Goal: Task Accomplishment & Management: Use online tool/utility

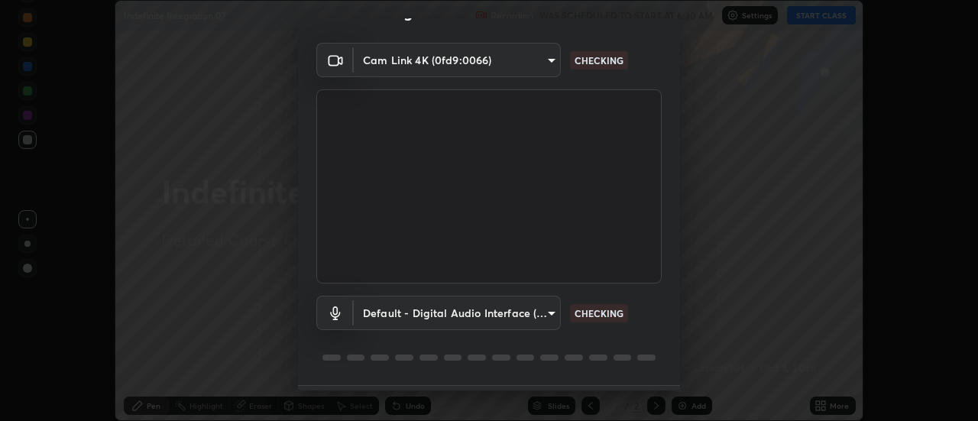
scroll to position [80, 0]
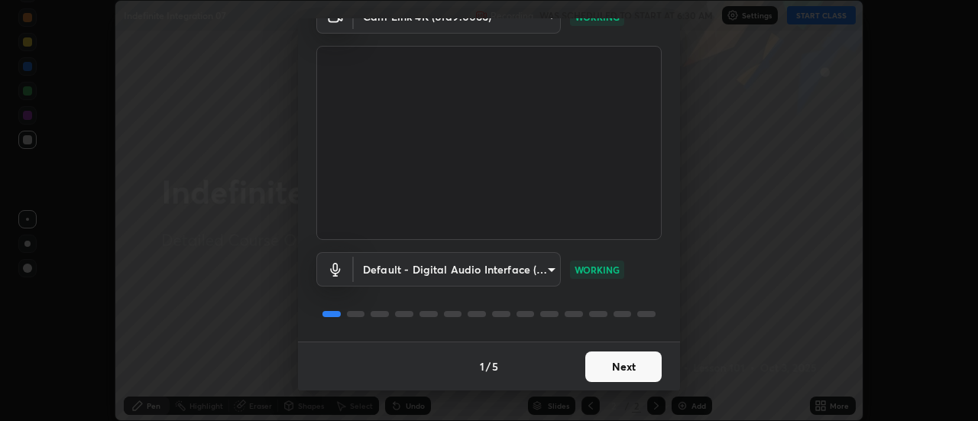
click at [629, 369] on button "Next" at bounding box center [623, 367] width 76 height 31
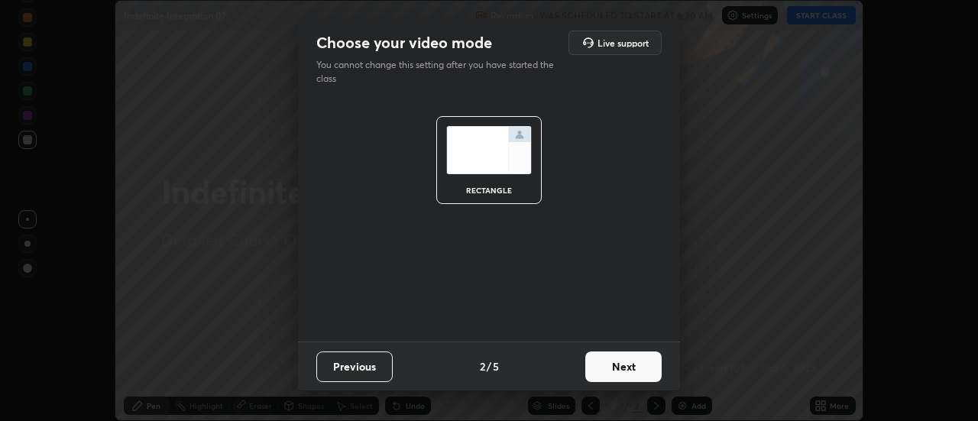
scroll to position [0, 0]
click at [630, 368] on button "Next" at bounding box center [623, 367] width 76 height 31
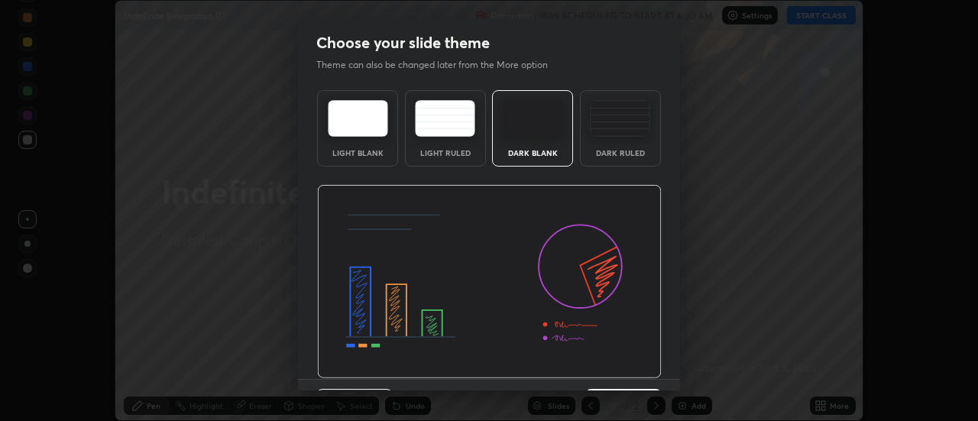
scroll to position [22, 0]
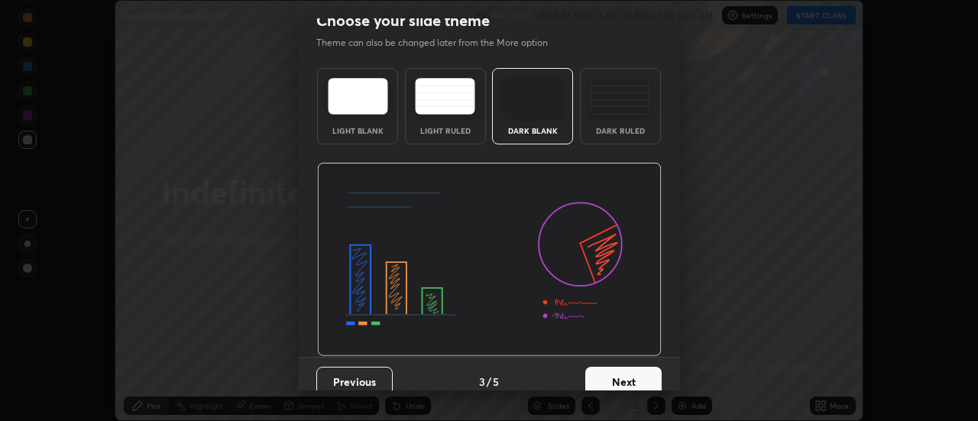
click at [638, 369] on button "Next" at bounding box center [623, 382] width 76 height 31
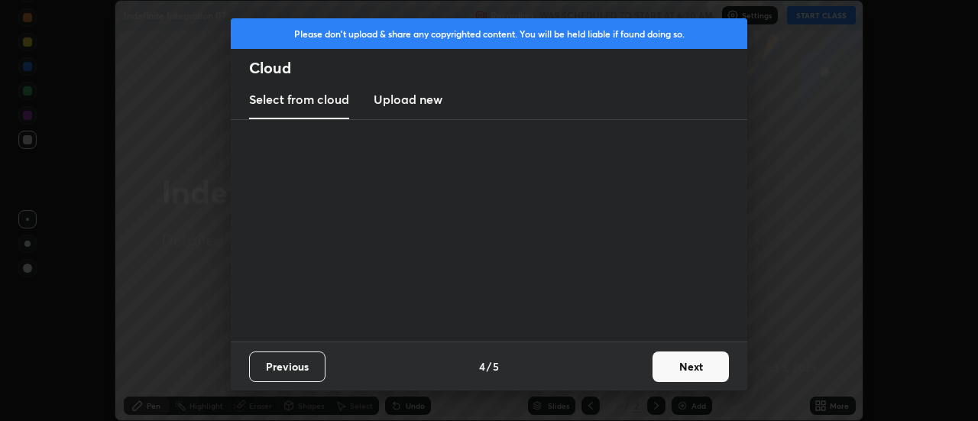
scroll to position [0, 0]
click at [671, 374] on button "Next" at bounding box center [691, 367] width 76 height 31
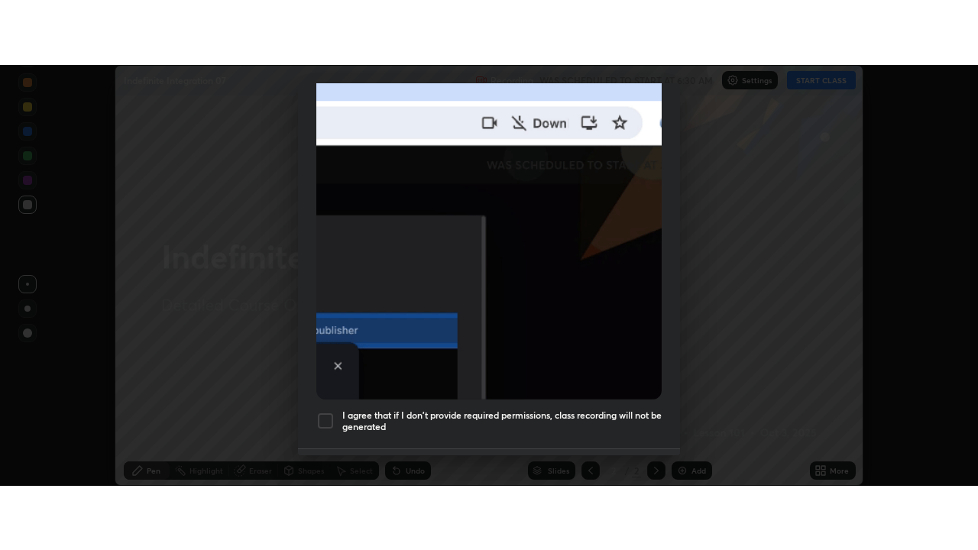
scroll to position [376, 0]
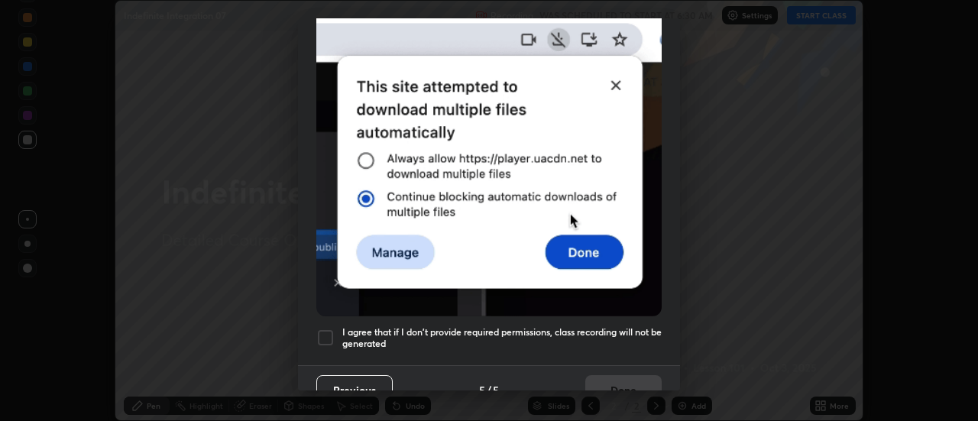
click at [596, 329] on h5 "I agree that if I don't provide required permissions, class recording will not …" at bounding box center [501, 338] width 319 height 24
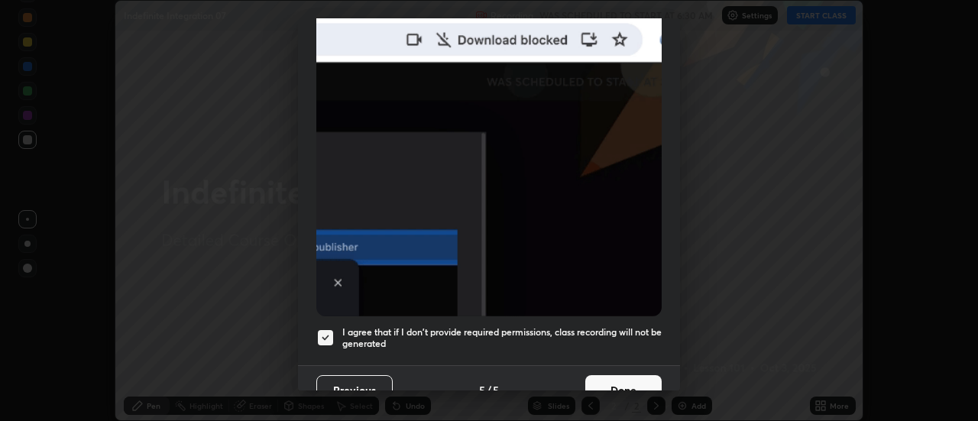
click at [625, 375] on button "Done" at bounding box center [623, 390] width 76 height 31
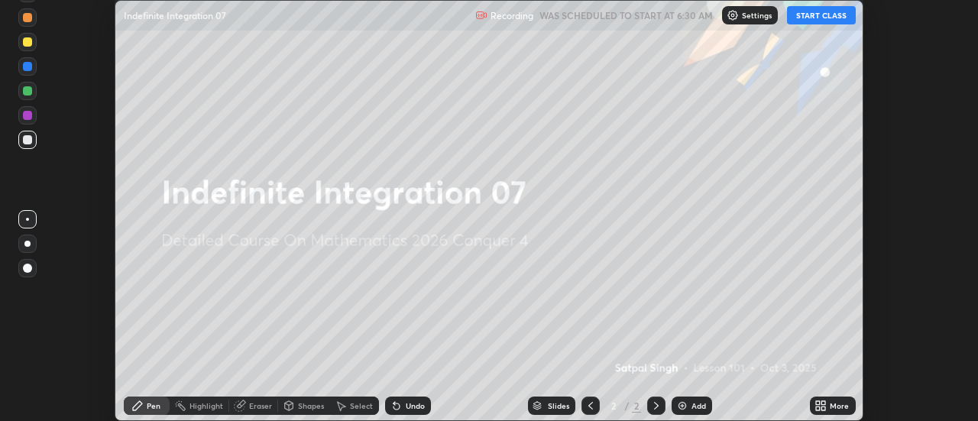
click at [807, 18] on button "START CLASS" at bounding box center [821, 15] width 69 height 18
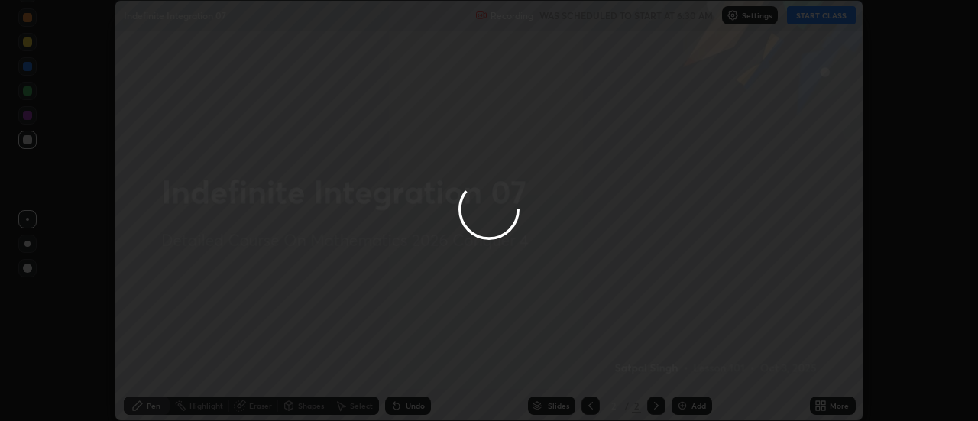
click at [821, 406] on div at bounding box center [489, 210] width 978 height 421
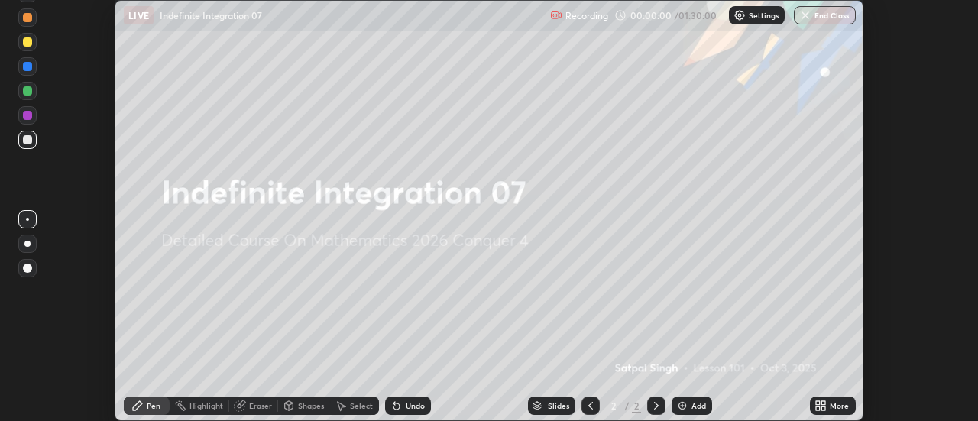
click at [822, 404] on icon at bounding box center [824, 403] width 4 height 4
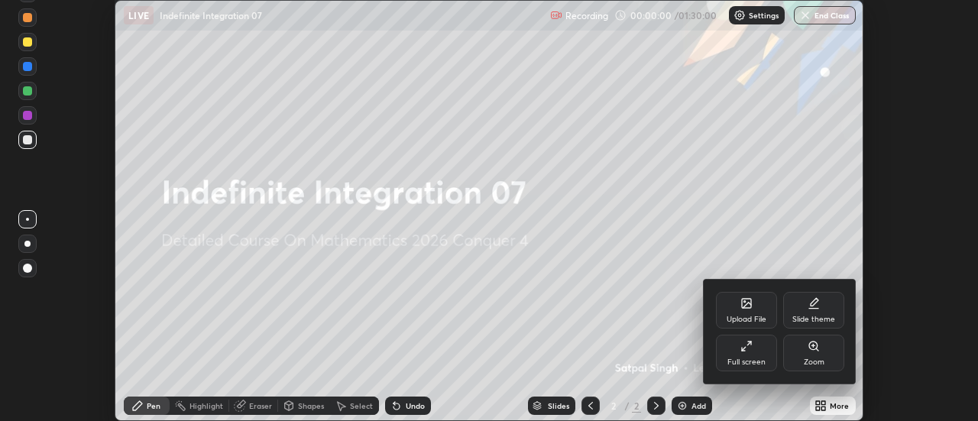
click at [751, 356] on div "Full screen" at bounding box center [746, 353] width 61 height 37
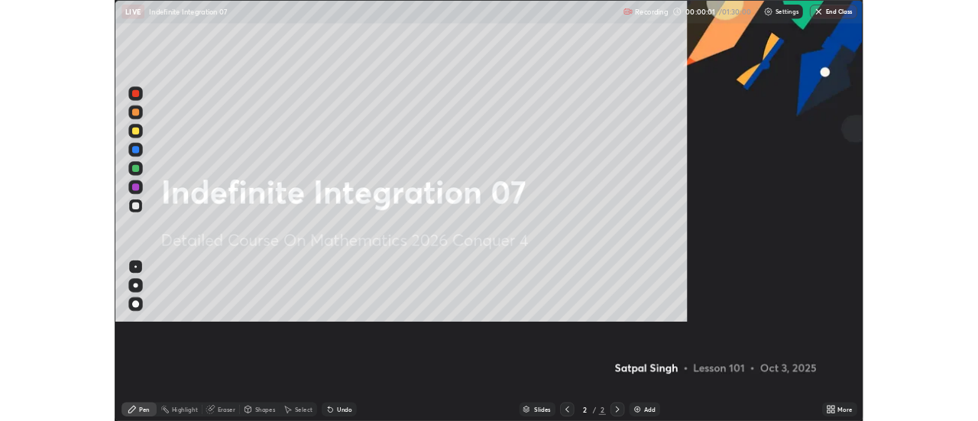
scroll to position [550, 978]
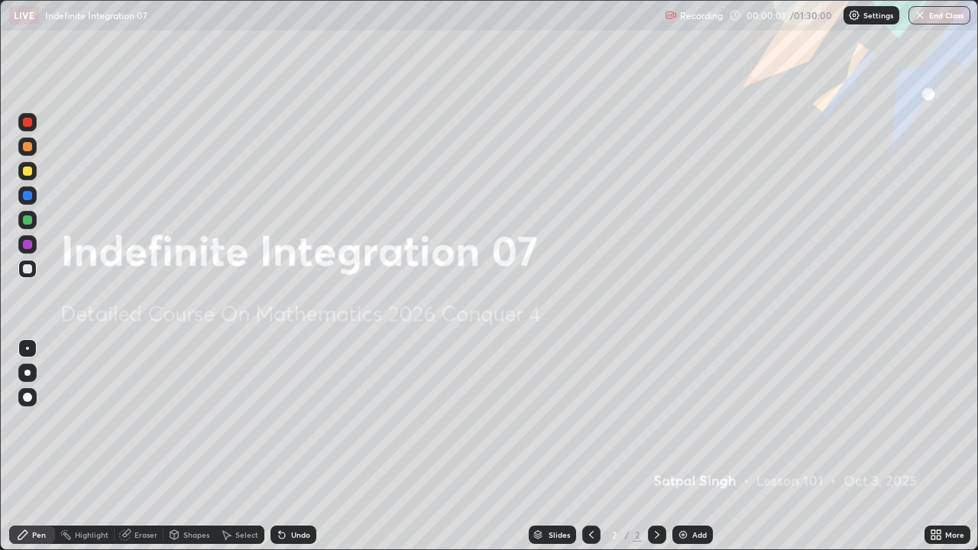
click at [684, 420] on img at bounding box center [683, 535] width 12 height 12
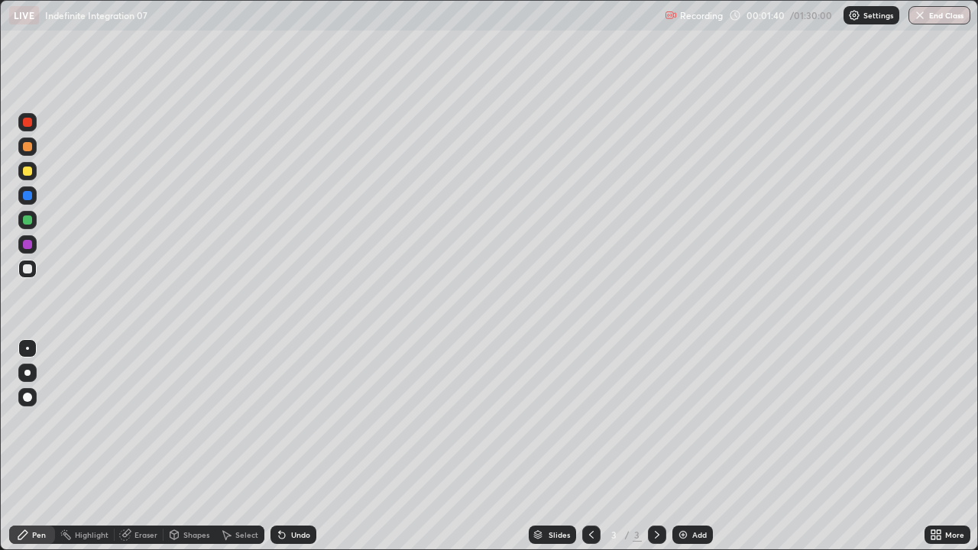
click at [136, 420] on div "Eraser" at bounding box center [145, 535] width 23 height 8
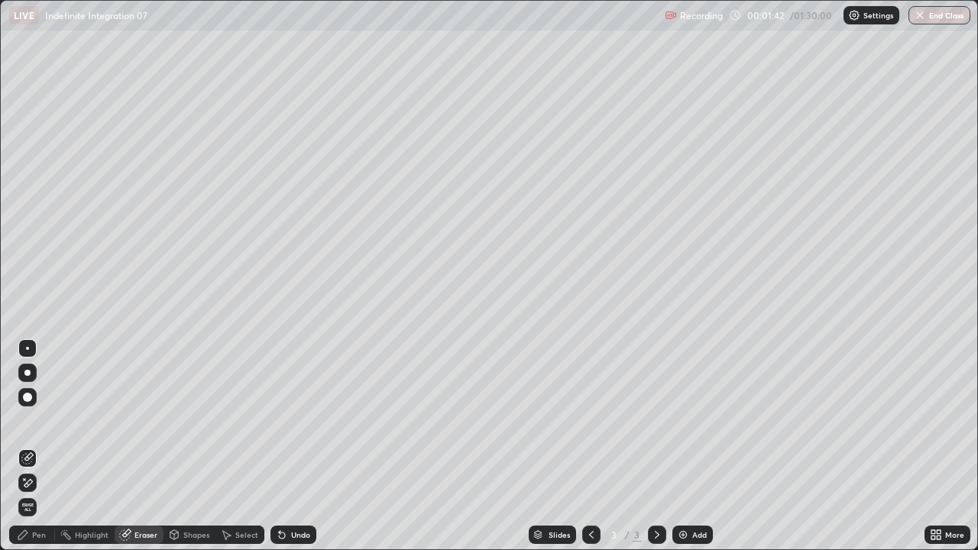
click at [62, 420] on circle at bounding box center [62, 535] width 2 height 2
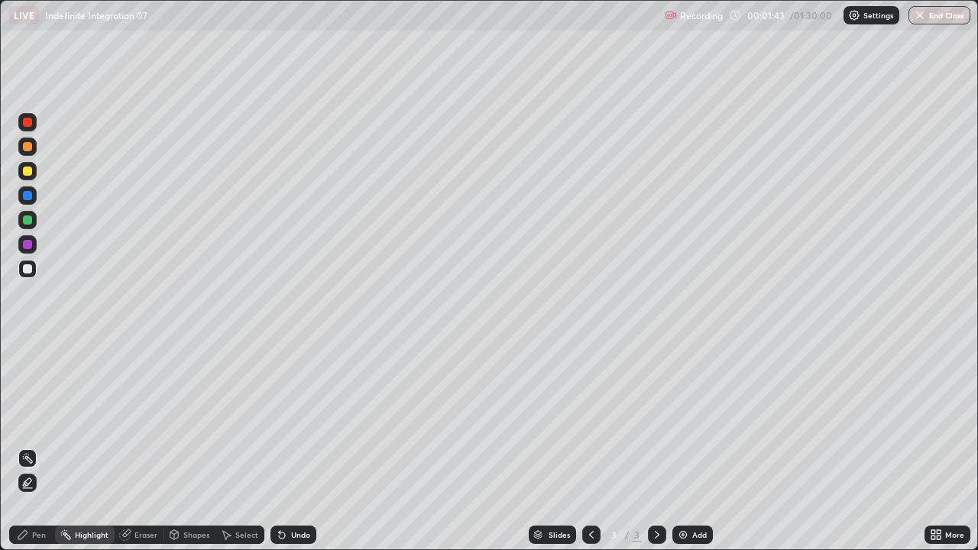
click at [44, 420] on div "Pen" at bounding box center [39, 535] width 14 height 8
click at [221, 420] on icon at bounding box center [226, 535] width 12 height 12
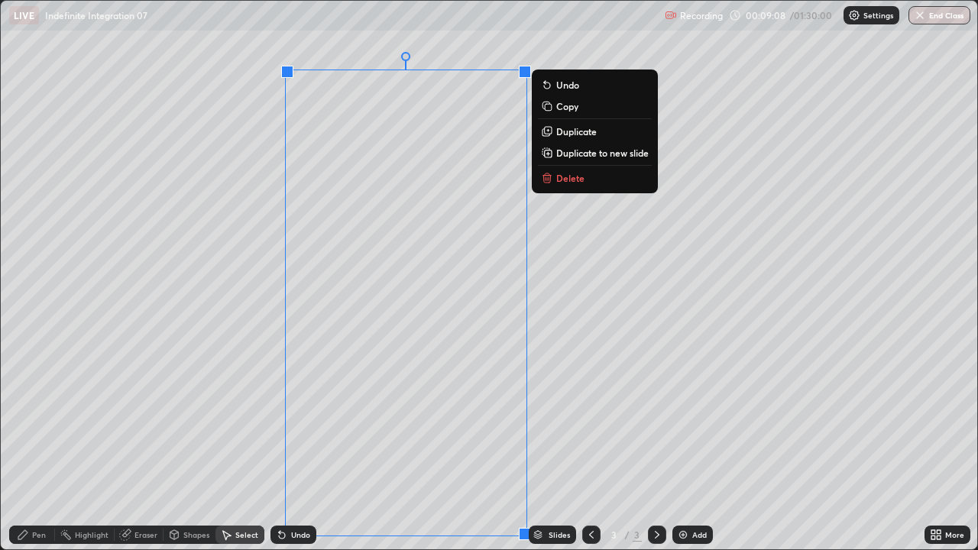
click at [557, 157] on p "Duplicate to new slide" at bounding box center [602, 153] width 92 height 12
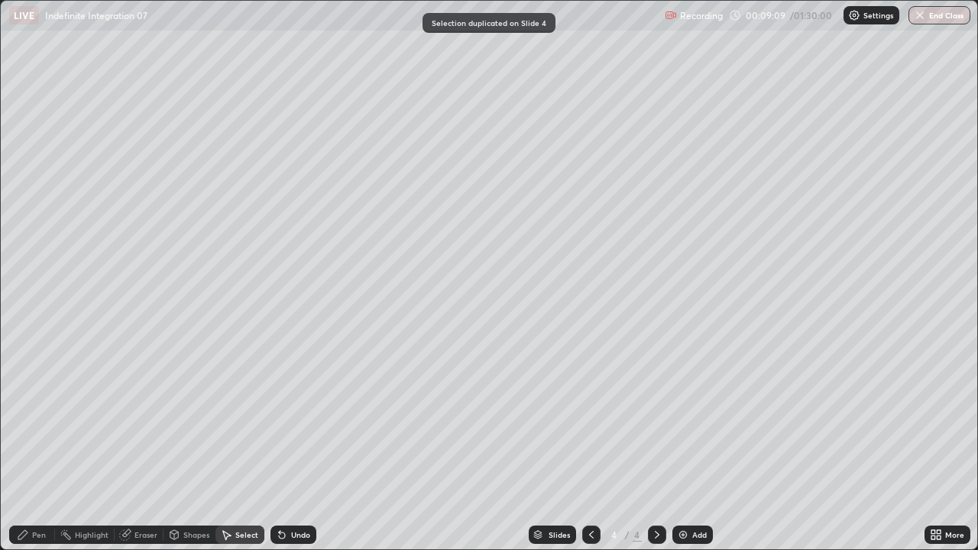
click at [589, 420] on icon at bounding box center [591, 535] width 5 height 8
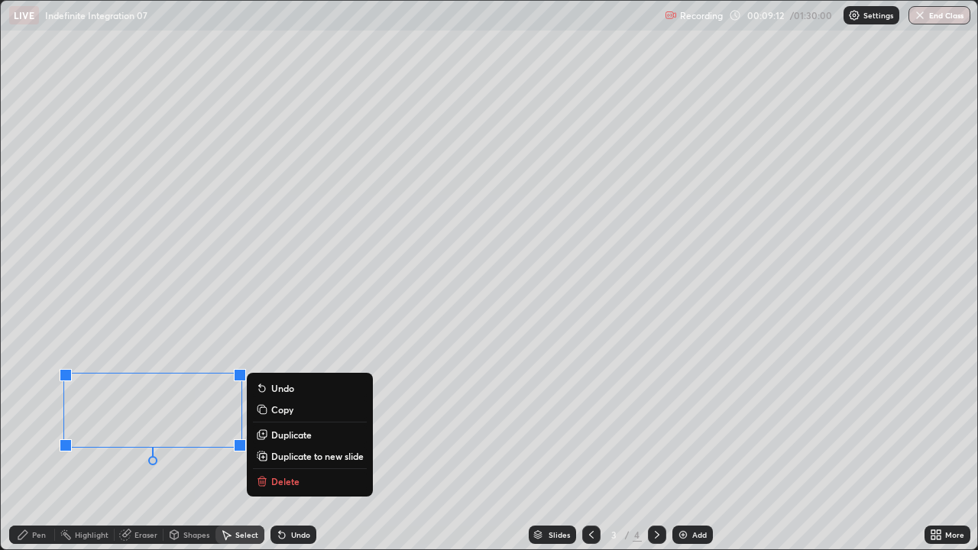
click at [261, 411] on rect at bounding box center [263, 410] width 7 height 7
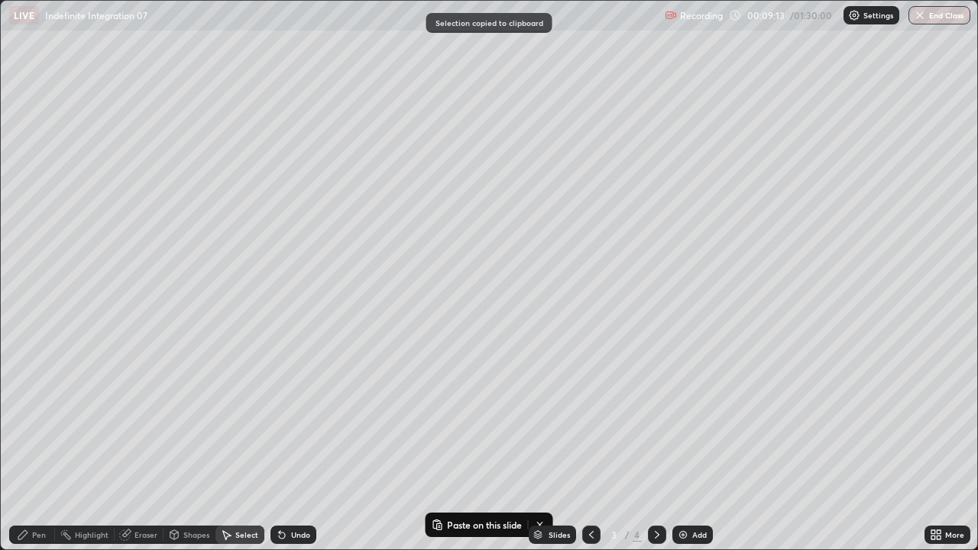
click at [651, 420] on icon at bounding box center [657, 535] width 12 height 12
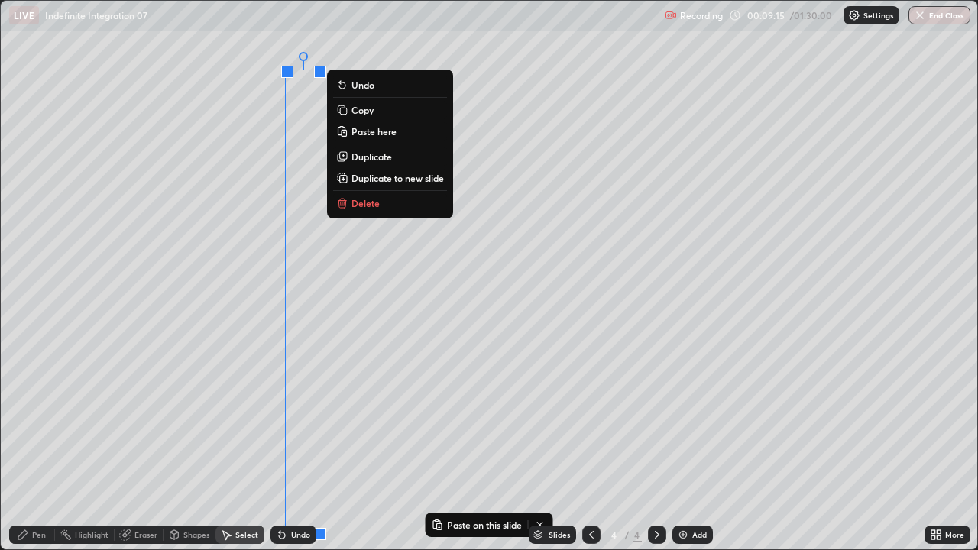
click at [360, 133] on p "Paste here" at bounding box center [374, 131] width 45 height 12
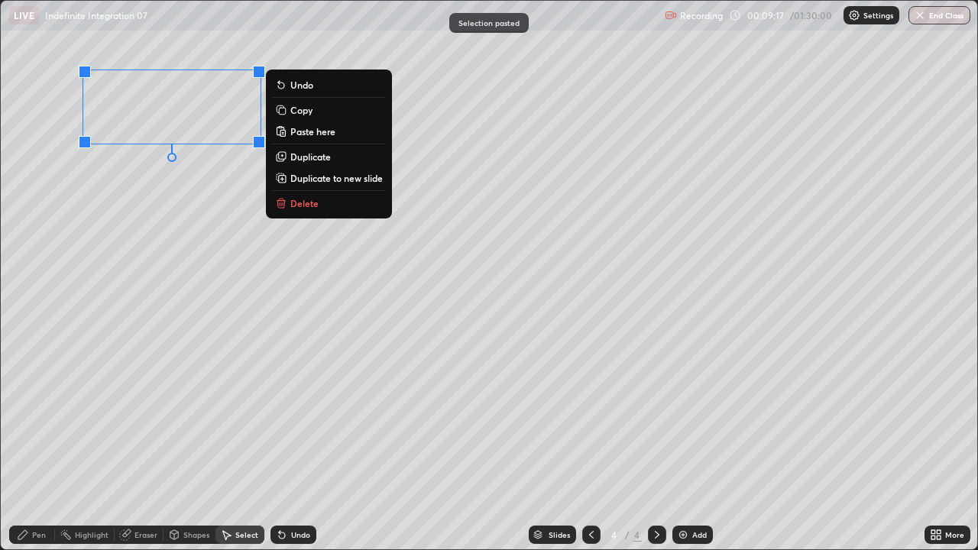
click at [134, 274] on div "0 ° Undo Copy Paste here Duplicate Duplicate to new slide Delete" at bounding box center [489, 275] width 977 height 549
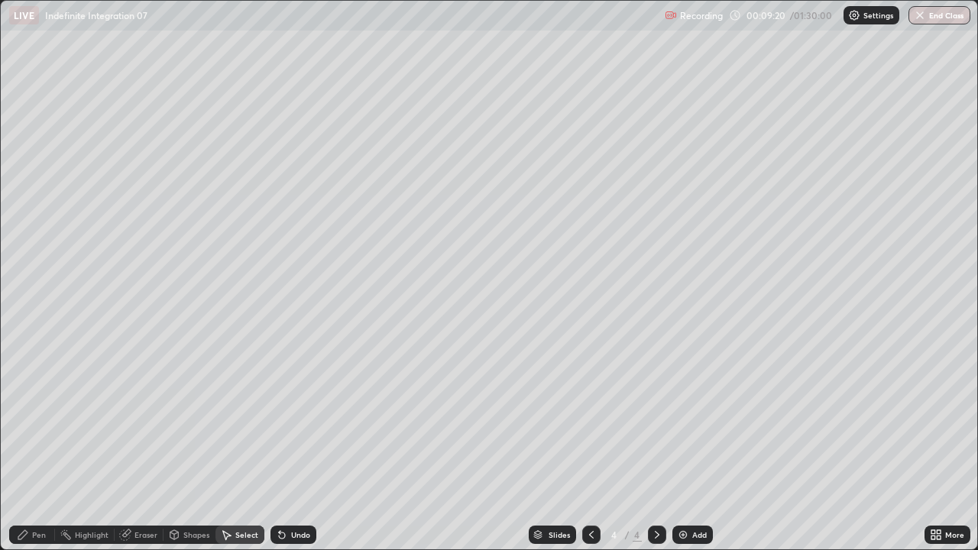
click at [43, 420] on div "Pen" at bounding box center [39, 535] width 14 height 8
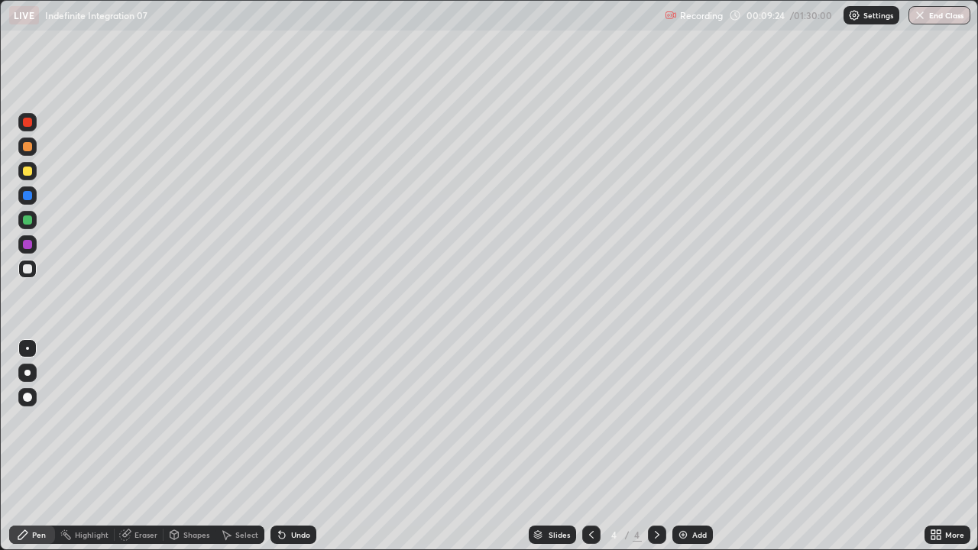
click at [938, 420] on icon at bounding box center [939, 538] width 4 height 4
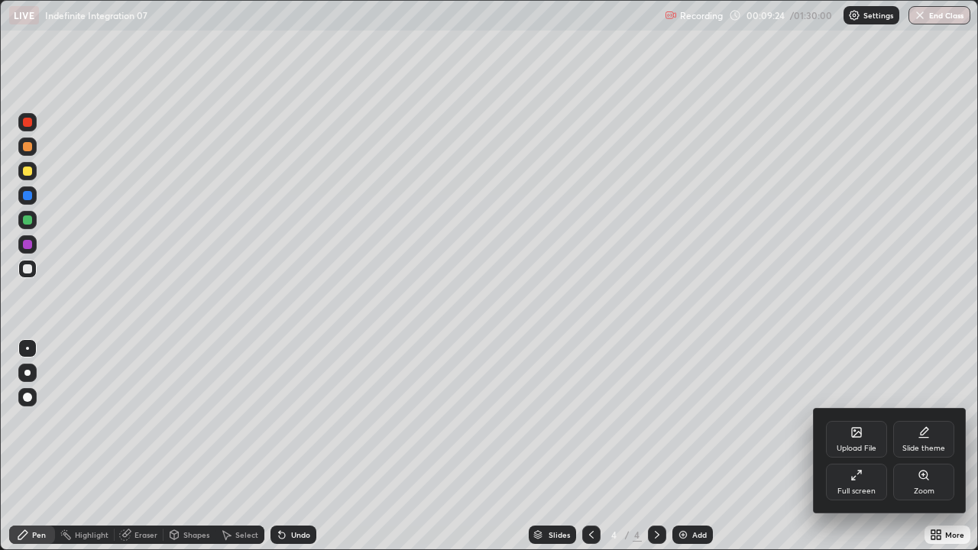
click at [857, 420] on div "Full screen" at bounding box center [857, 492] width 38 height 8
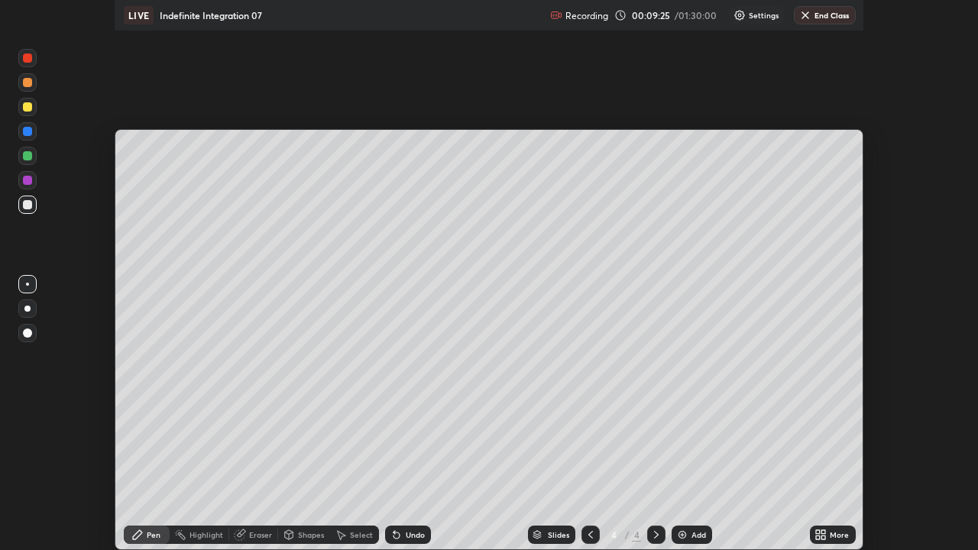
scroll to position [75997, 75440]
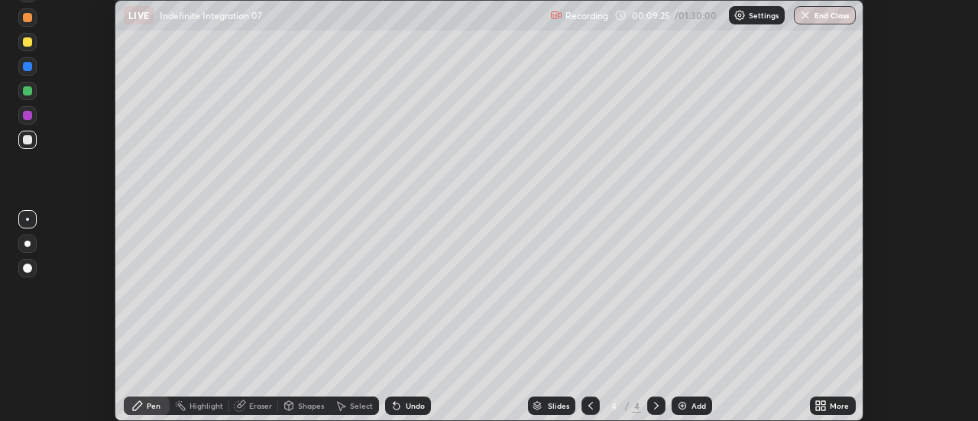
click at [841, 402] on div "More" at bounding box center [839, 406] width 19 height 8
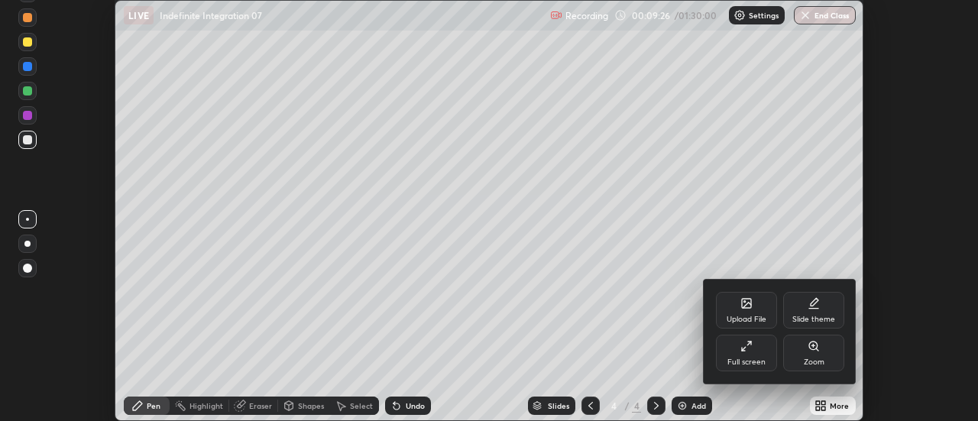
click at [754, 362] on div "Full screen" at bounding box center [746, 362] width 38 height 8
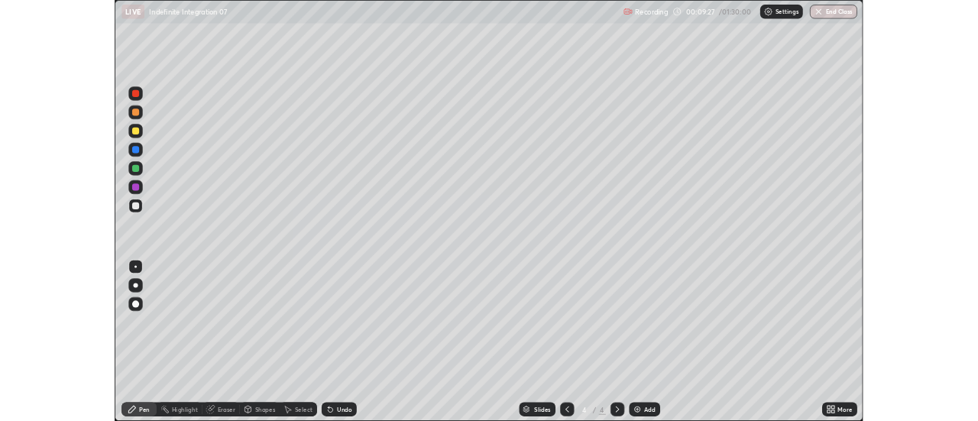
scroll to position [550, 978]
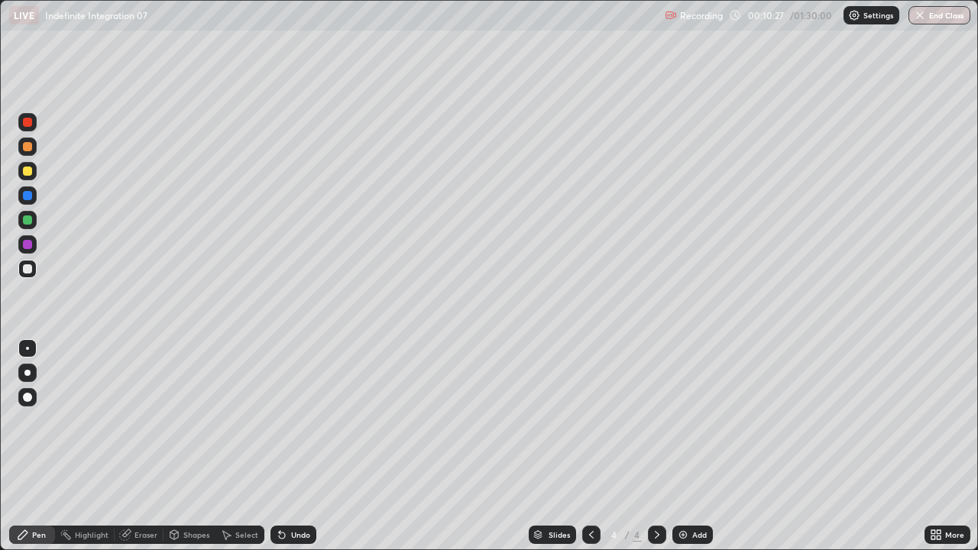
click at [248, 420] on div "Select" at bounding box center [246, 535] width 23 height 8
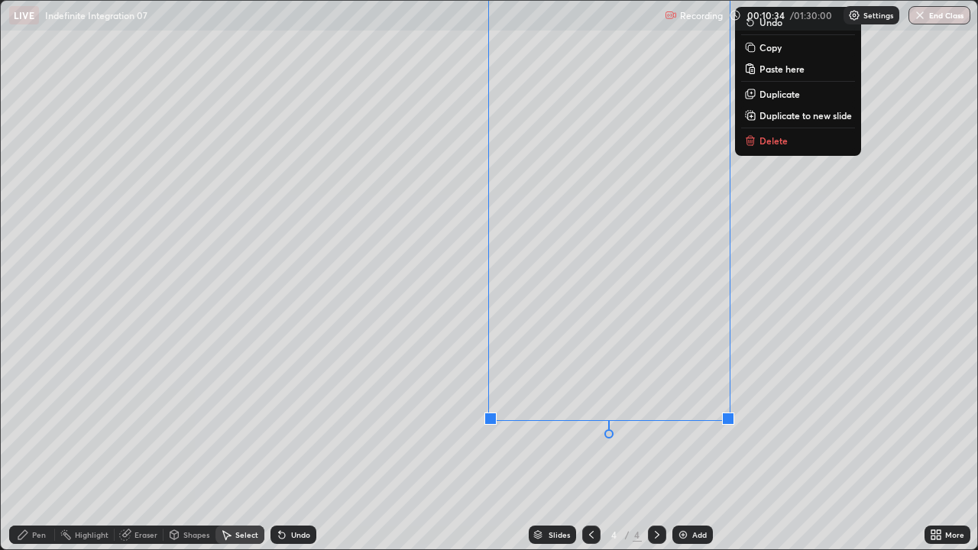
click at [535, 420] on div "0 ° Undo Copy Paste here Duplicate Duplicate to new slide Delete" at bounding box center [489, 275] width 977 height 549
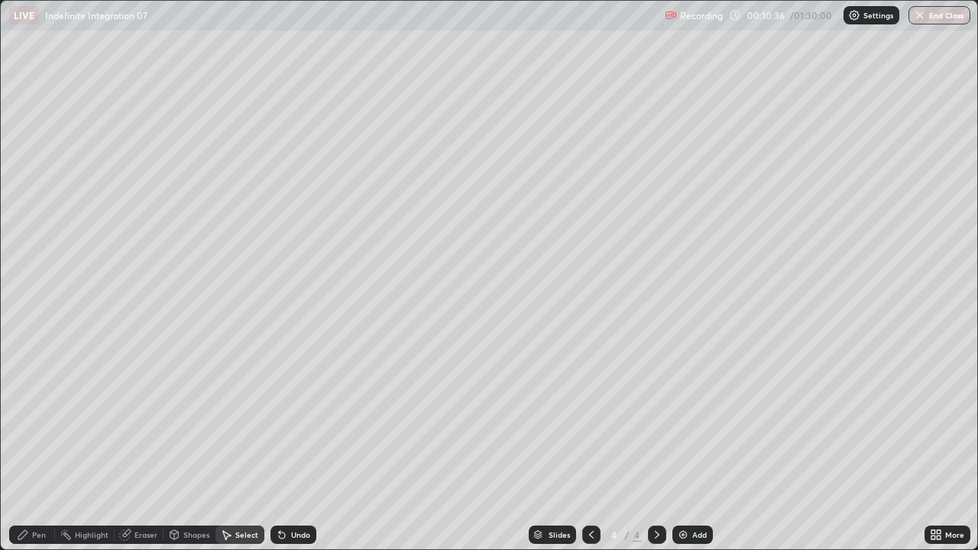
click at [44, 420] on div "Pen" at bounding box center [39, 535] width 14 height 8
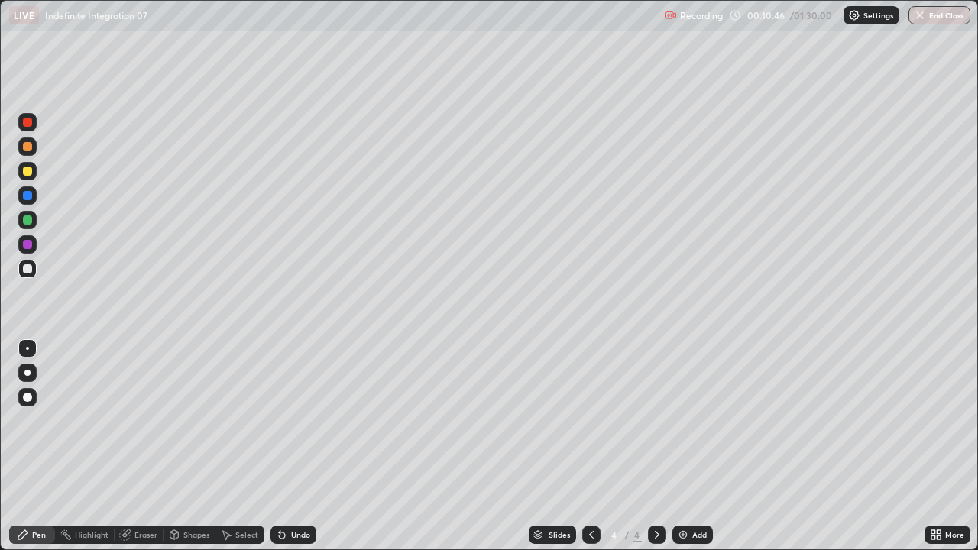
click at [933, 420] on icon at bounding box center [934, 538] width 4 height 4
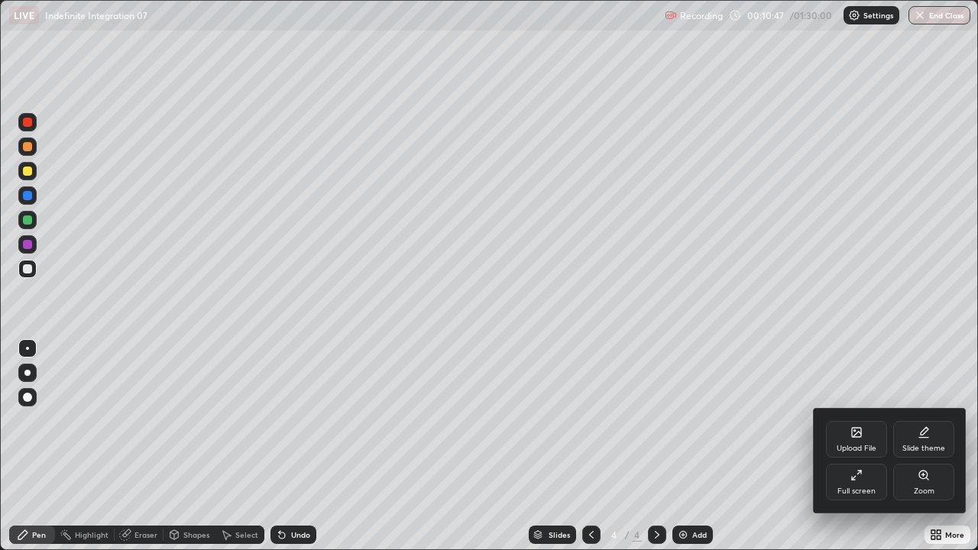
click at [864, 420] on div "Full screen" at bounding box center [857, 492] width 38 height 8
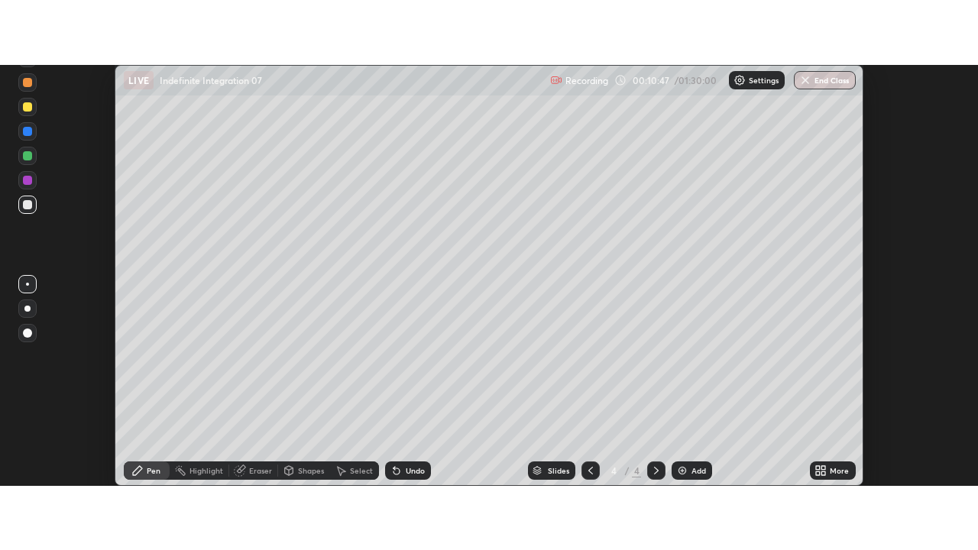
scroll to position [75997, 75440]
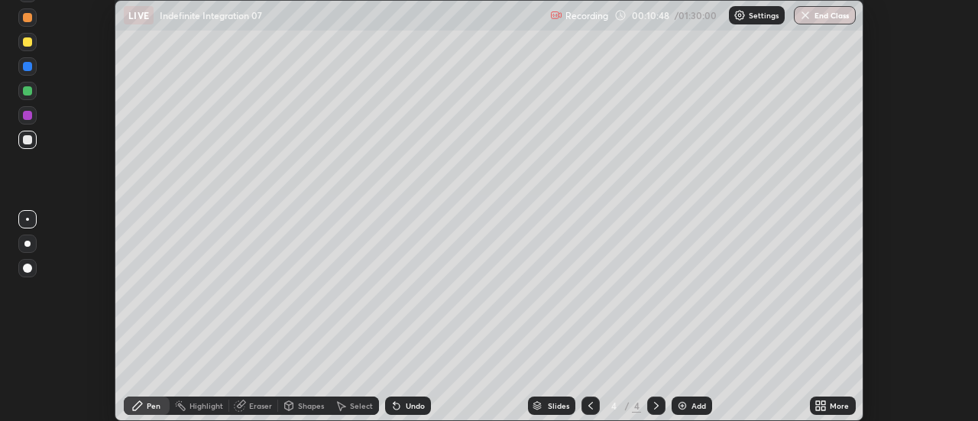
click at [842, 405] on div "More" at bounding box center [839, 406] width 19 height 8
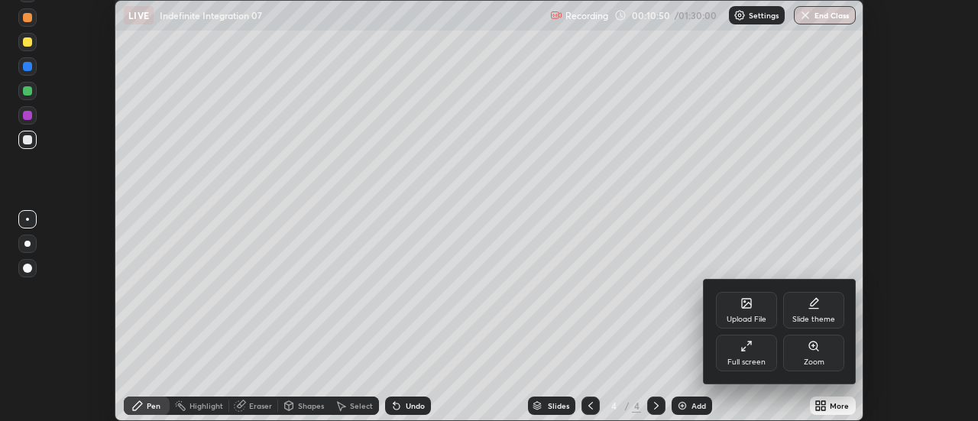
click at [816, 405] on div at bounding box center [489, 210] width 978 height 421
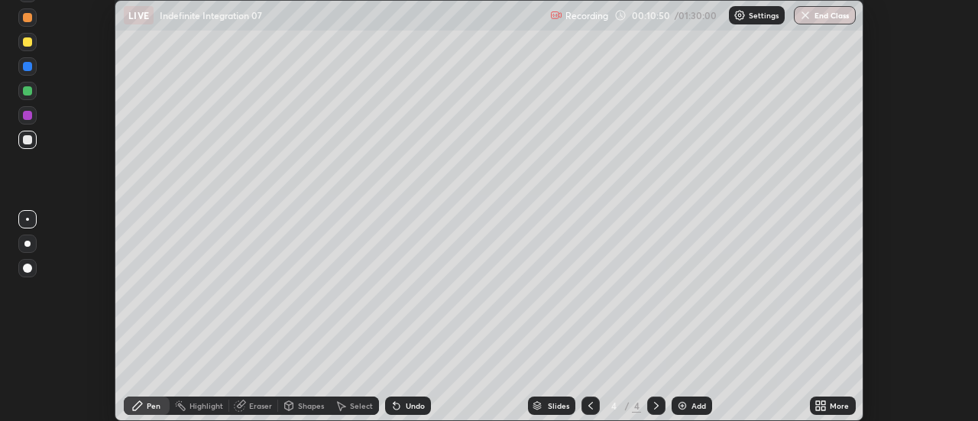
click at [817, 403] on icon at bounding box center [818, 403] width 4 height 4
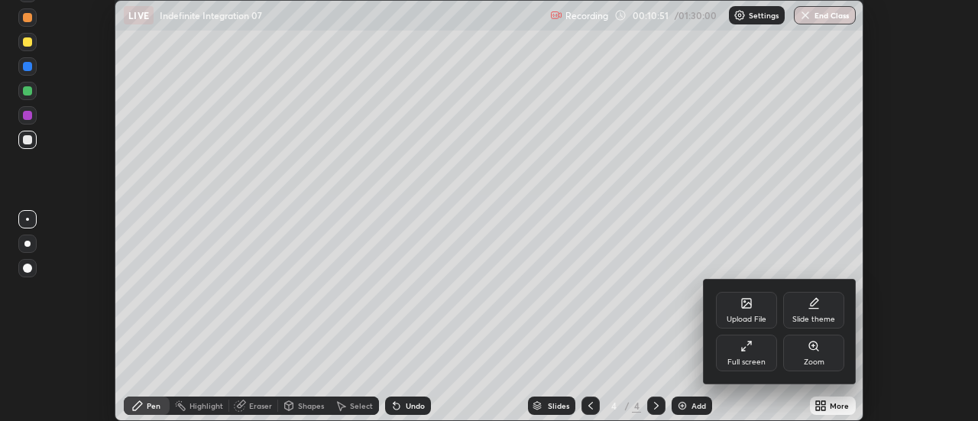
click at [761, 358] on div "Full screen" at bounding box center [746, 362] width 38 height 8
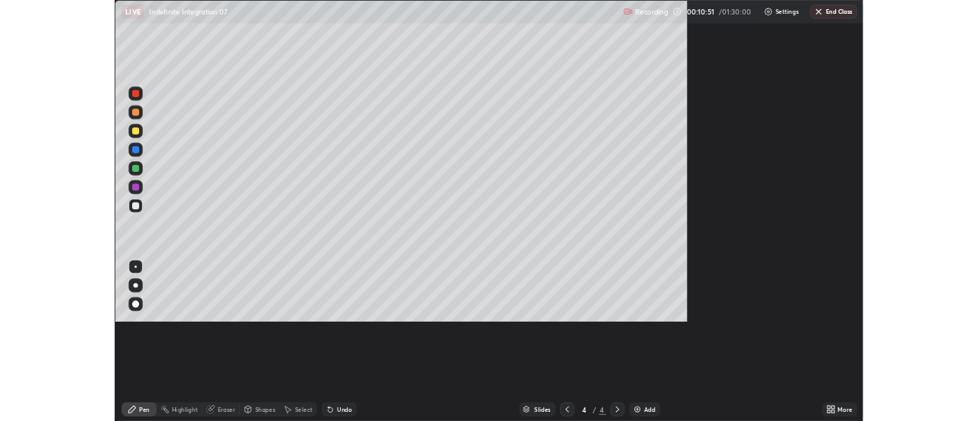
scroll to position [550, 978]
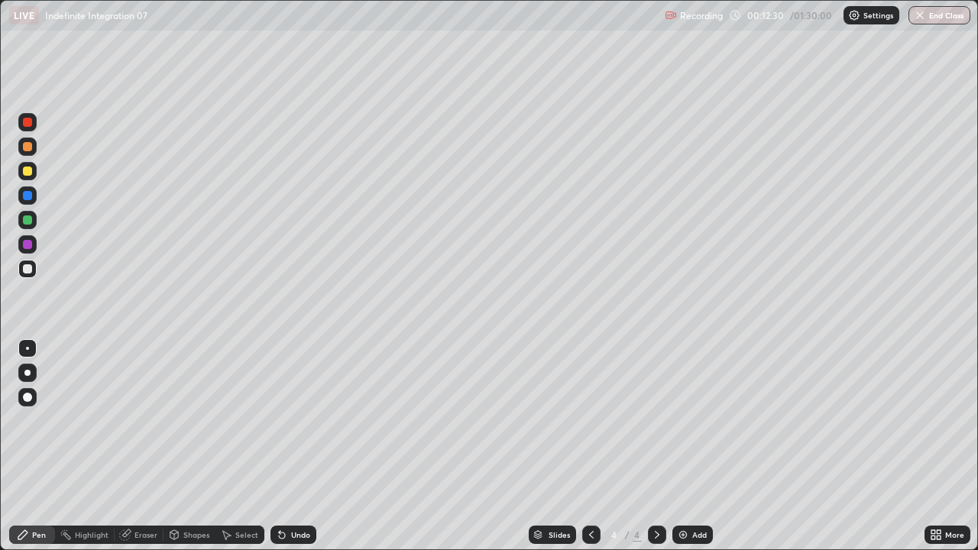
click at [287, 420] on div "Undo" at bounding box center [294, 535] width 46 height 18
click at [291, 420] on div "Undo" at bounding box center [300, 535] width 19 height 8
click at [136, 420] on div "Eraser" at bounding box center [145, 535] width 23 height 8
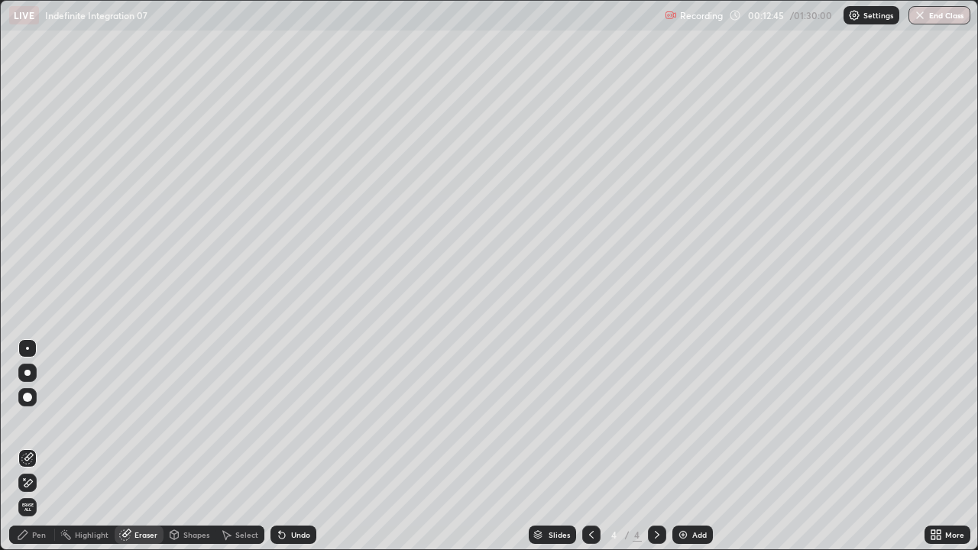
click at [35, 420] on div "Pen" at bounding box center [39, 535] width 14 height 8
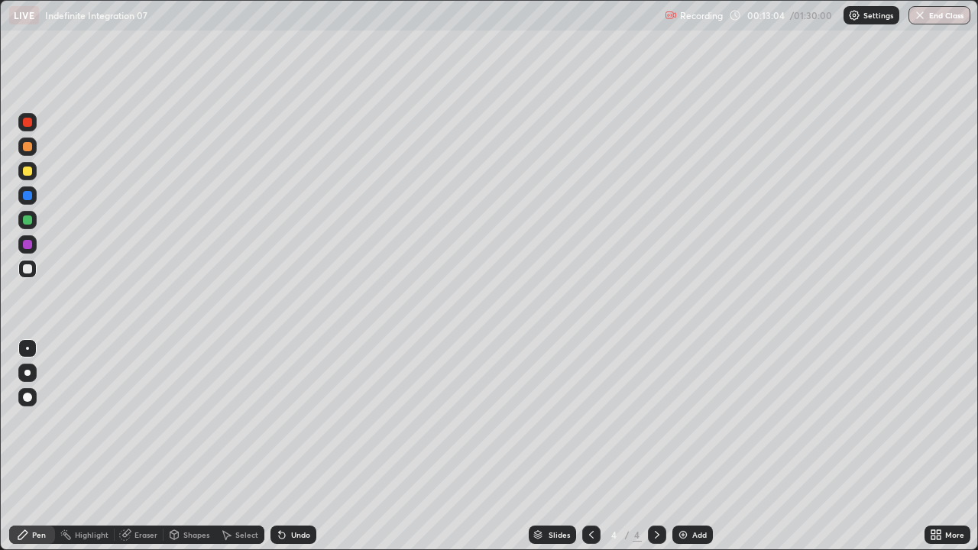
click at [255, 420] on div "Select" at bounding box center [246, 535] width 23 height 8
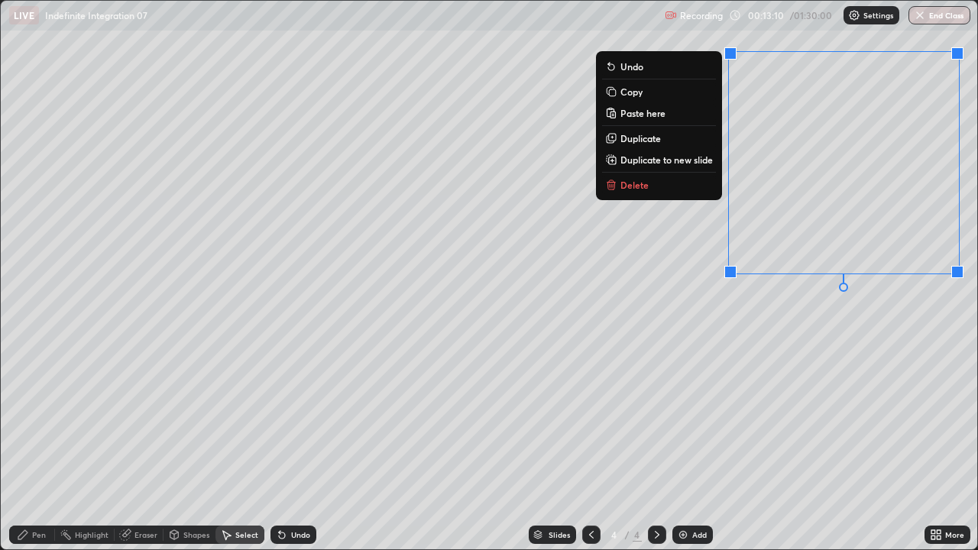
click at [791, 358] on div "0 ° Undo Copy Paste here Duplicate Duplicate to new slide Delete" at bounding box center [489, 275] width 977 height 549
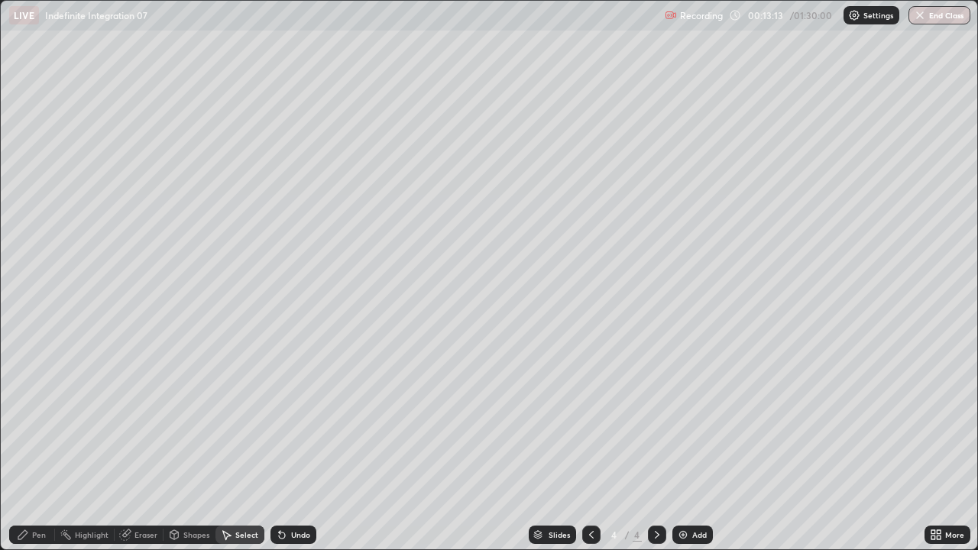
click at [47, 420] on div "Pen" at bounding box center [32, 535] width 46 height 18
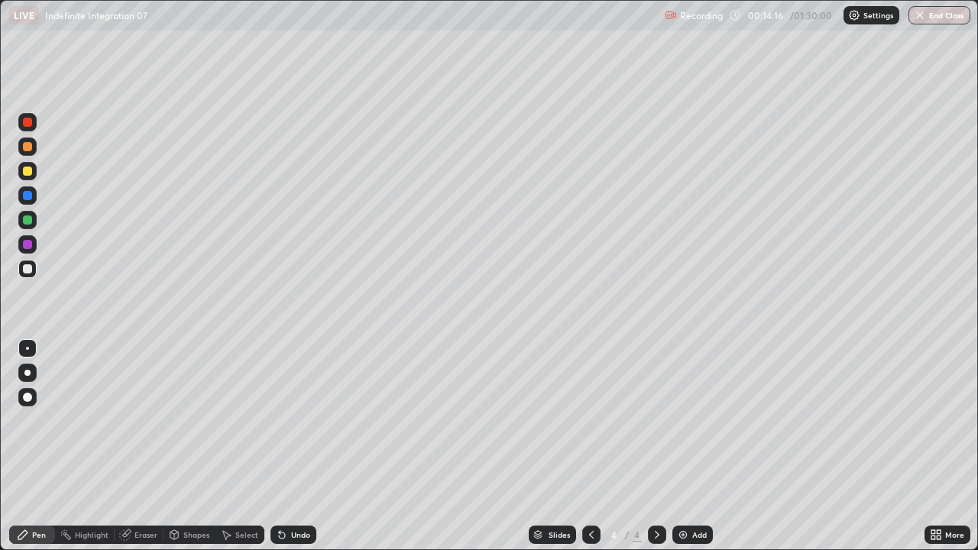
click at [933, 420] on icon at bounding box center [934, 538] width 4 height 4
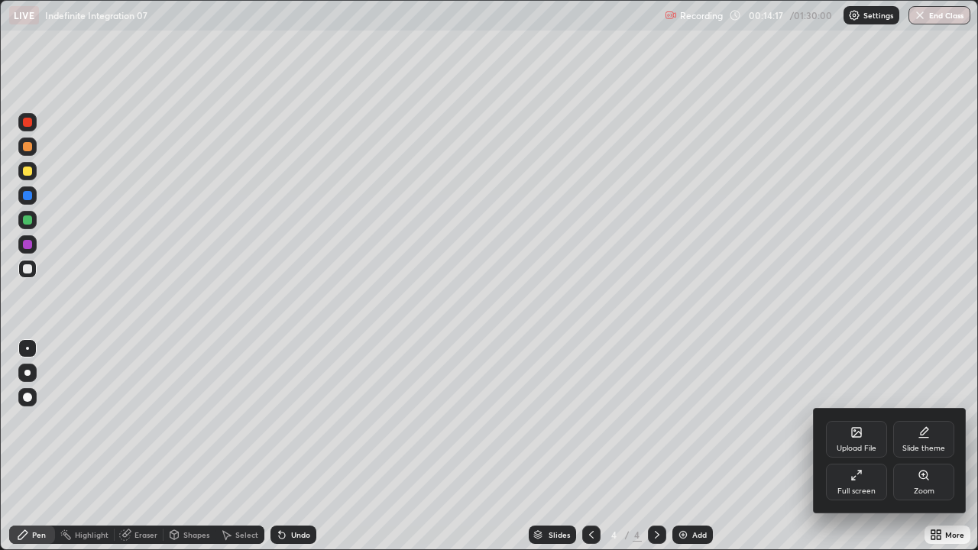
click at [937, 420] on div at bounding box center [489, 275] width 978 height 550
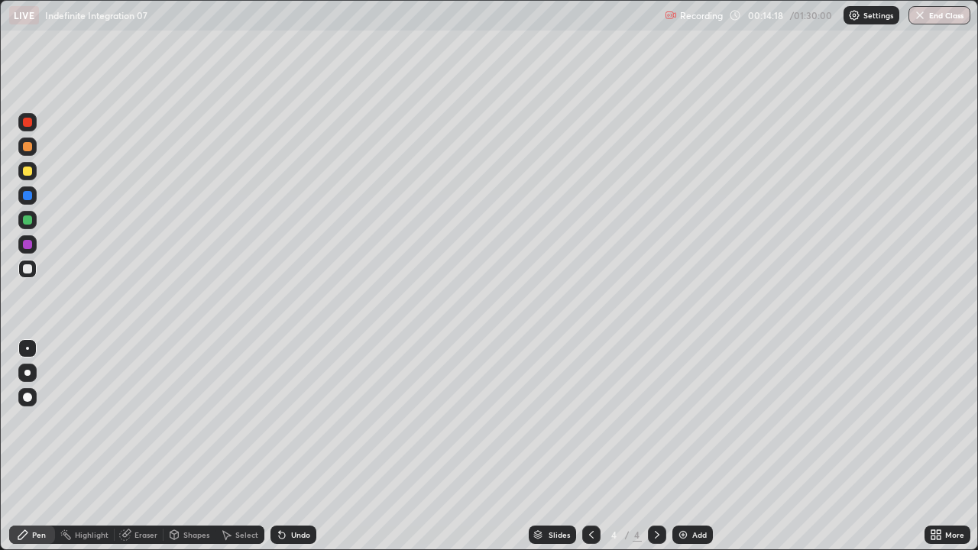
click at [934, 420] on icon at bounding box center [934, 532] width 4 height 4
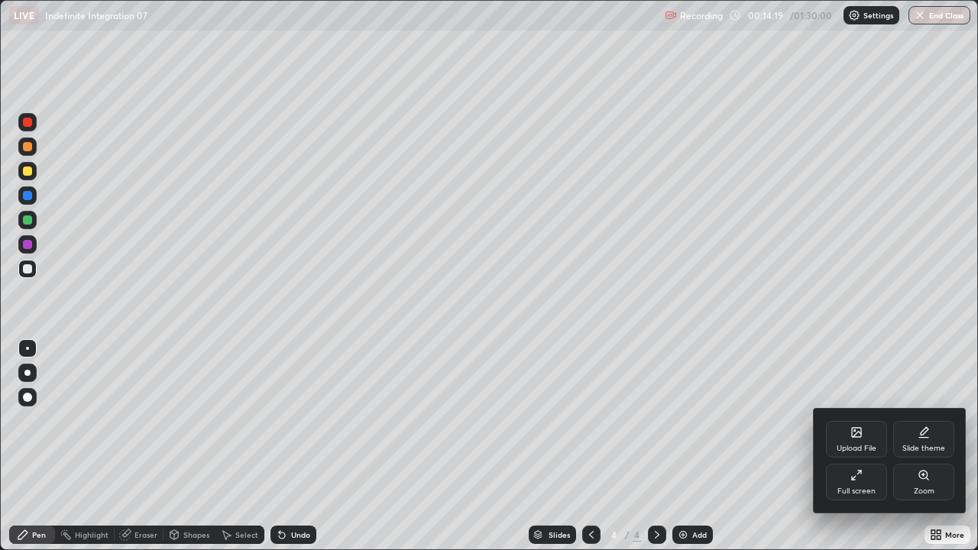
click at [861, 420] on div "Full screen" at bounding box center [856, 482] width 61 height 37
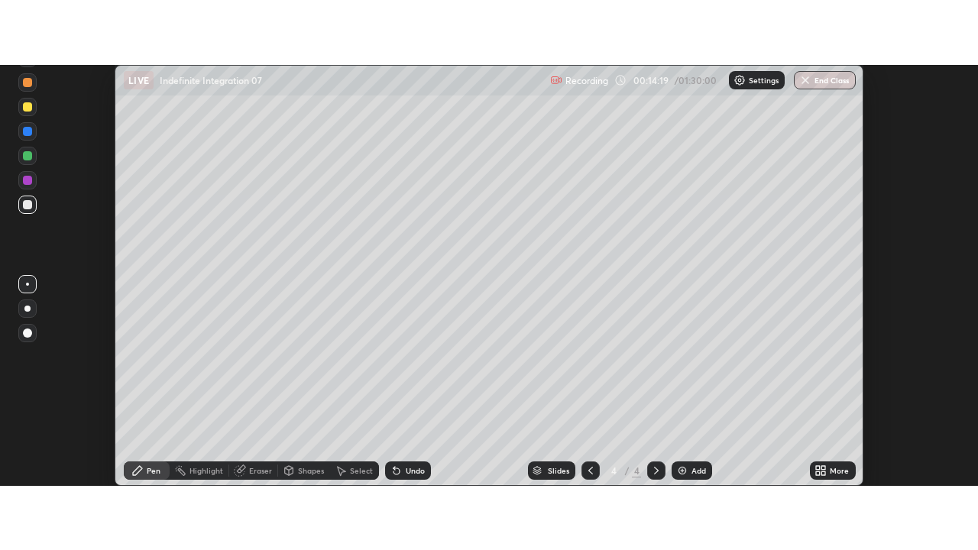
scroll to position [75997, 75440]
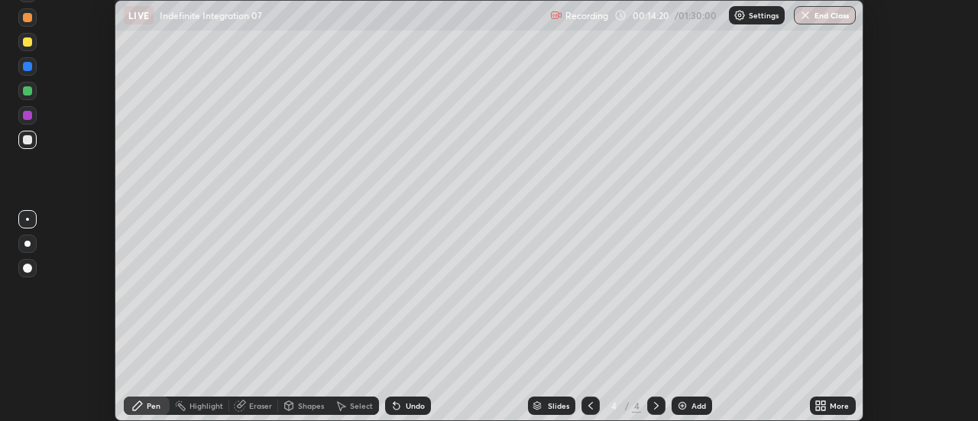
click at [836, 405] on div "More" at bounding box center [839, 406] width 19 height 8
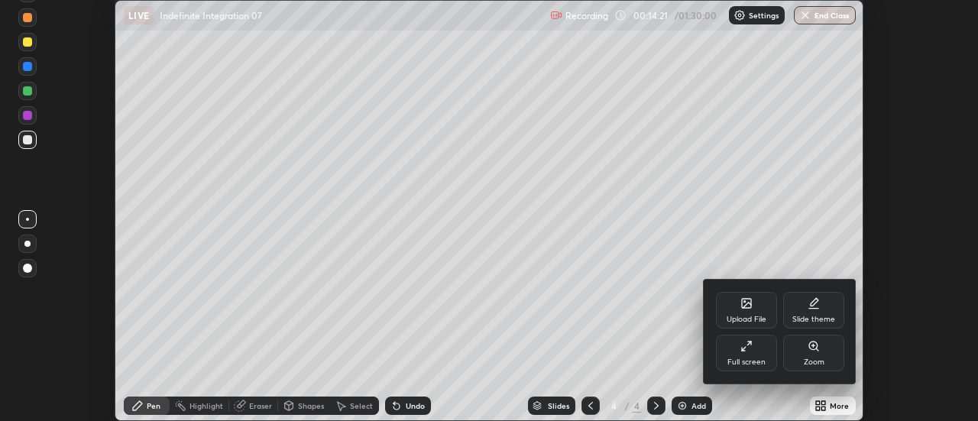
click at [769, 356] on div "Full screen" at bounding box center [746, 353] width 61 height 37
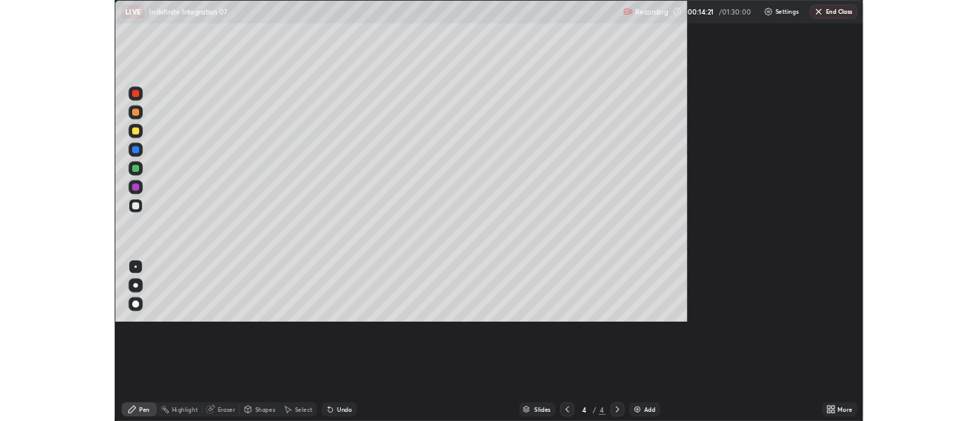
scroll to position [550, 978]
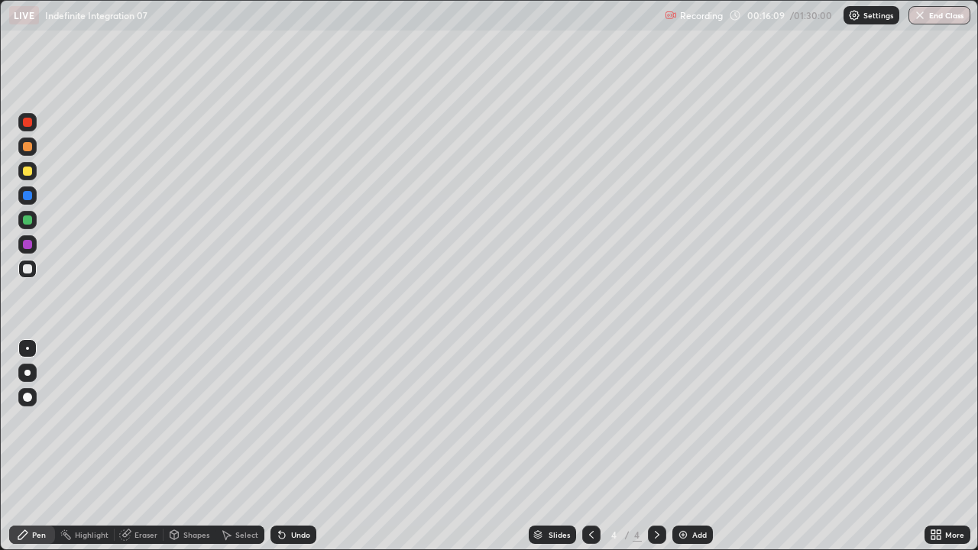
click at [309, 420] on div "Undo" at bounding box center [294, 535] width 46 height 18
click at [253, 420] on div "Select" at bounding box center [246, 535] width 23 height 8
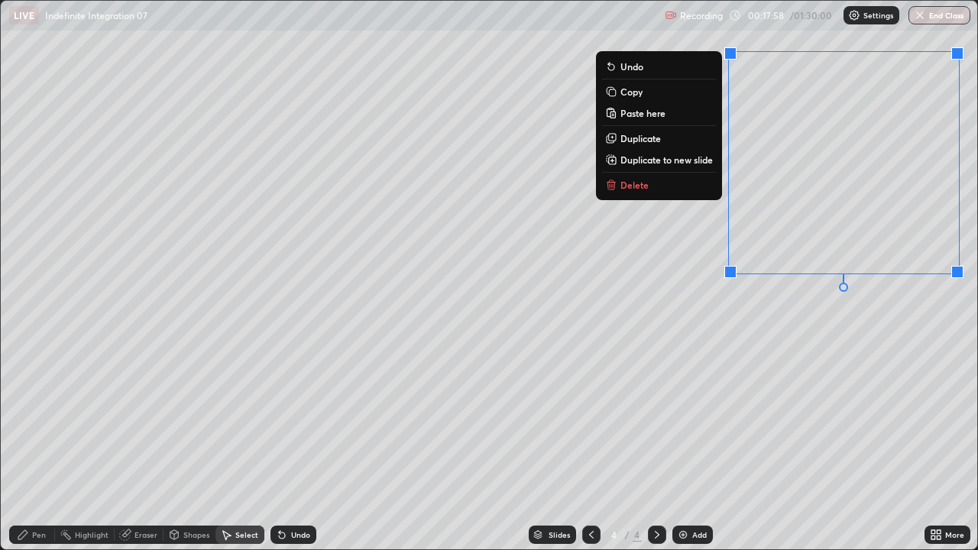
click at [667, 165] on p "Duplicate to new slide" at bounding box center [667, 160] width 92 height 12
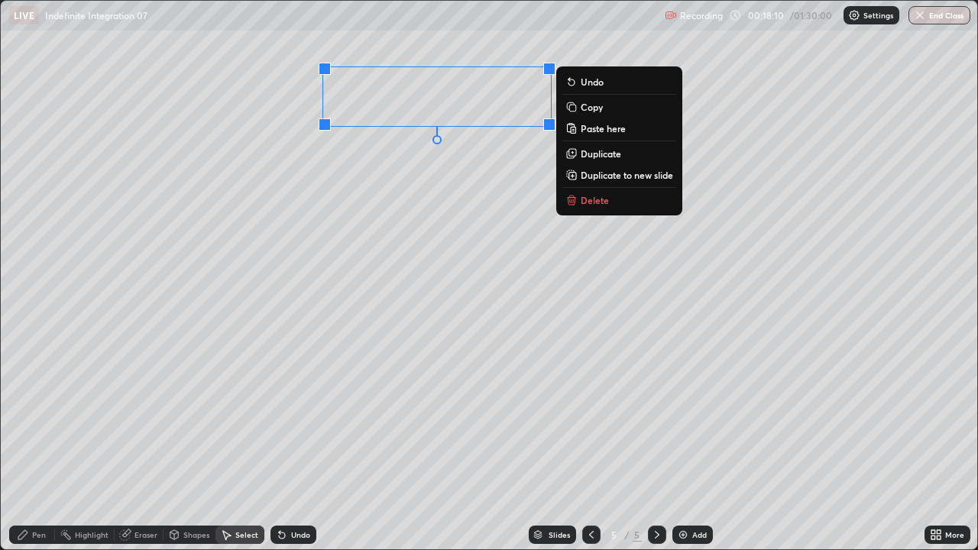
click at [441, 188] on div "0 ° Undo Copy Paste here Duplicate Duplicate to new slide Delete" at bounding box center [489, 275] width 977 height 549
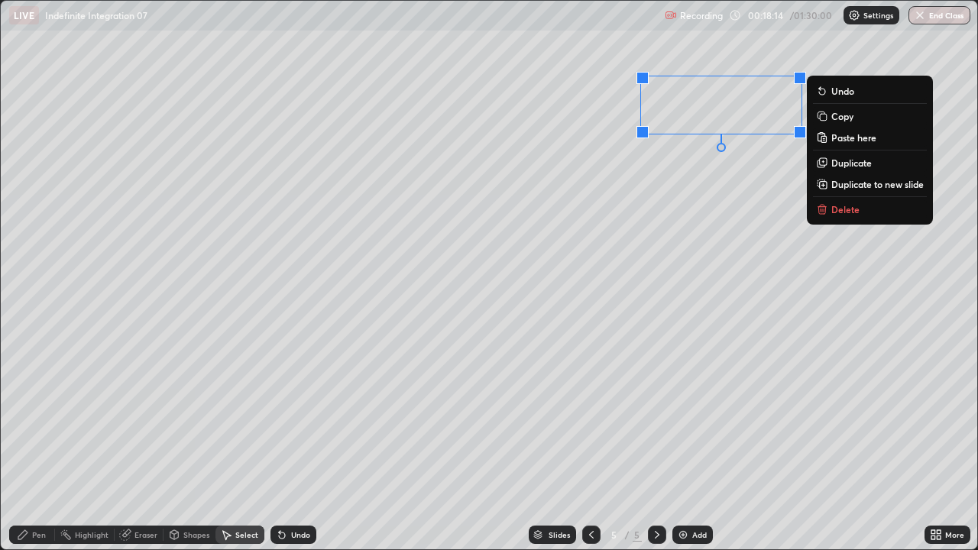
click at [43, 420] on div "Pen" at bounding box center [39, 535] width 14 height 8
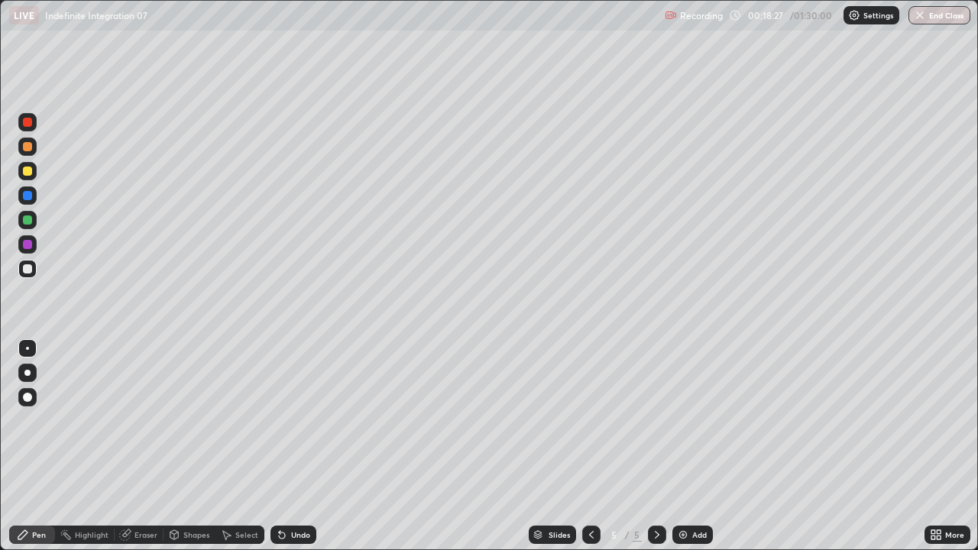
click at [947, 420] on div "More" at bounding box center [954, 535] width 19 height 8
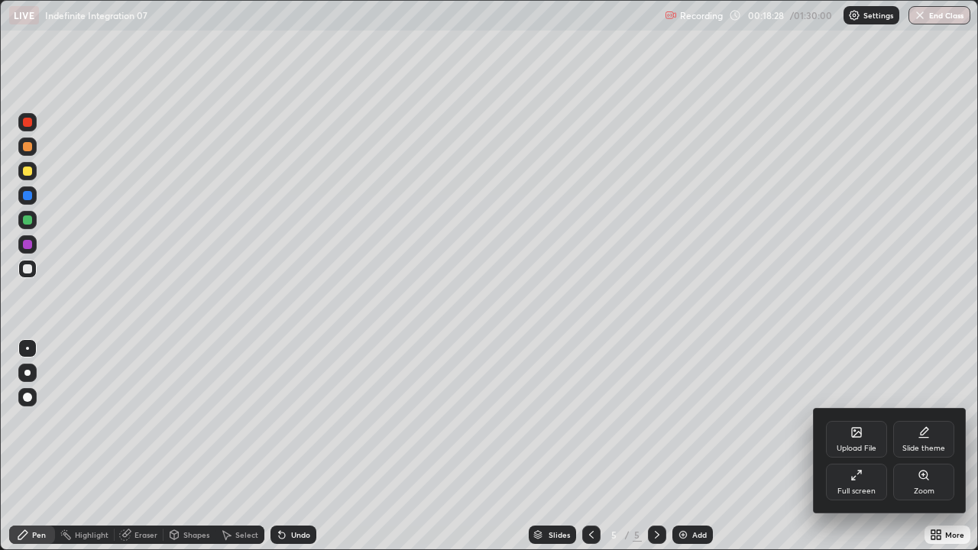
click at [864, 420] on div "Full screen" at bounding box center [856, 482] width 61 height 37
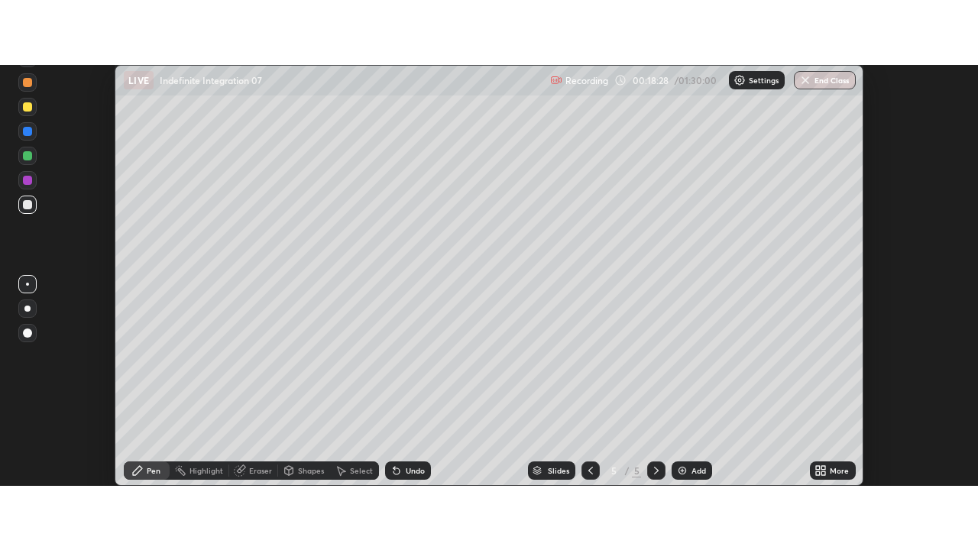
scroll to position [75997, 75440]
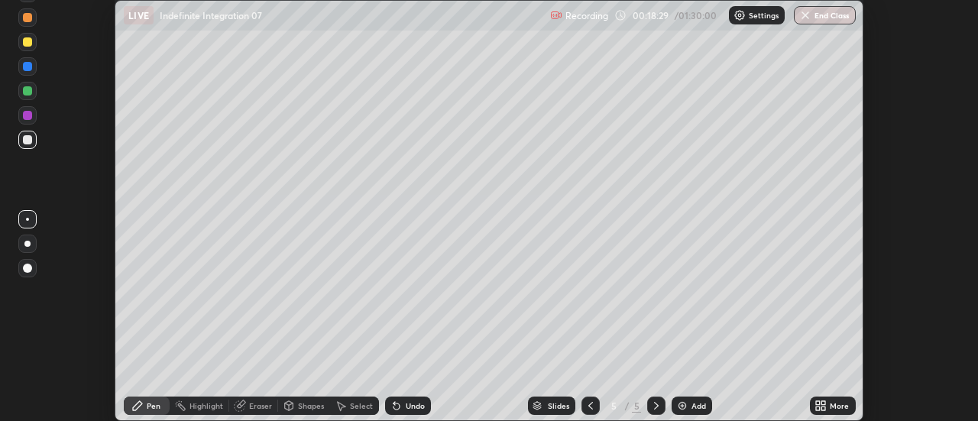
click at [850, 409] on div "More" at bounding box center [833, 406] width 46 height 18
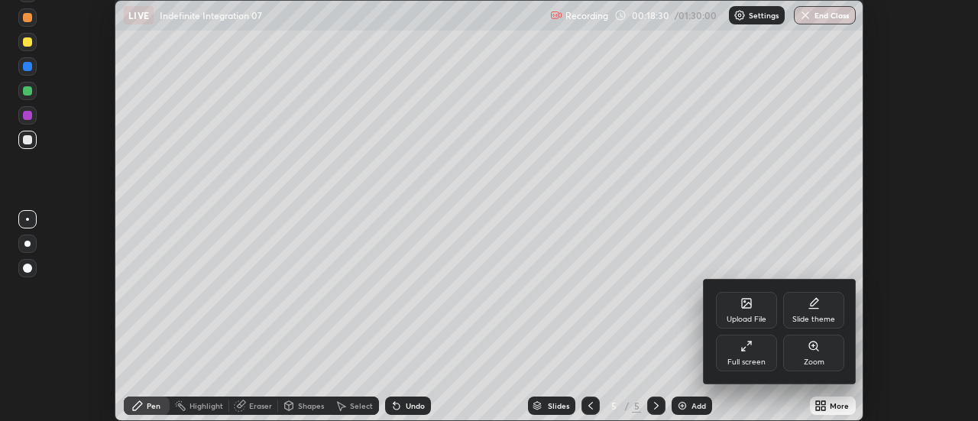
click at [753, 362] on div "Full screen" at bounding box center [746, 362] width 38 height 8
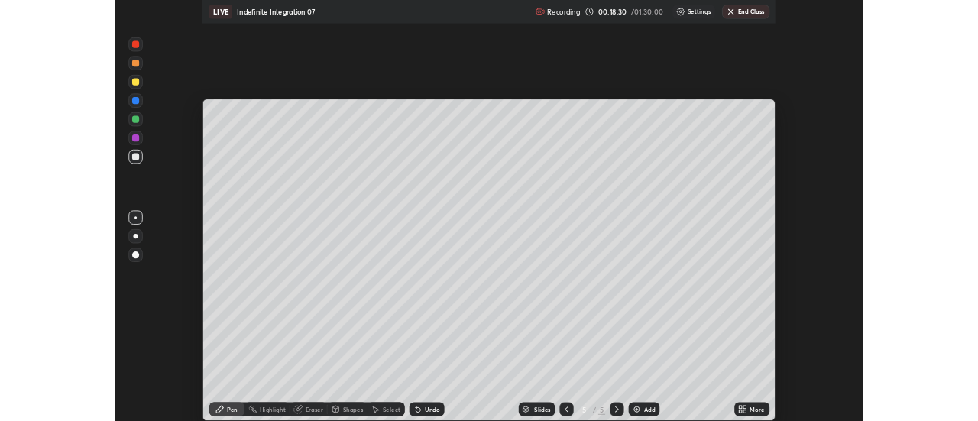
scroll to position [550, 978]
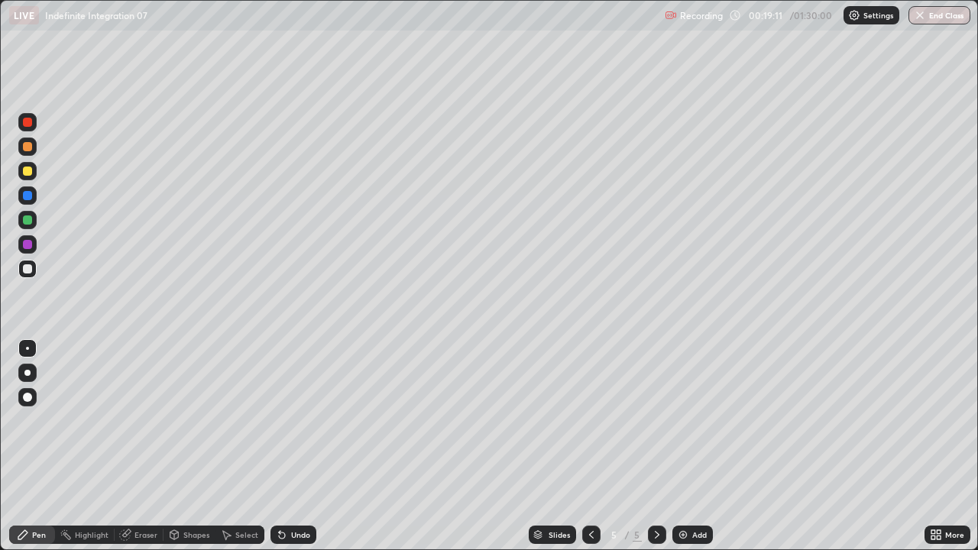
click at [279, 420] on icon at bounding box center [282, 536] width 6 height 6
click at [280, 420] on icon at bounding box center [282, 536] width 6 height 6
click at [279, 420] on icon at bounding box center [282, 536] width 6 height 6
click at [252, 420] on div "Select" at bounding box center [246, 535] width 23 height 8
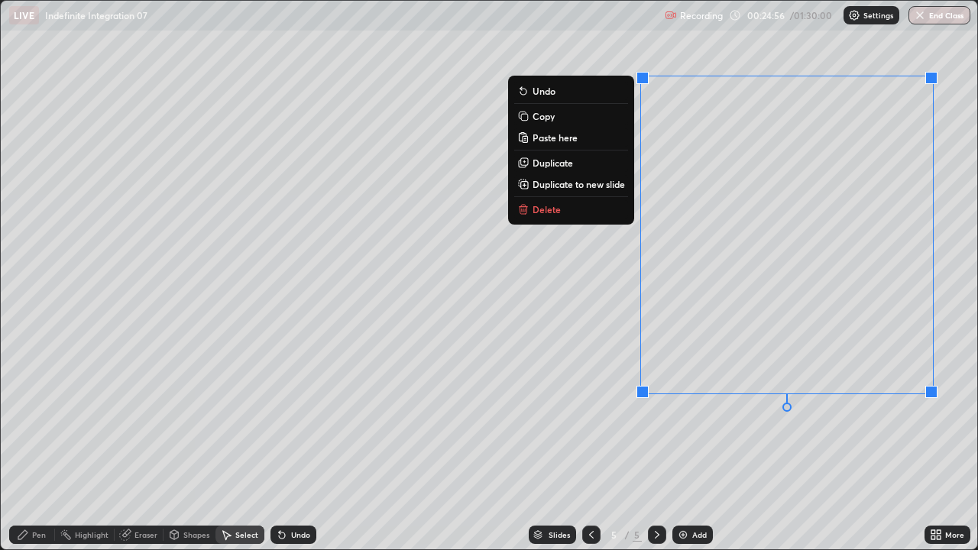
click at [577, 186] on p "Duplicate to new slide" at bounding box center [579, 184] width 92 height 12
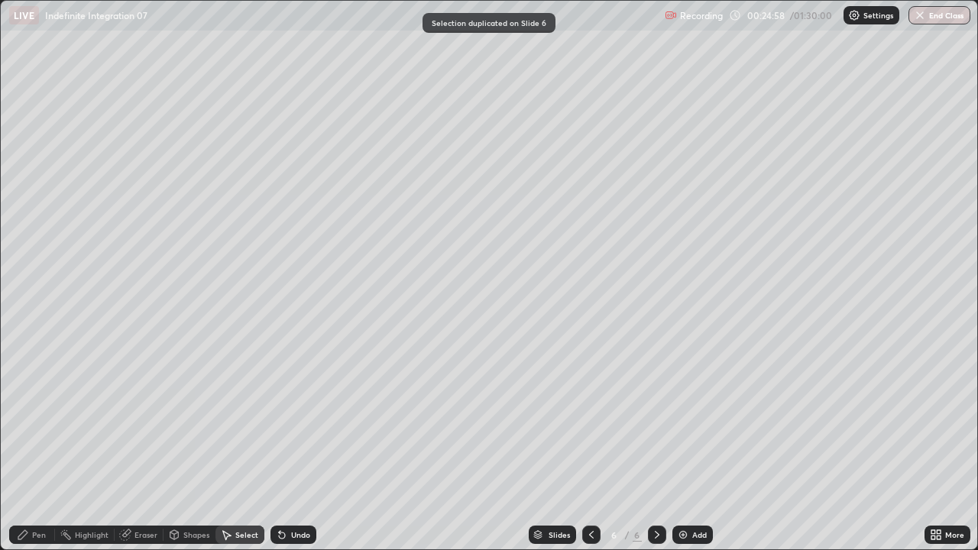
click at [45, 420] on div "Pen" at bounding box center [39, 535] width 14 height 8
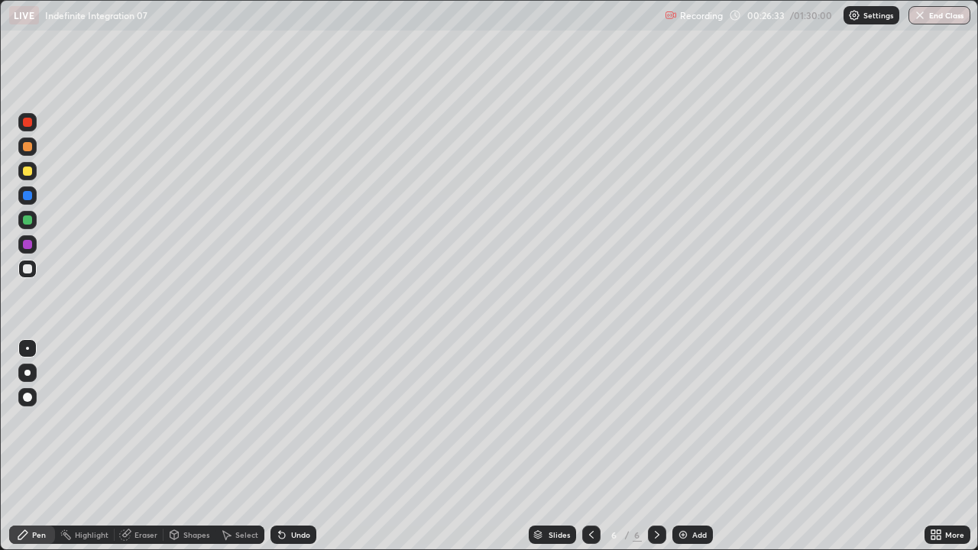
click at [241, 420] on div "Select" at bounding box center [246, 535] width 23 height 8
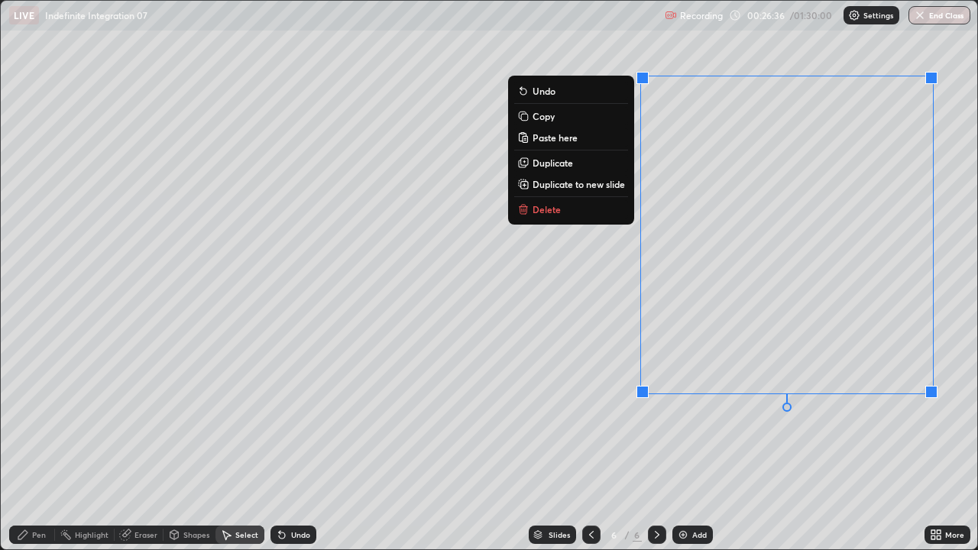
click at [544, 211] on p "Delete" at bounding box center [547, 209] width 28 height 12
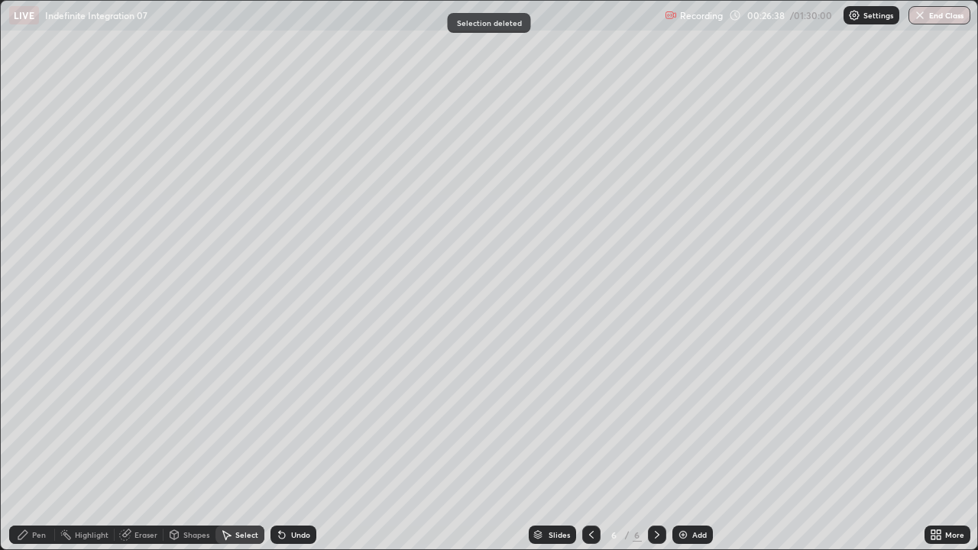
click at [46, 420] on div "Pen" at bounding box center [32, 535] width 46 height 18
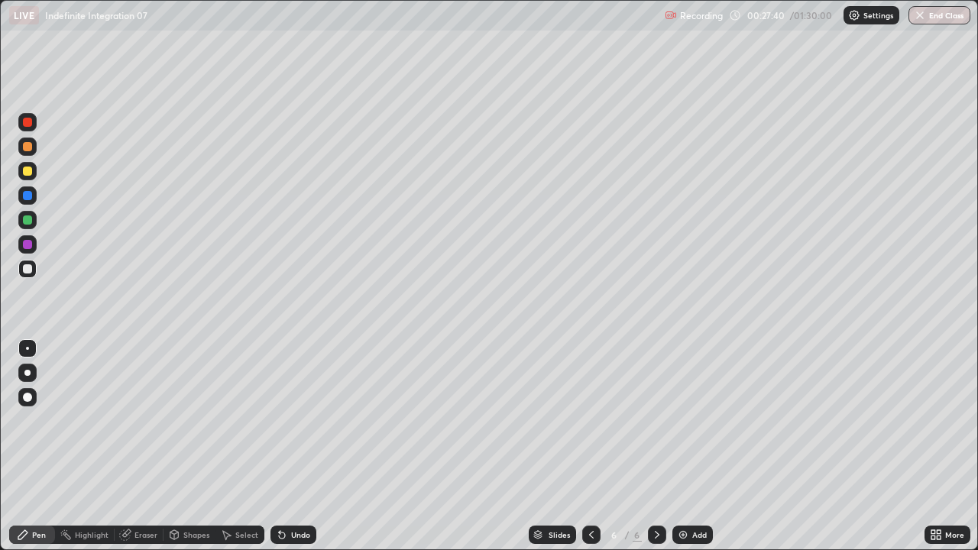
click at [28, 171] on div at bounding box center [27, 171] width 9 height 9
click at [24, 271] on div at bounding box center [27, 268] width 9 height 9
click at [590, 420] on icon at bounding box center [591, 535] width 12 height 12
click at [656, 420] on icon at bounding box center [657, 535] width 12 height 12
click at [298, 420] on div "Undo" at bounding box center [300, 535] width 19 height 8
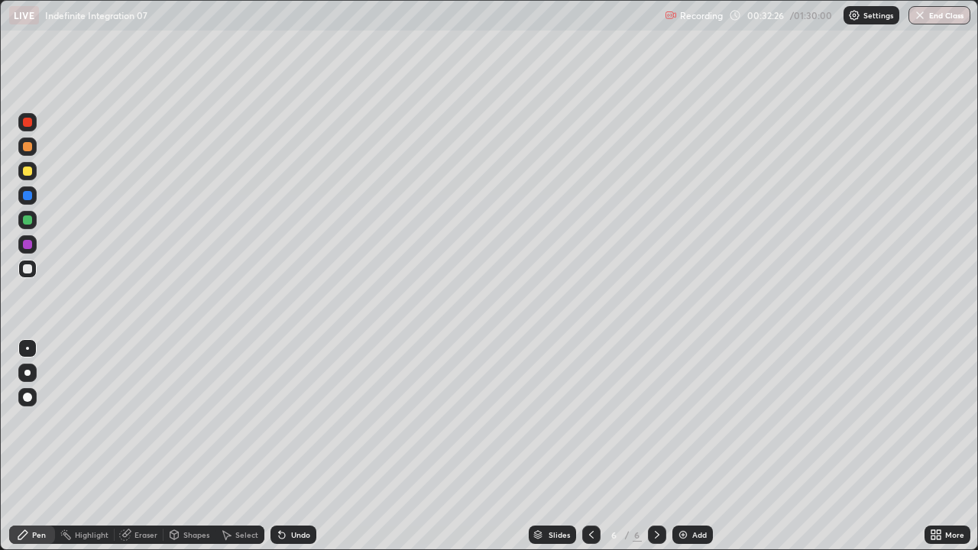
click at [254, 420] on div "Select" at bounding box center [246, 535] width 23 height 8
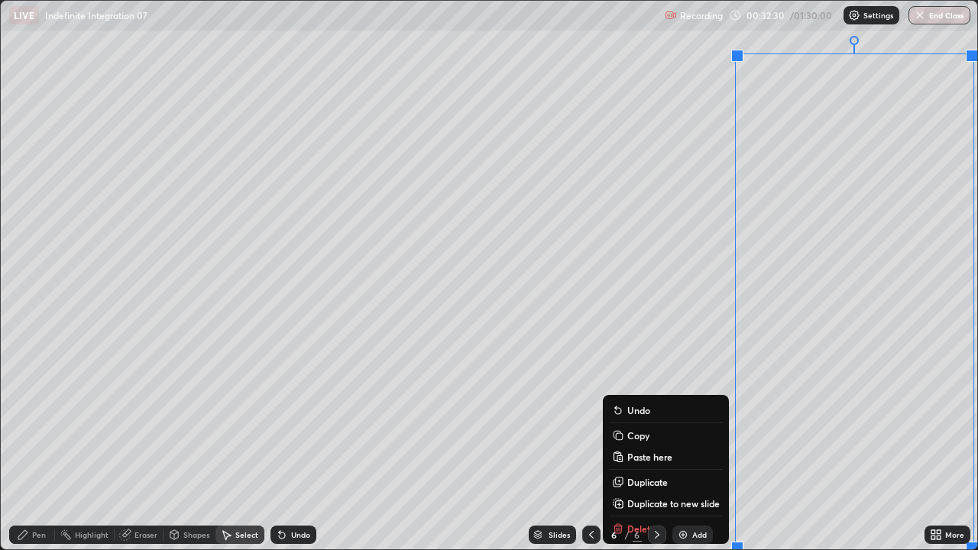
click at [655, 420] on p "Duplicate to new slide" at bounding box center [673, 503] width 92 height 12
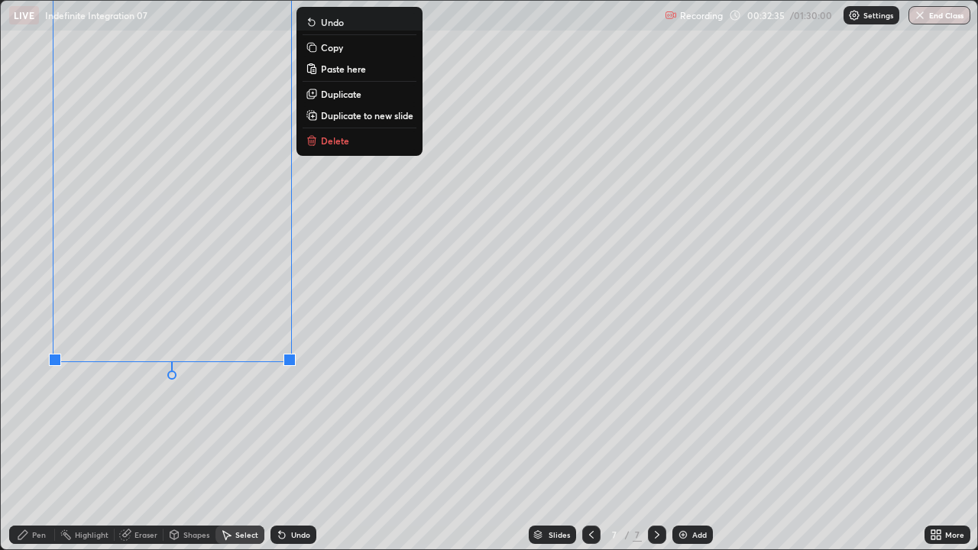
click at [134, 420] on div "Eraser" at bounding box center [145, 535] width 23 height 8
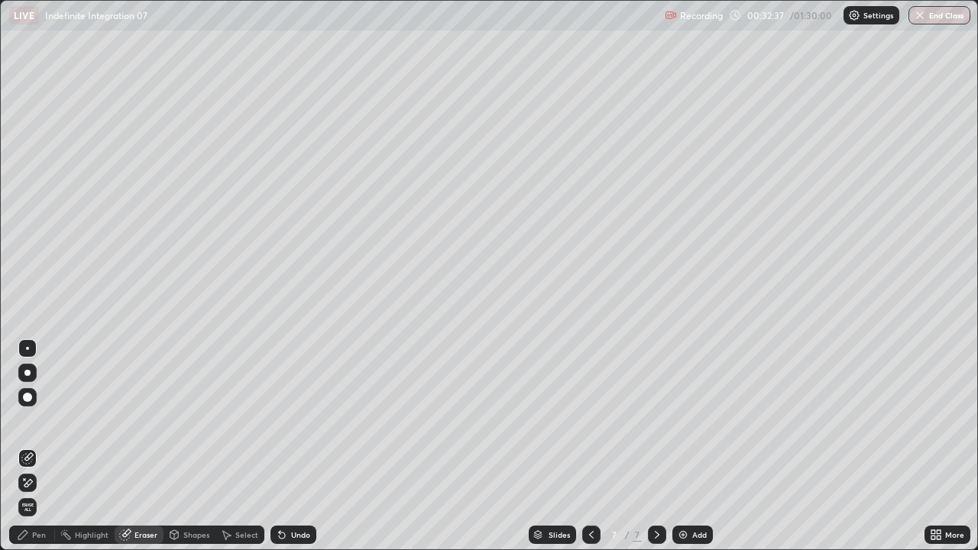
click at [26, 420] on icon at bounding box center [27, 483] width 12 height 13
click at [32, 420] on div "Pen" at bounding box center [39, 535] width 14 height 8
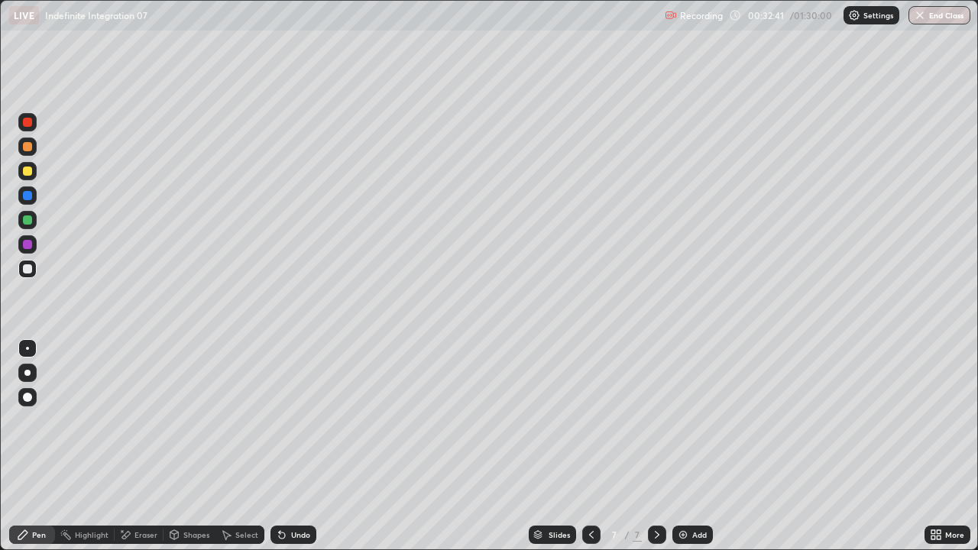
click at [937, 420] on icon at bounding box center [939, 538] width 4 height 4
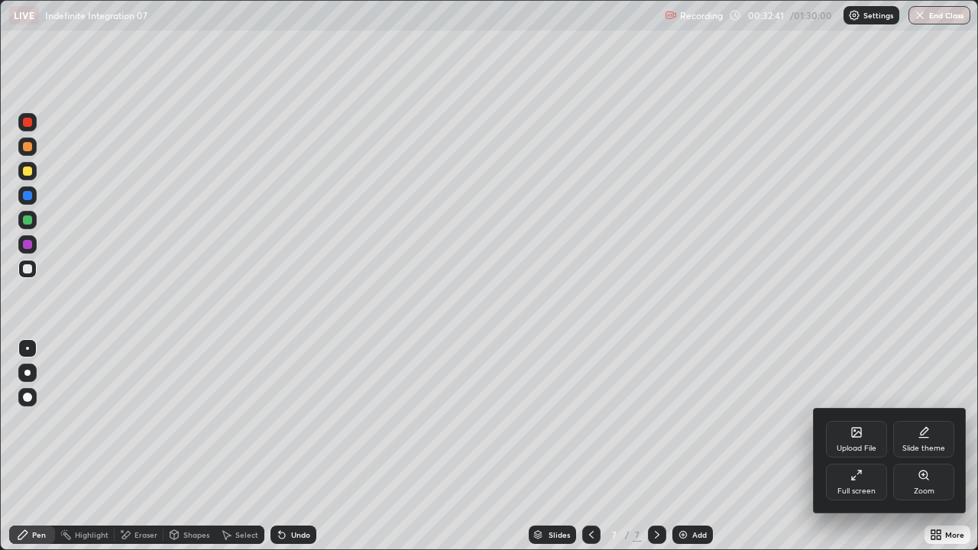
click at [862, 420] on div "Full screen" at bounding box center [856, 482] width 61 height 37
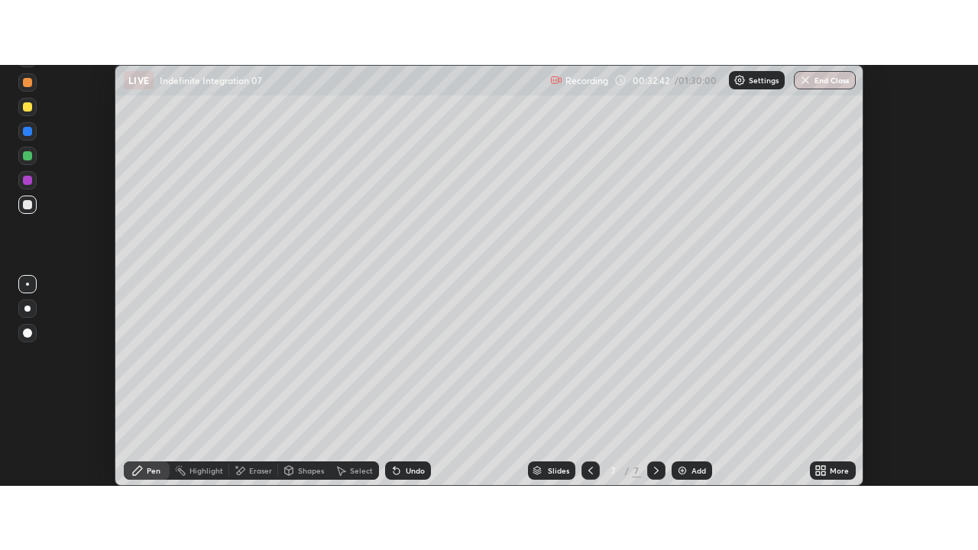
scroll to position [75997, 75440]
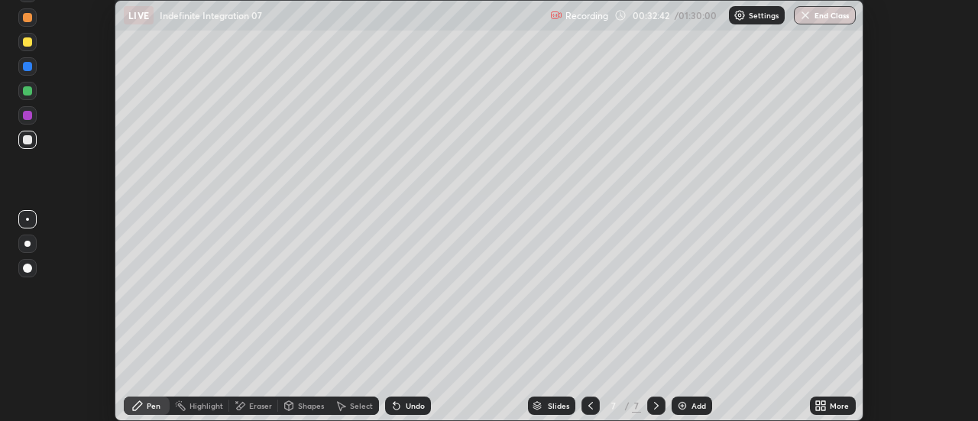
click at [832, 406] on div "More" at bounding box center [839, 406] width 19 height 8
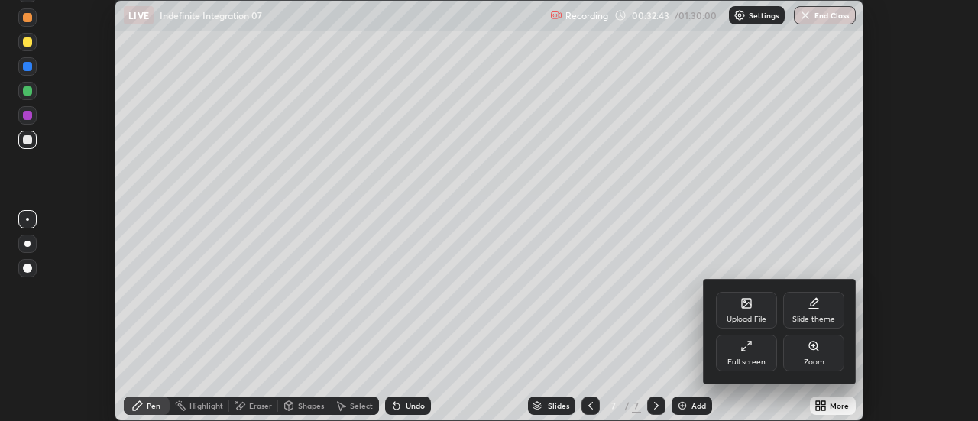
click at [748, 352] on div "Full screen" at bounding box center [746, 353] width 61 height 37
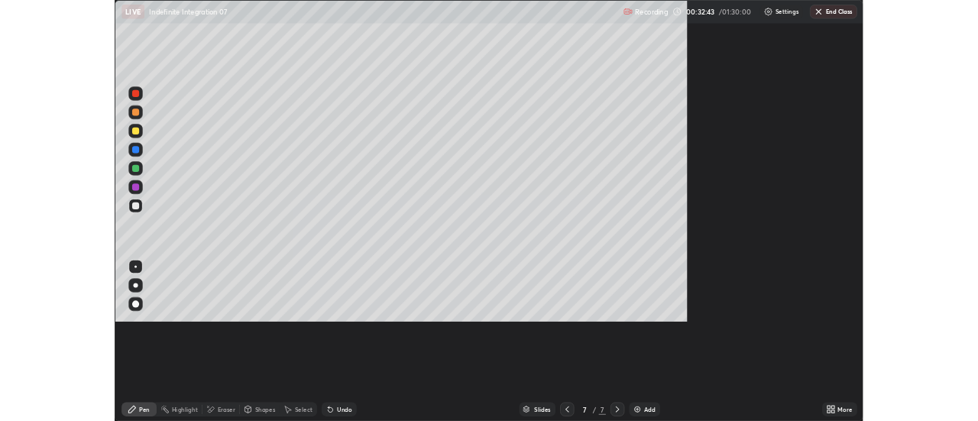
scroll to position [550, 978]
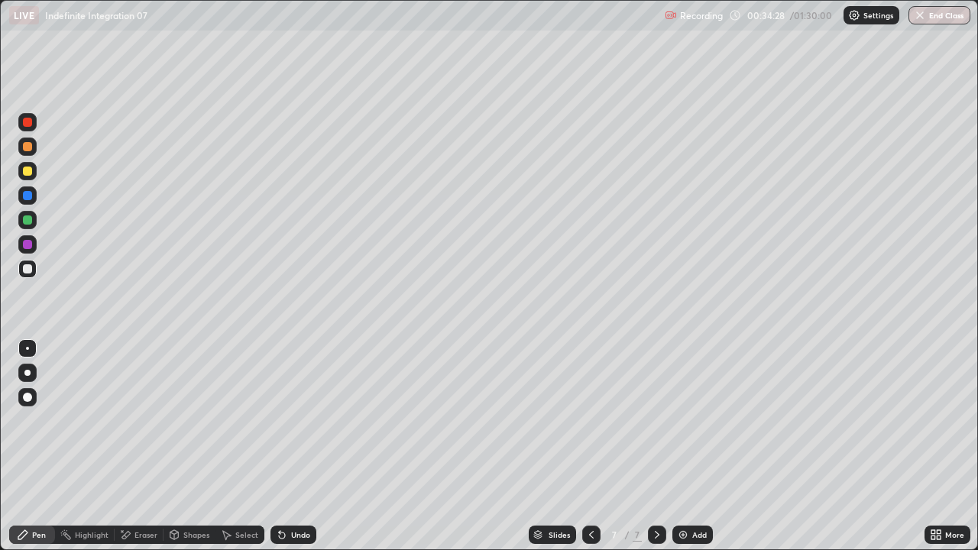
click at [99, 420] on div "Highlight" at bounding box center [92, 535] width 34 height 8
click at [39, 420] on div "Pen" at bounding box center [39, 535] width 14 height 8
click at [303, 420] on div "Undo" at bounding box center [300, 535] width 19 height 8
click at [302, 420] on div "Undo" at bounding box center [294, 535] width 46 height 18
click at [244, 420] on div "Select" at bounding box center [246, 535] width 23 height 8
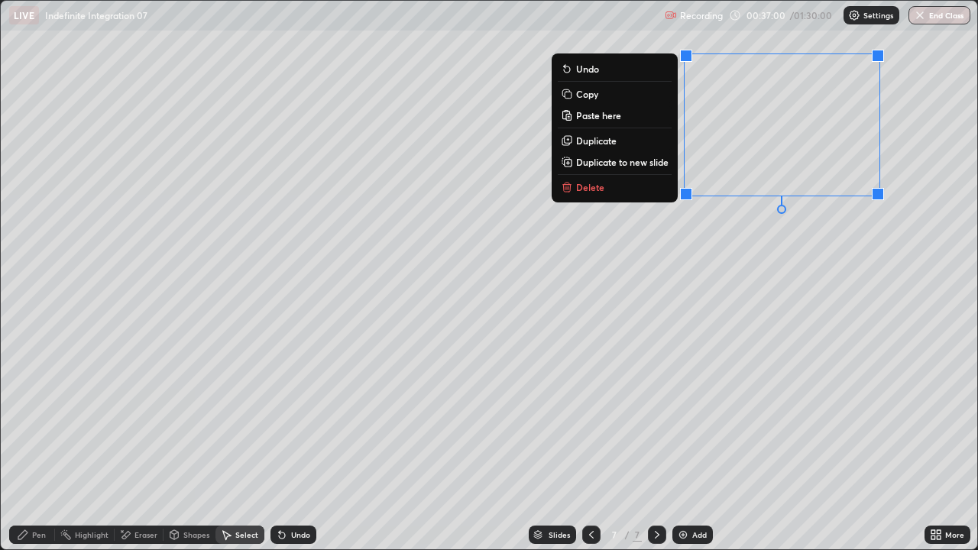
click at [722, 229] on div "0 ° Undo Copy Paste here Duplicate Duplicate to new slide Delete" at bounding box center [489, 275] width 977 height 549
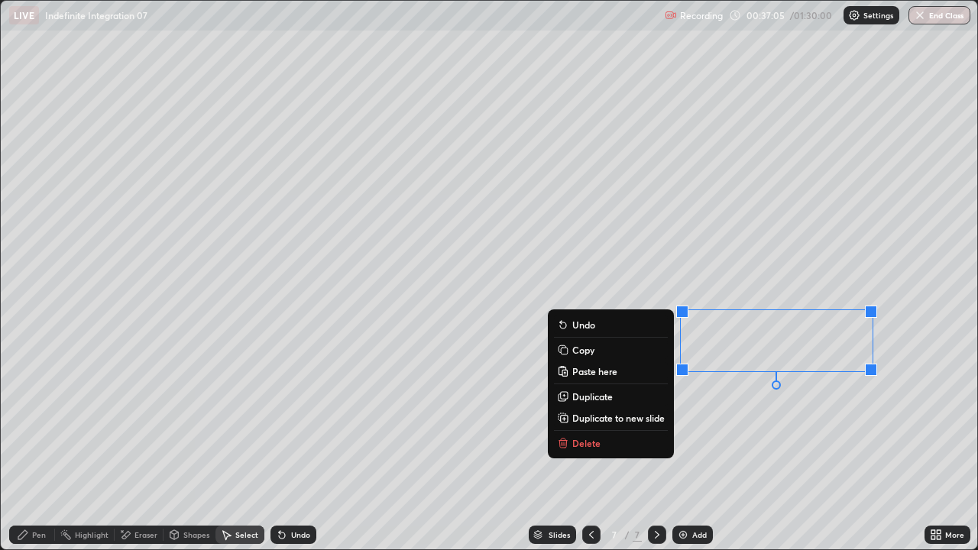
click at [744, 219] on div "0 ° Undo Copy Paste here Duplicate Duplicate to new slide Delete" at bounding box center [489, 275] width 977 height 549
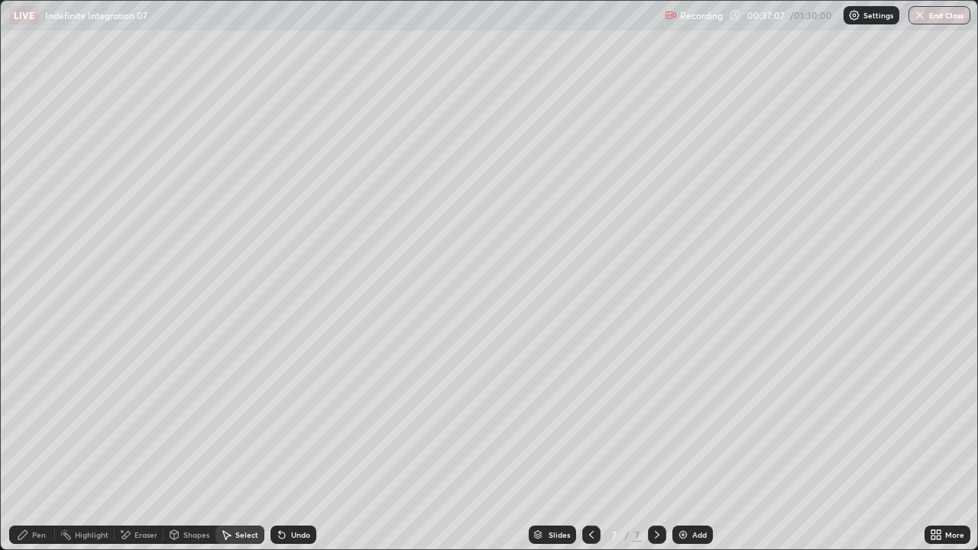
click at [43, 420] on div "Pen" at bounding box center [39, 535] width 14 height 8
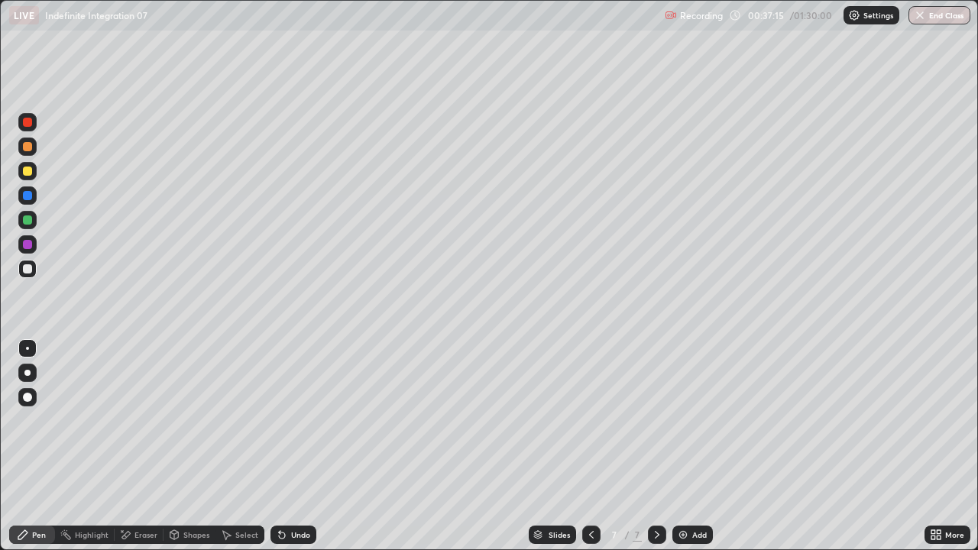
click at [245, 420] on div "Select" at bounding box center [246, 535] width 23 height 8
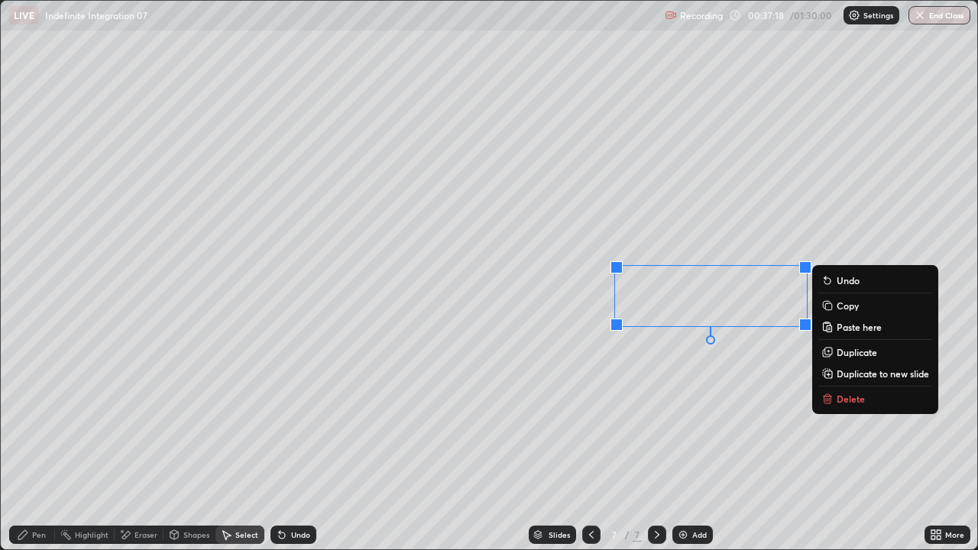
click at [722, 405] on div "0 ° Undo Copy Paste here Duplicate Duplicate to new slide Delete" at bounding box center [489, 275] width 977 height 549
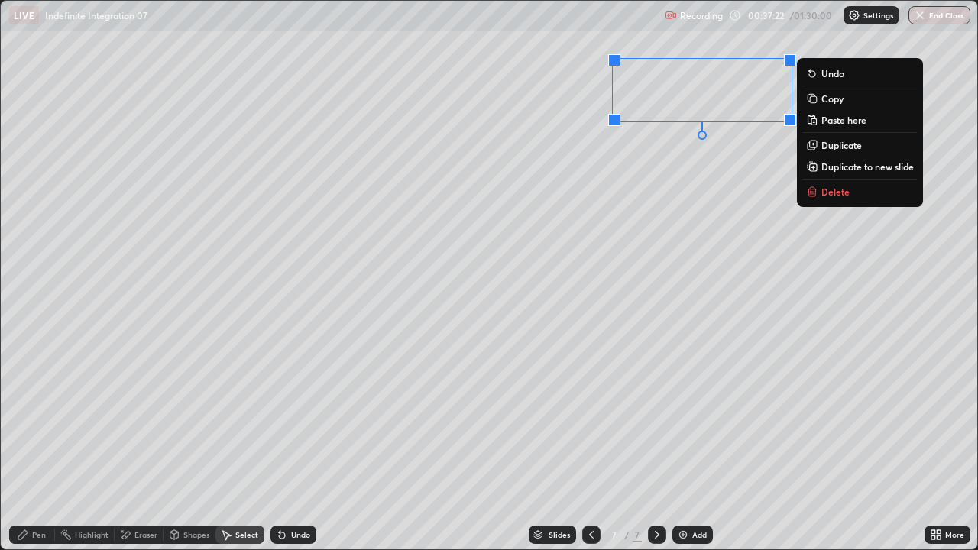
click at [734, 388] on div "0 ° Undo Copy Paste here Duplicate Duplicate to new slide Delete" at bounding box center [489, 275] width 977 height 549
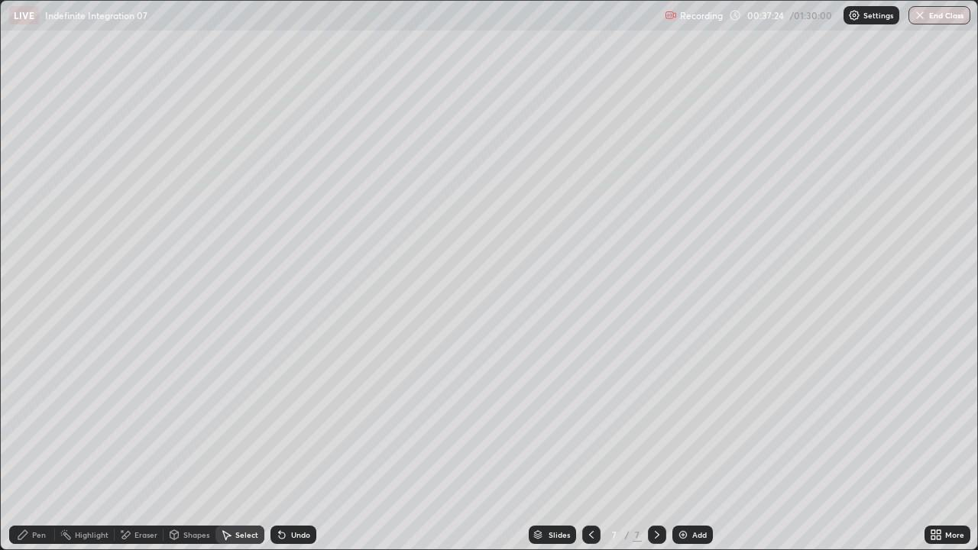
click at [935, 420] on icon at bounding box center [934, 532] width 4 height 4
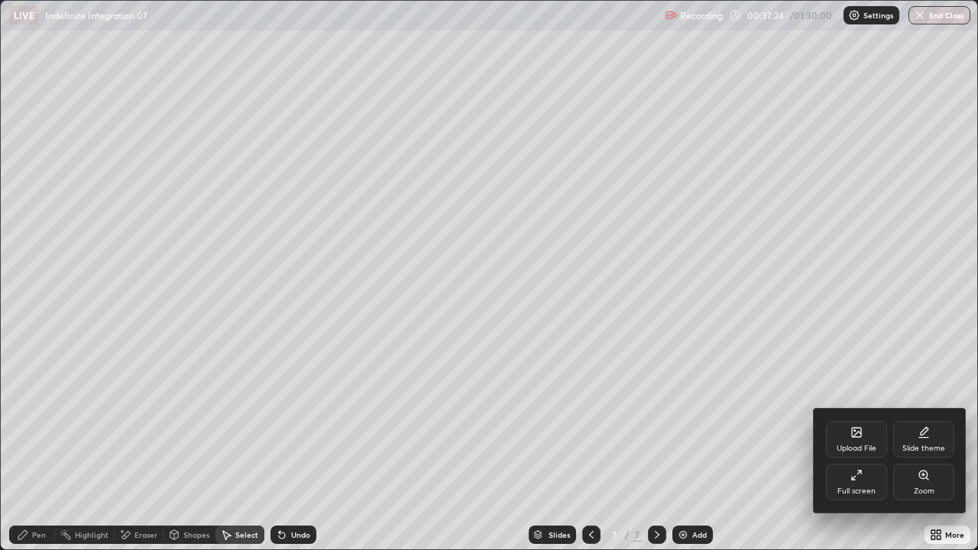
click at [861, 420] on div "Full screen" at bounding box center [856, 482] width 61 height 37
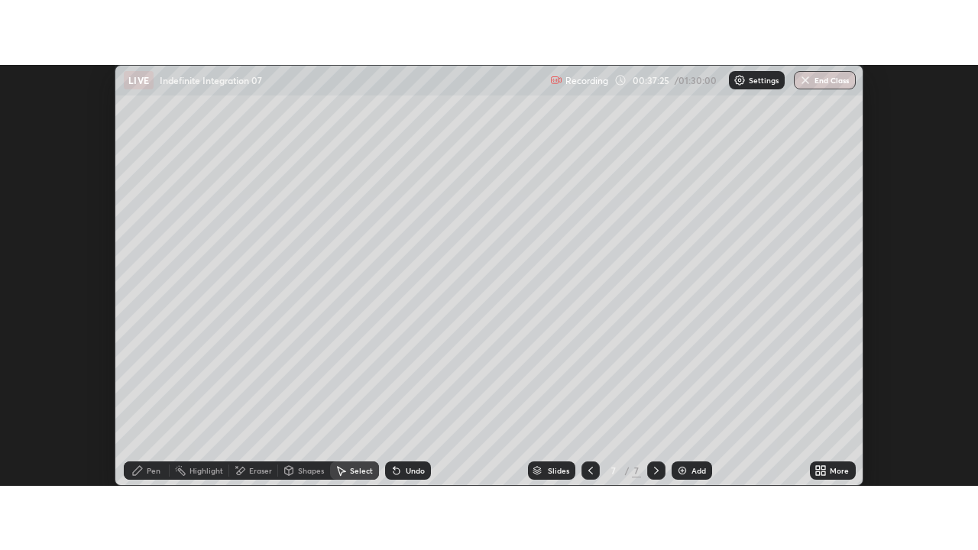
scroll to position [75997, 75440]
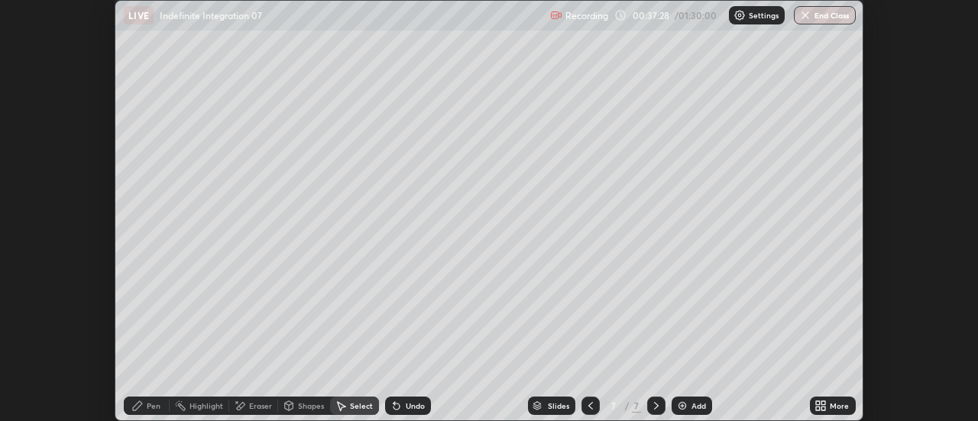
click at [838, 405] on div "More" at bounding box center [839, 406] width 19 height 8
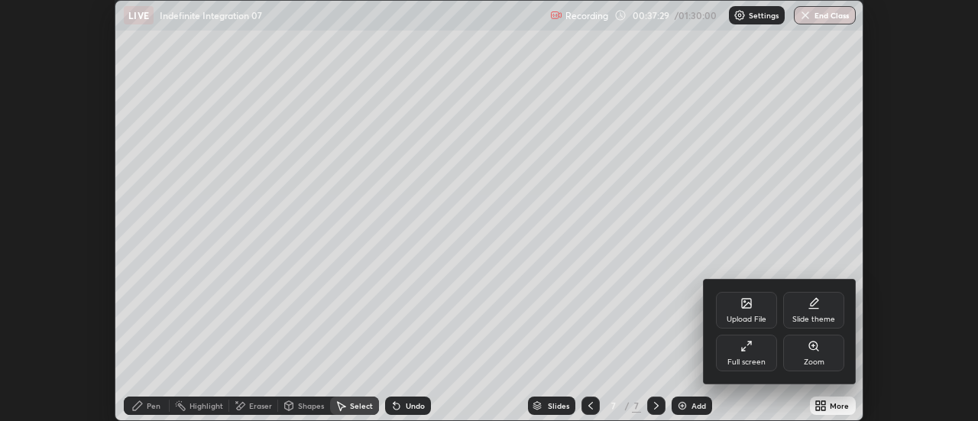
click at [757, 359] on div "Full screen" at bounding box center [746, 362] width 38 height 8
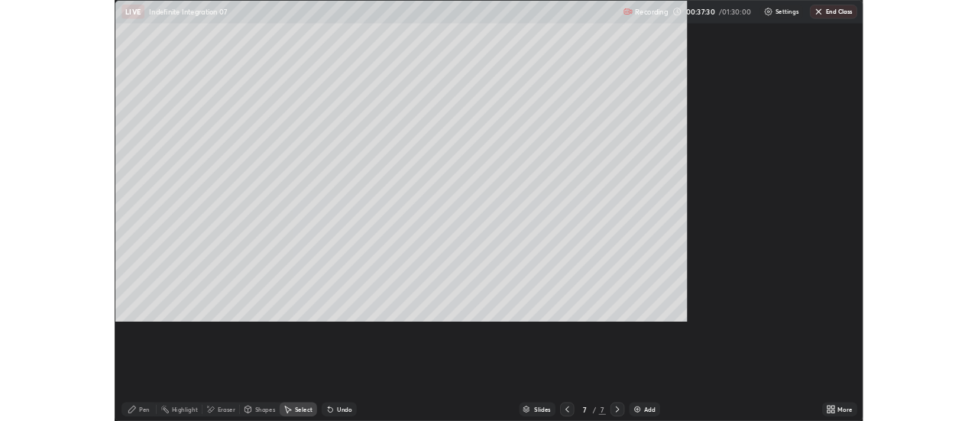
scroll to position [550, 978]
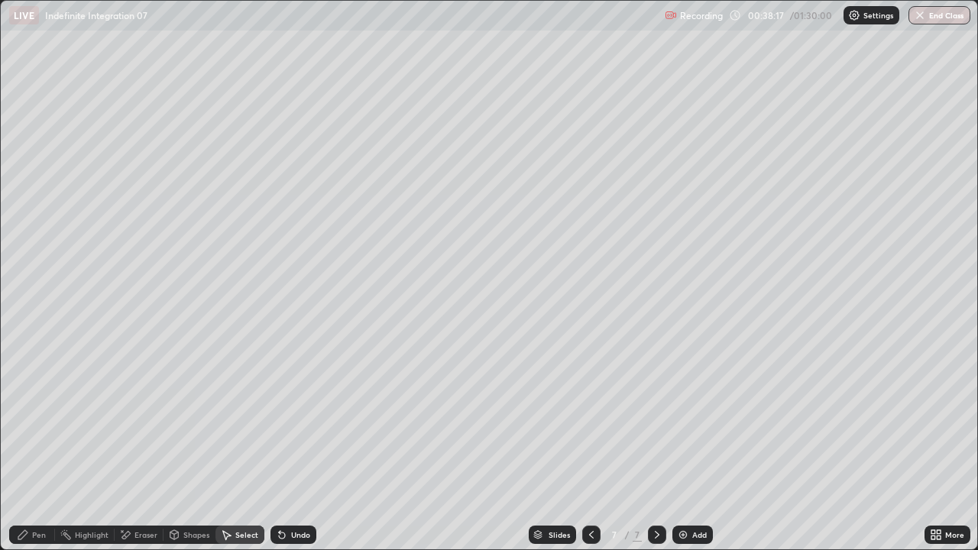
click at [47, 420] on div "Pen" at bounding box center [32, 535] width 46 height 18
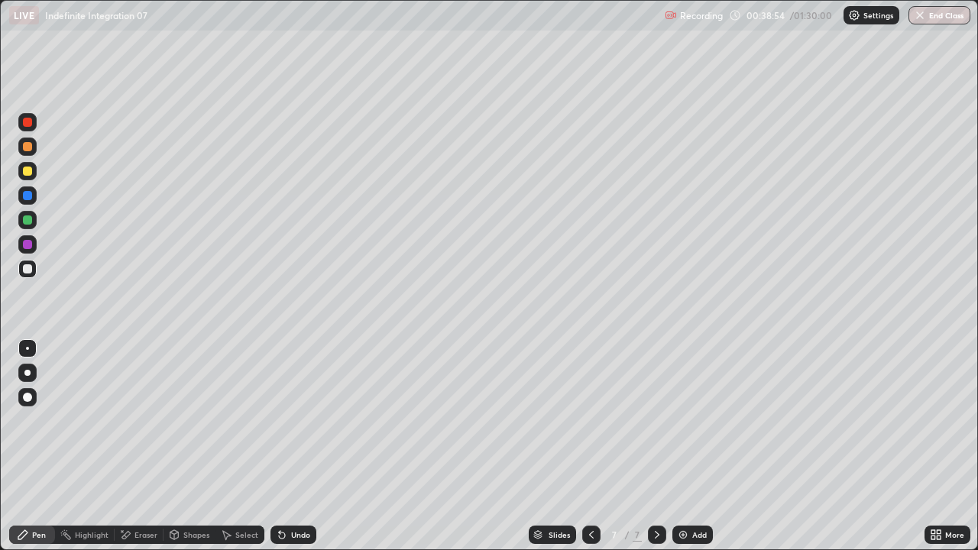
click at [293, 420] on div "Undo" at bounding box center [294, 535] width 46 height 18
click at [292, 420] on div "Undo" at bounding box center [294, 535] width 46 height 18
click at [250, 420] on div "Select" at bounding box center [246, 535] width 23 height 8
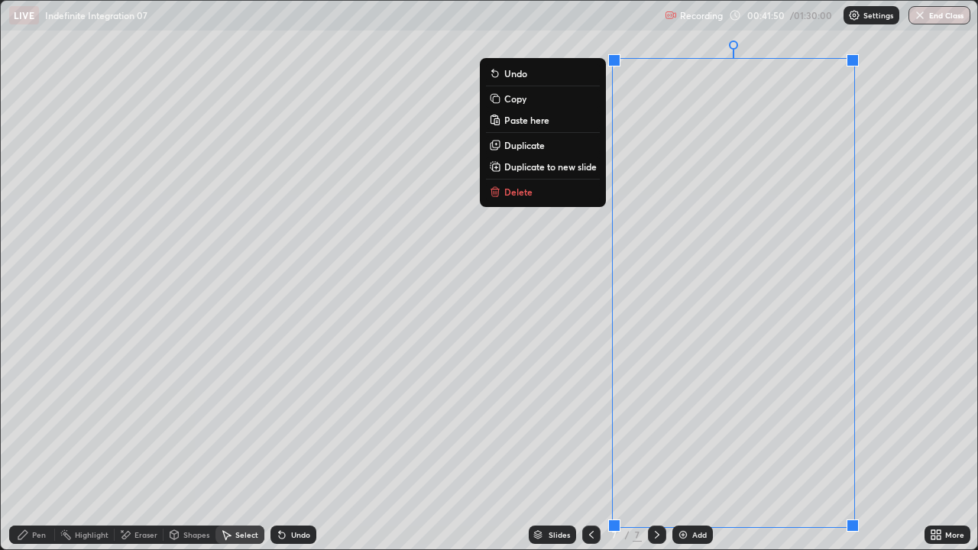
click at [585, 166] on p "Duplicate to new slide" at bounding box center [550, 166] width 92 height 12
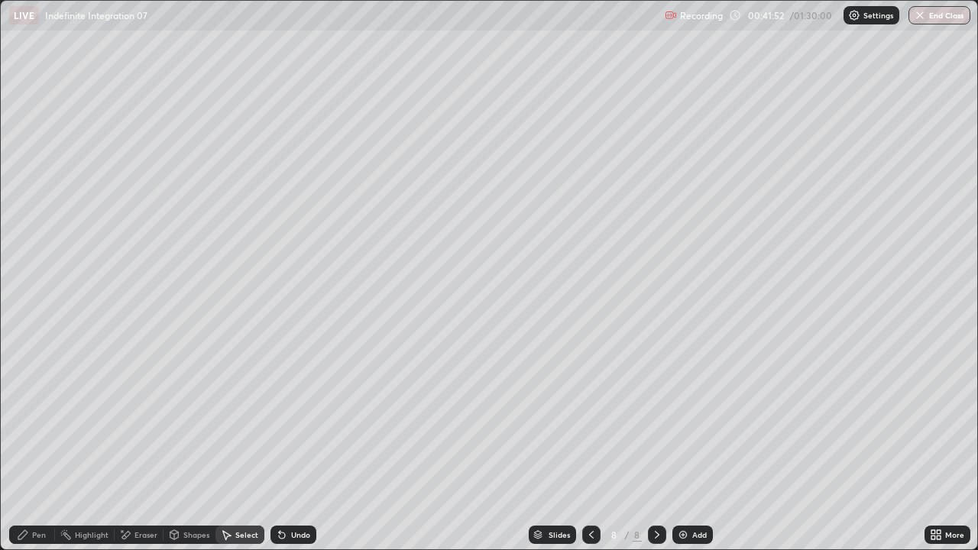
click at [41, 420] on div "Pen" at bounding box center [39, 535] width 14 height 8
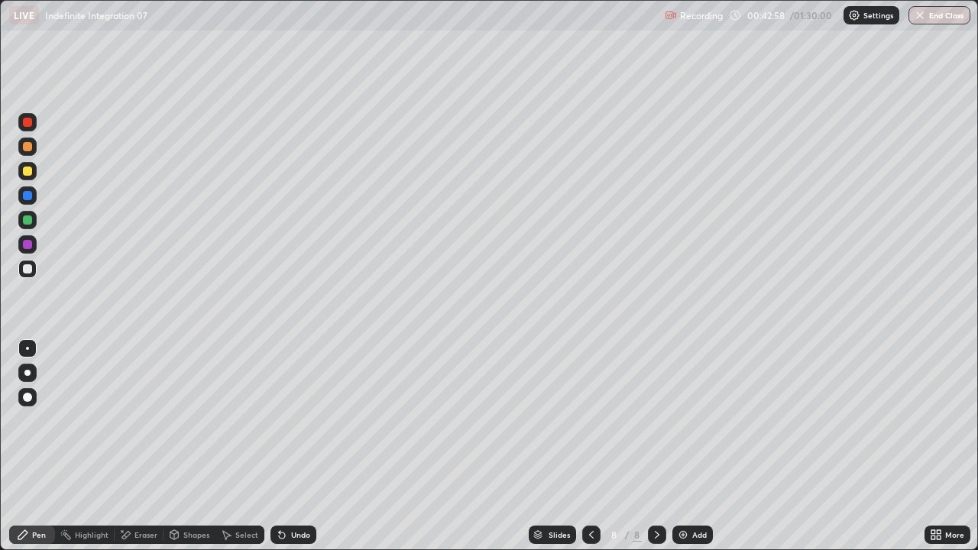
click at [230, 420] on icon at bounding box center [226, 535] width 12 height 12
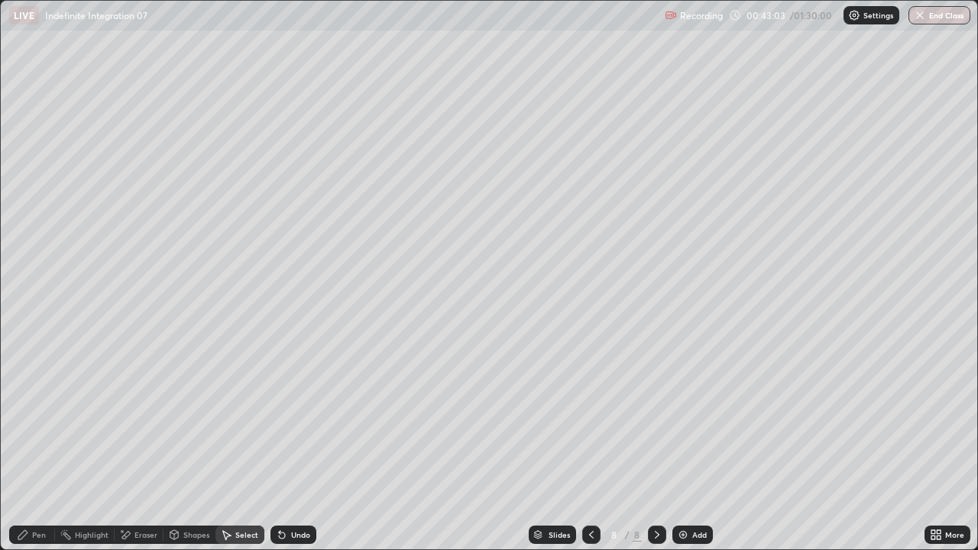
click at [46, 420] on div "Pen" at bounding box center [32, 535] width 46 height 18
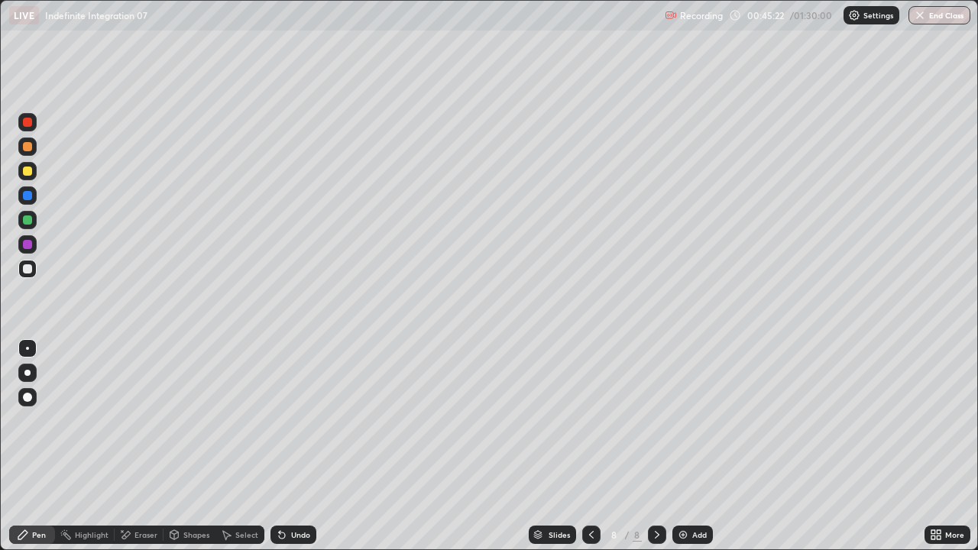
click at [251, 420] on div "Select" at bounding box center [246, 535] width 23 height 8
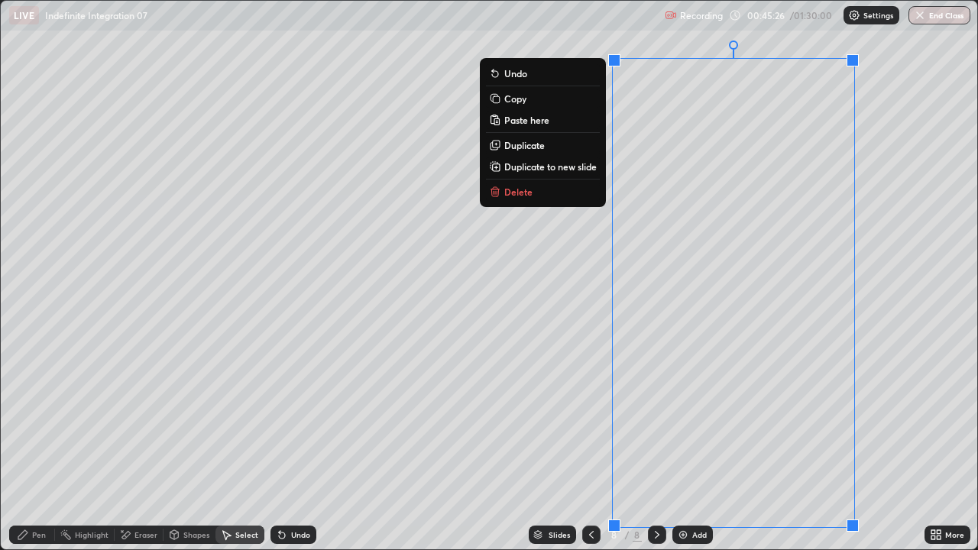
click at [514, 196] on p "Delete" at bounding box center [518, 192] width 28 height 12
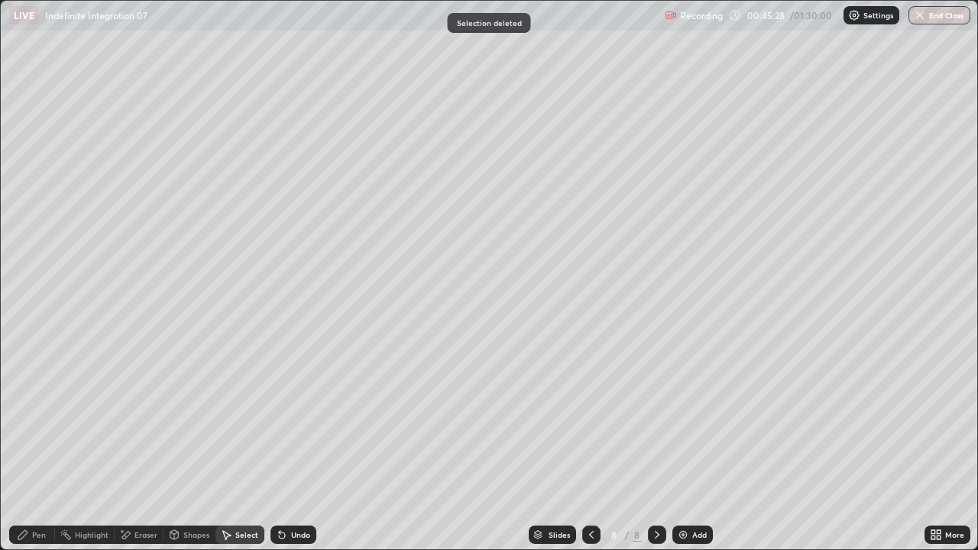
click at [48, 420] on div "Pen" at bounding box center [32, 535] width 46 height 18
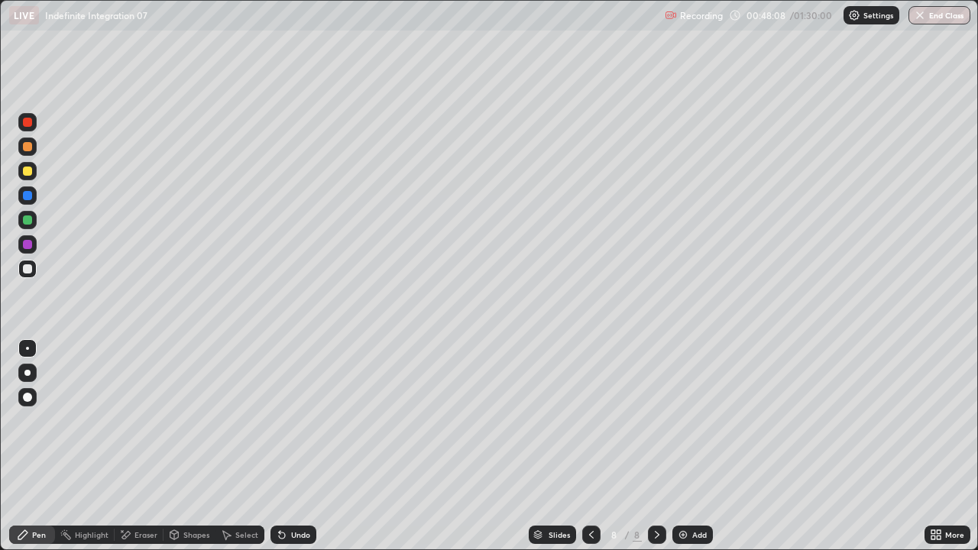
click at [303, 420] on div "Undo" at bounding box center [300, 535] width 19 height 8
click at [239, 420] on div "Select" at bounding box center [246, 535] width 23 height 8
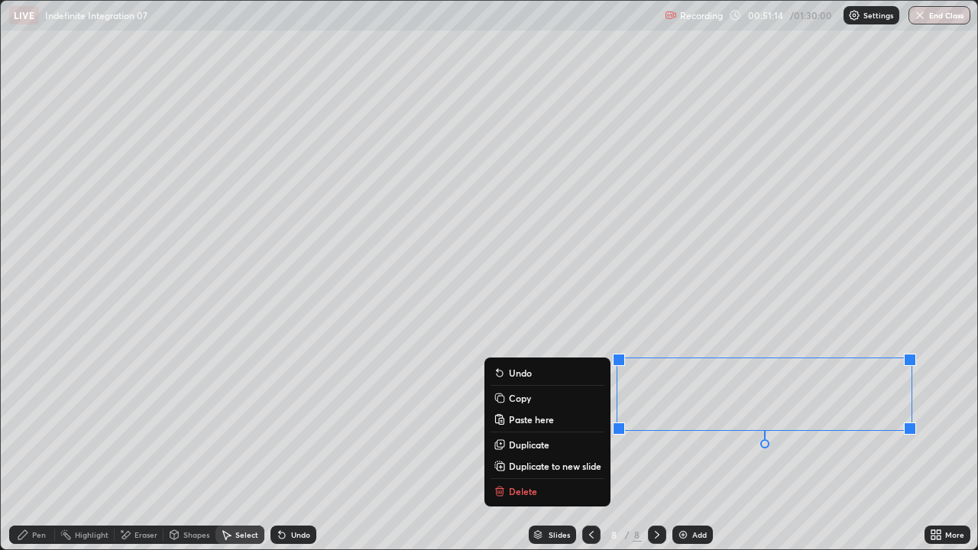
click at [43, 420] on div "Pen" at bounding box center [39, 535] width 14 height 8
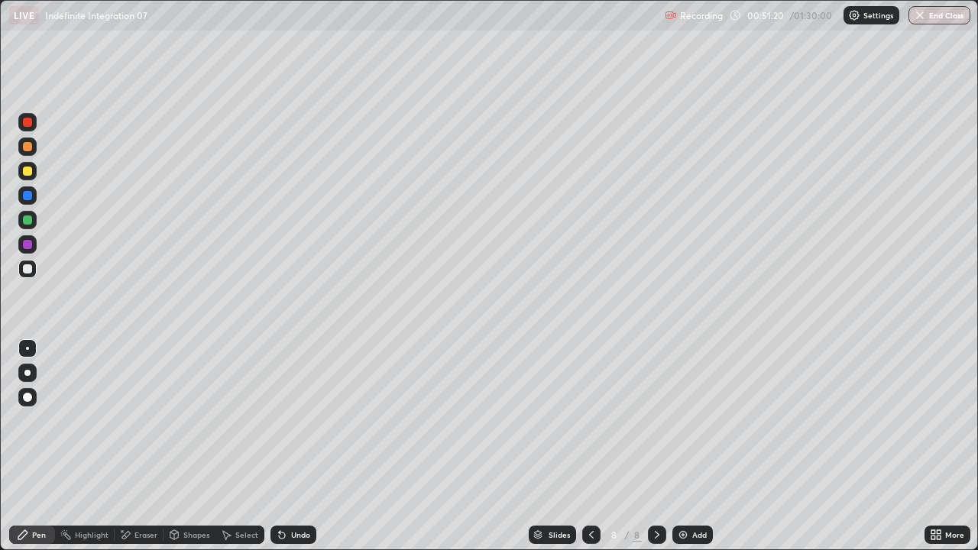
click at [292, 420] on div "Undo" at bounding box center [300, 535] width 19 height 8
click at [939, 420] on icon at bounding box center [939, 538] width 4 height 4
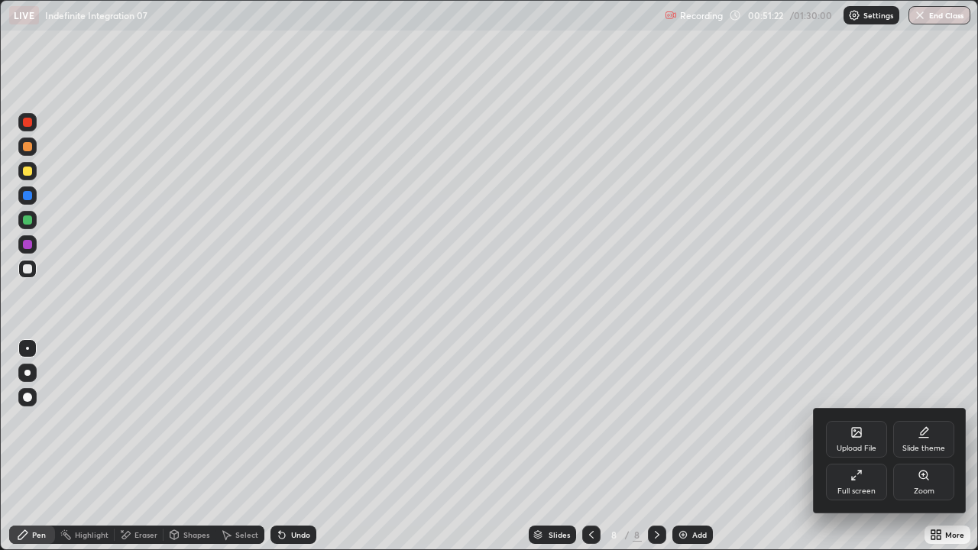
click at [863, 420] on div "Full screen" at bounding box center [856, 482] width 61 height 37
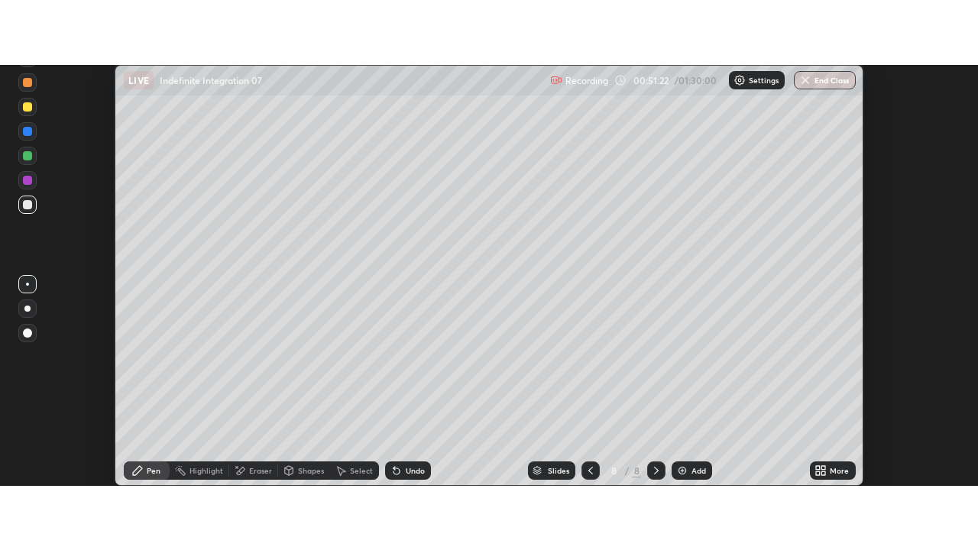
scroll to position [75997, 75440]
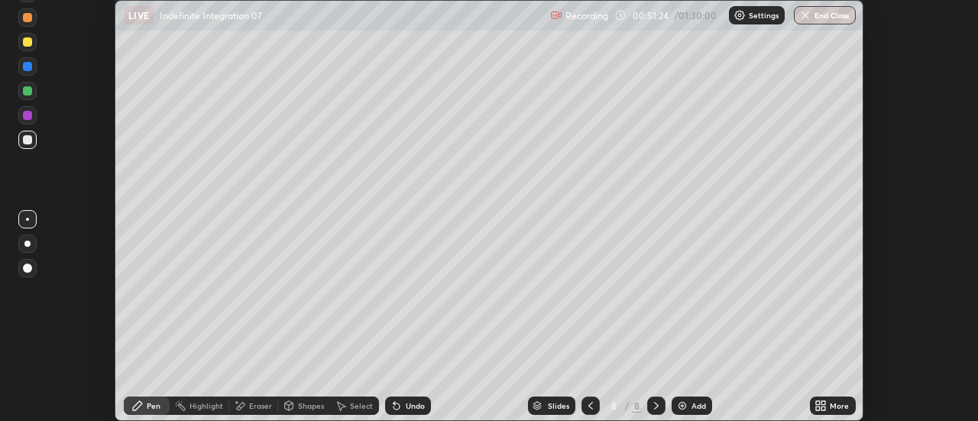
click at [840, 405] on div "More" at bounding box center [839, 406] width 19 height 8
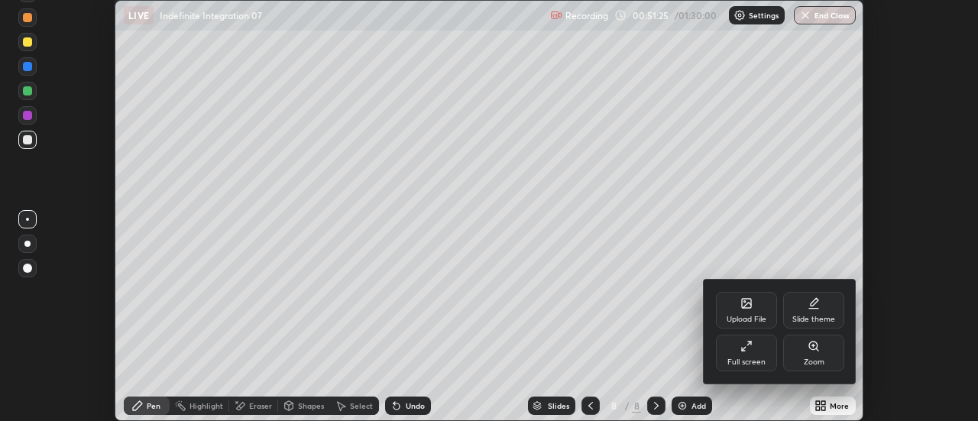
click at [761, 358] on div "Full screen" at bounding box center [746, 362] width 38 height 8
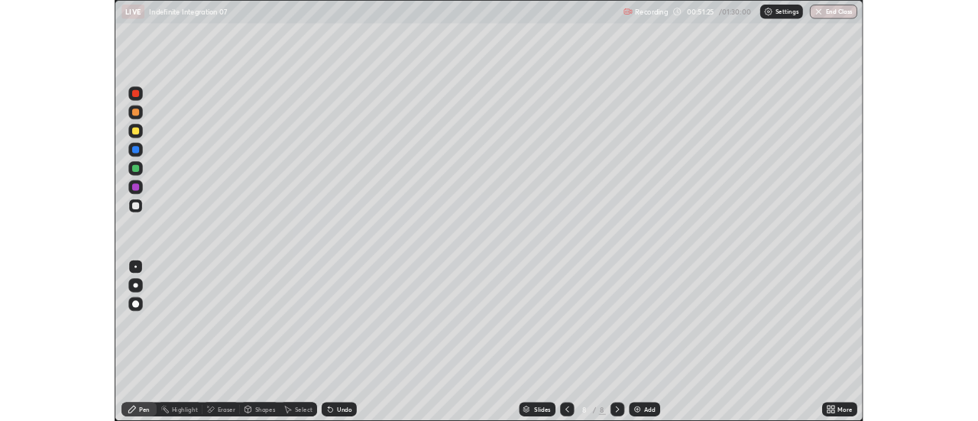
scroll to position [550, 978]
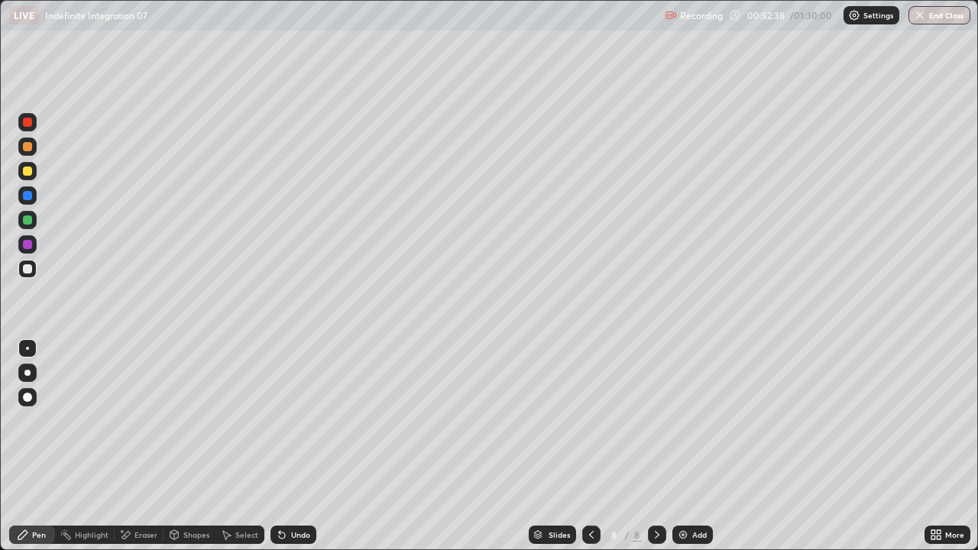
click at [244, 420] on div "Select" at bounding box center [246, 535] width 23 height 8
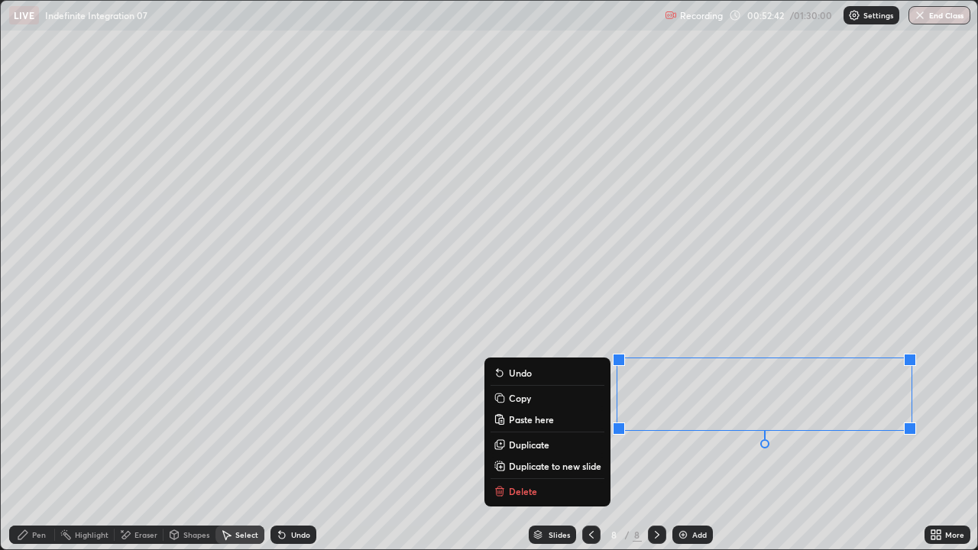
click at [582, 420] on p "Duplicate to new slide" at bounding box center [555, 466] width 92 height 12
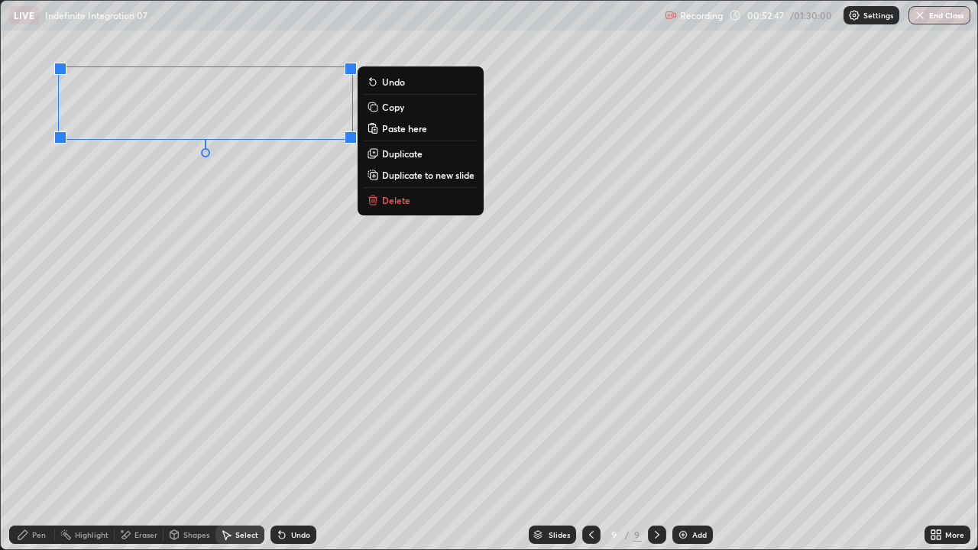
click at [50, 420] on div "Pen" at bounding box center [32, 535] width 46 height 18
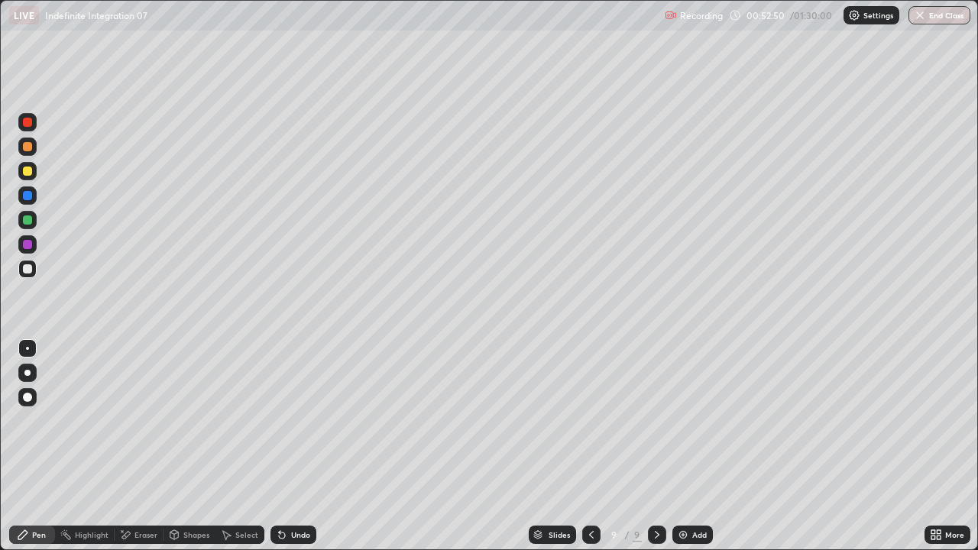
click at [933, 420] on icon at bounding box center [934, 532] width 4 height 4
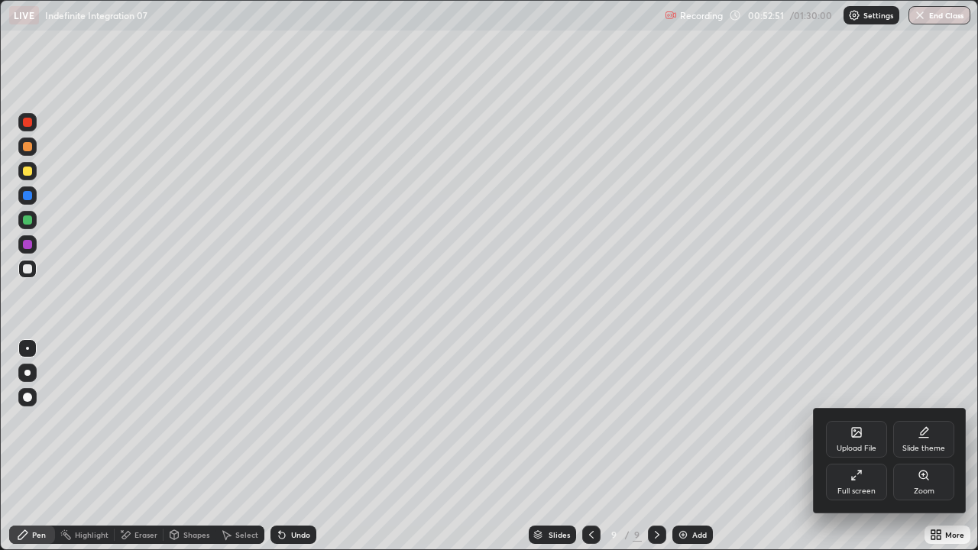
click at [875, 420] on div "Full screen" at bounding box center [856, 482] width 61 height 37
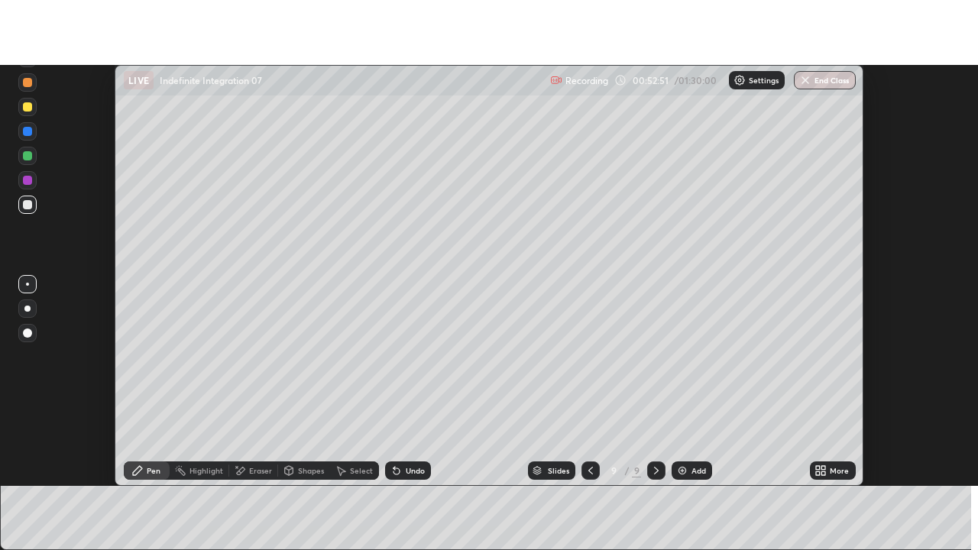
scroll to position [75997, 75440]
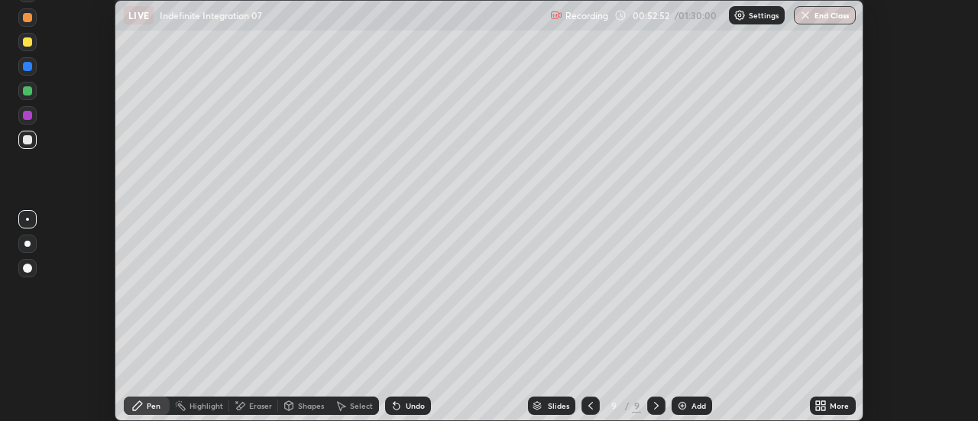
click at [824, 408] on icon at bounding box center [824, 409] width 4 height 4
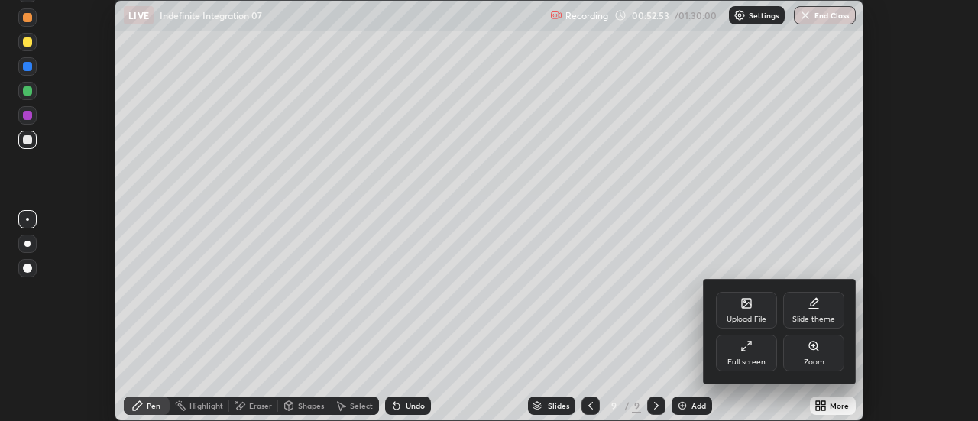
click at [754, 365] on div "Full screen" at bounding box center [746, 362] width 38 height 8
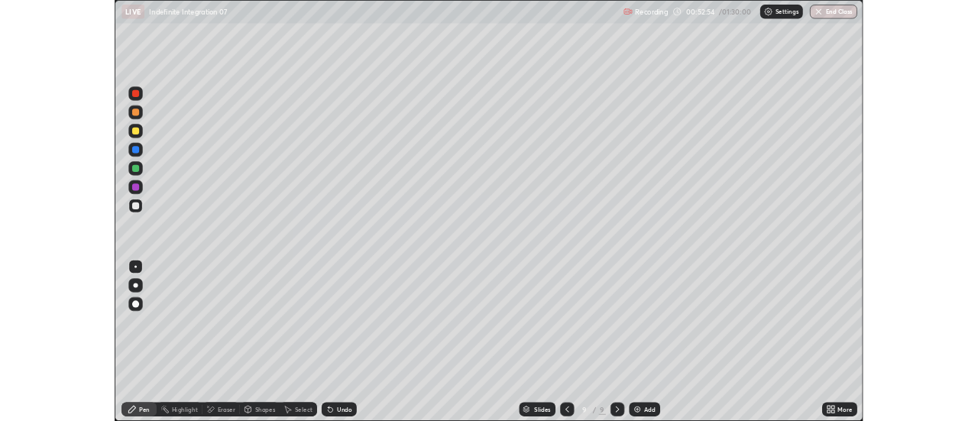
scroll to position [550, 978]
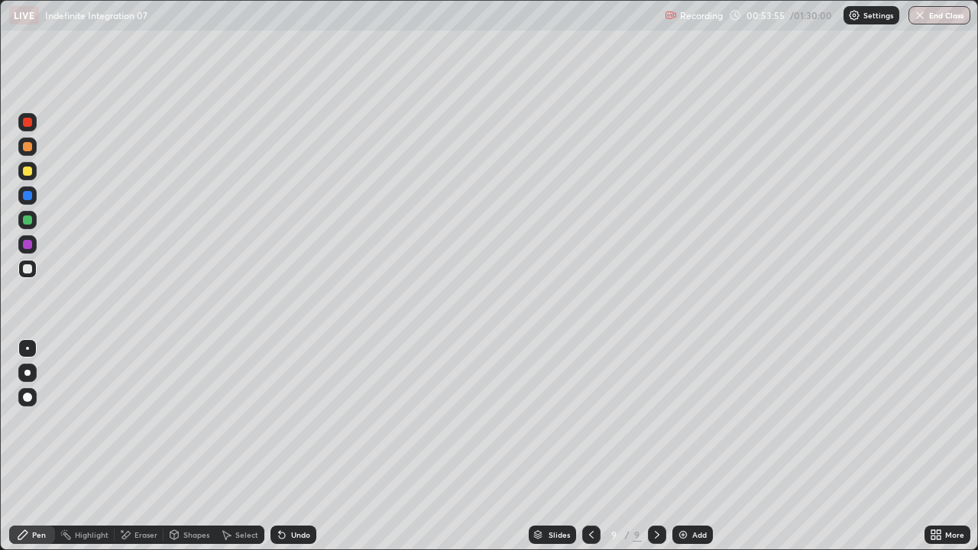
click at [291, 420] on div "Undo" at bounding box center [300, 535] width 19 height 8
click at [155, 420] on div "Eraser" at bounding box center [145, 535] width 23 height 8
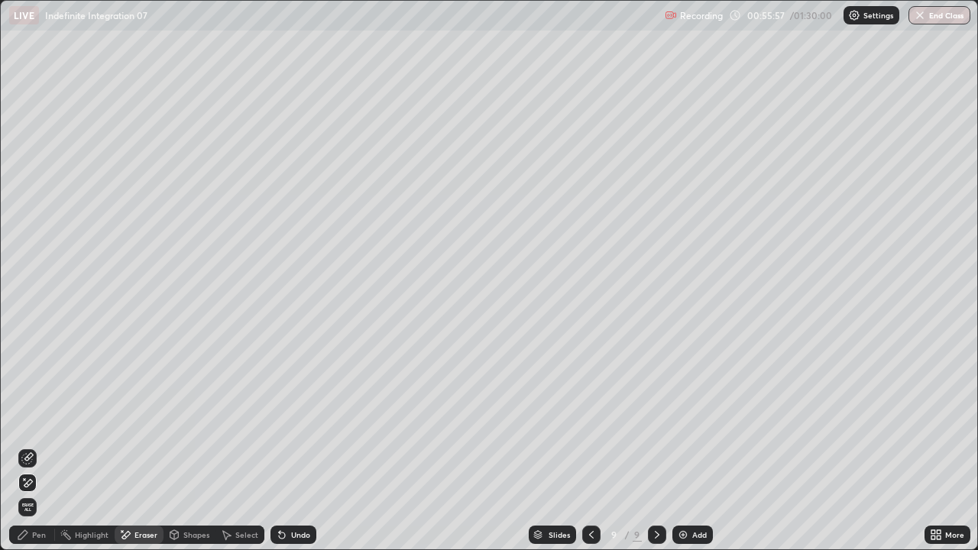
click at [43, 420] on div "Pen" at bounding box center [39, 535] width 14 height 8
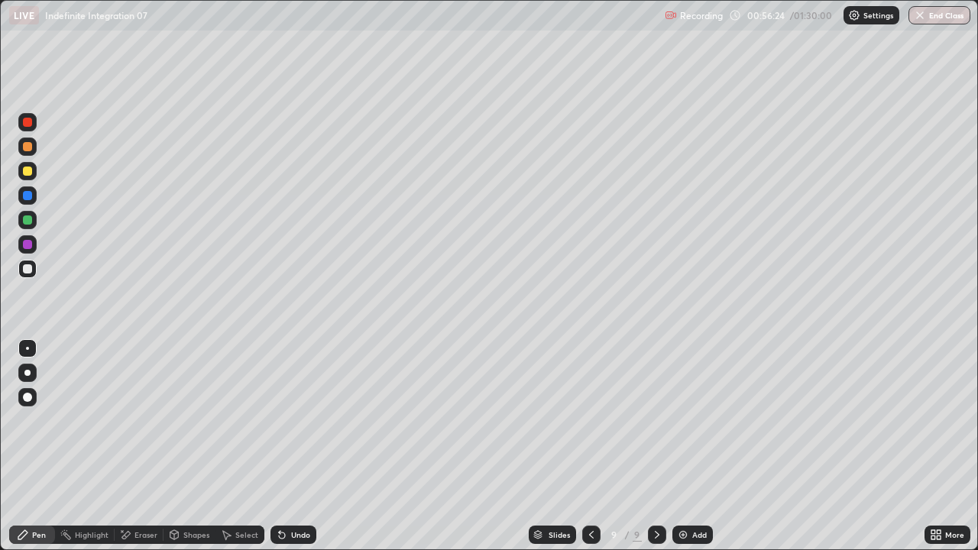
click at [597, 420] on div at bounding box center [591, 535] width 18 height 18
click at [655, 420] on icon at bounding box center [657, 535] width 12 height 12
click at [306, 420] on div "Undo" at bounding box center [300, 535] width 19 height 8
click at [307, 420] on div "Undo" at bounding box center [294, 535] width 46 height 18
click at [244, 420] on div "Select" at bounding box center [246, 535] width 23 height 8
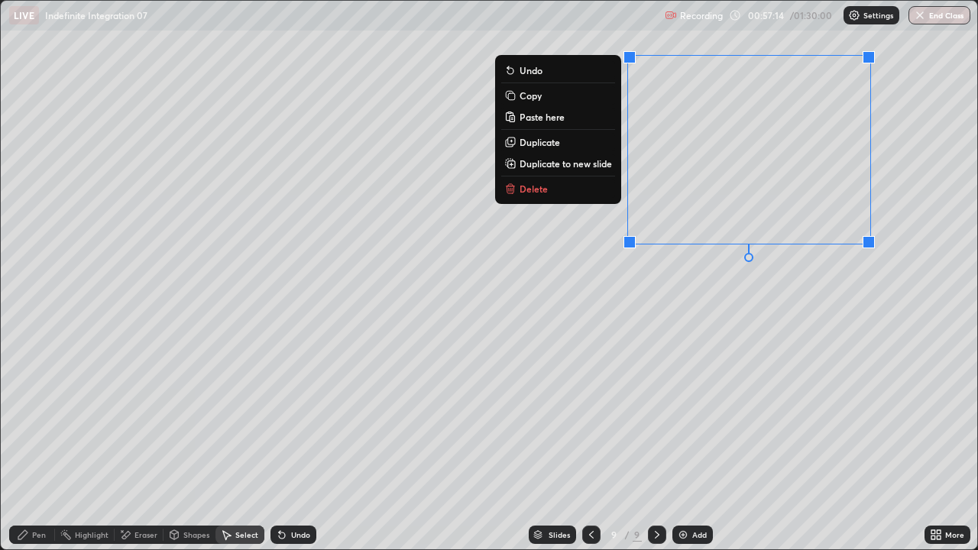
click at [538, 189] on p "Delete" at bounding box center [534, 189] width 28 height 12
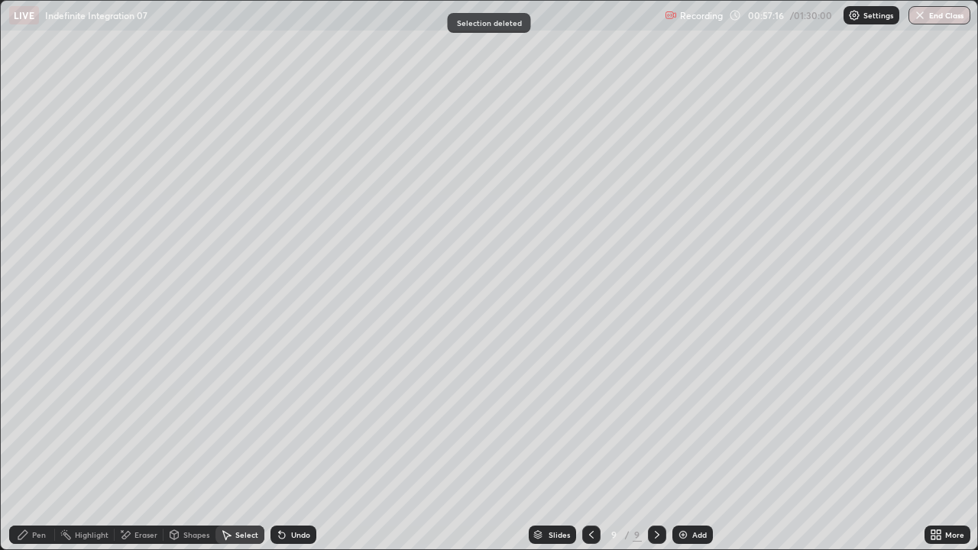
click at [47, 420] on div "Pen" at bounding box center [32, 535] width 46 height 18
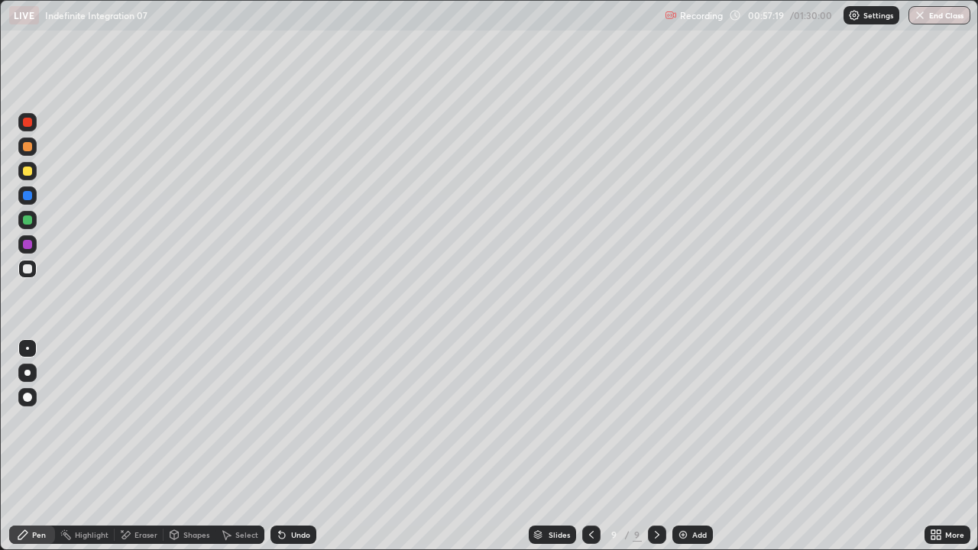
click at [933, 420] on icon at bounding box center [934, 532] width 4 height 4
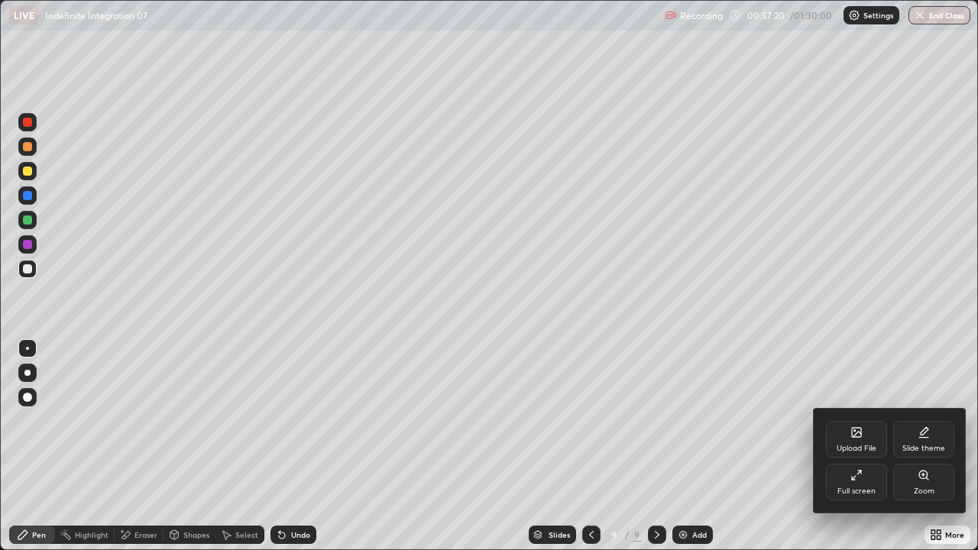
click at [867, 420] on div "Full screen" at bounding box center [856, 482] width 61 height 37
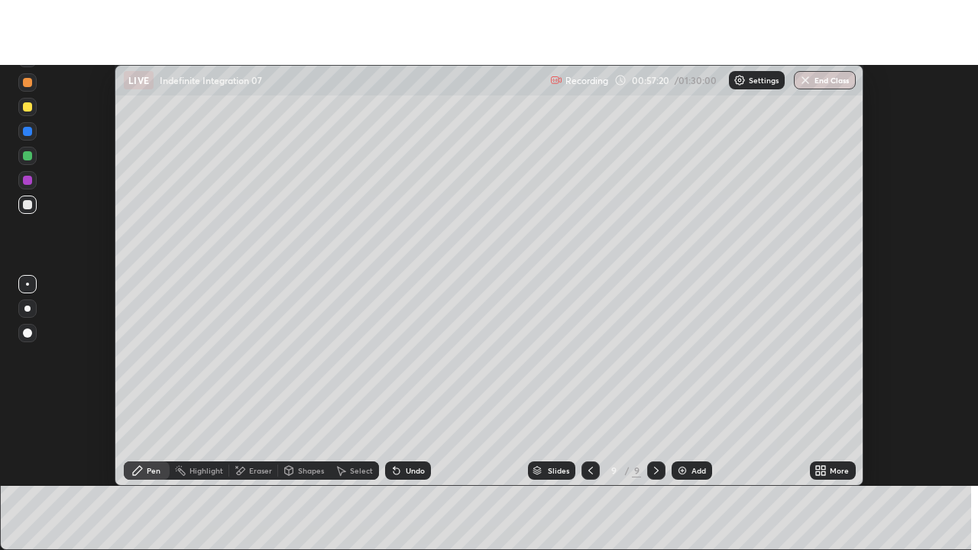
scroll to position [75997, 75440]
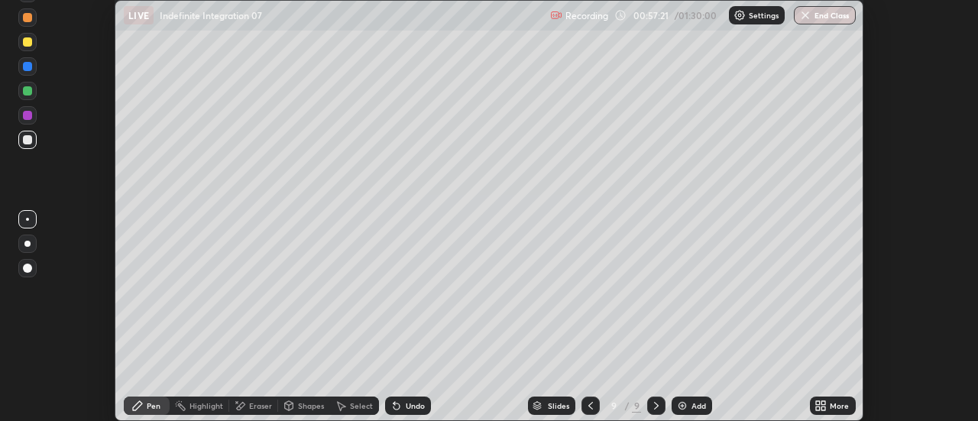
click at [844, 402] on div "More" at bounding box center [839, 406] width 19 height 8
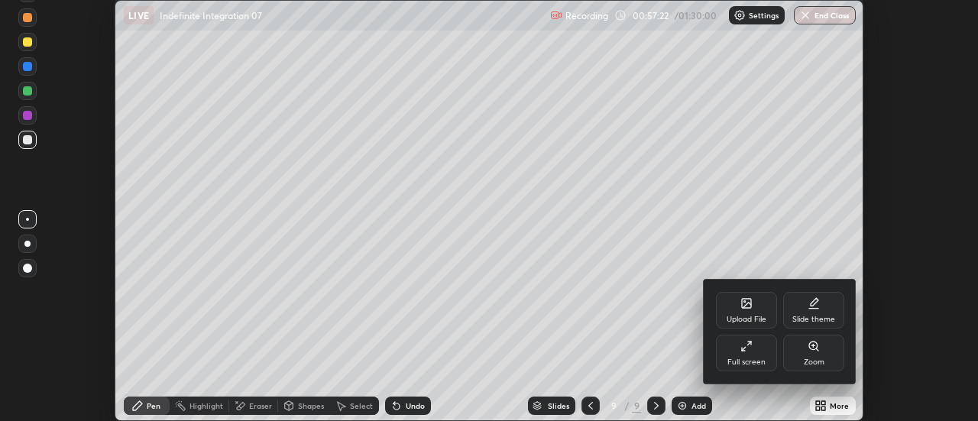
click at [753, 349] on div "Full screen" at bounding box center [746, 353] width 61 height 37
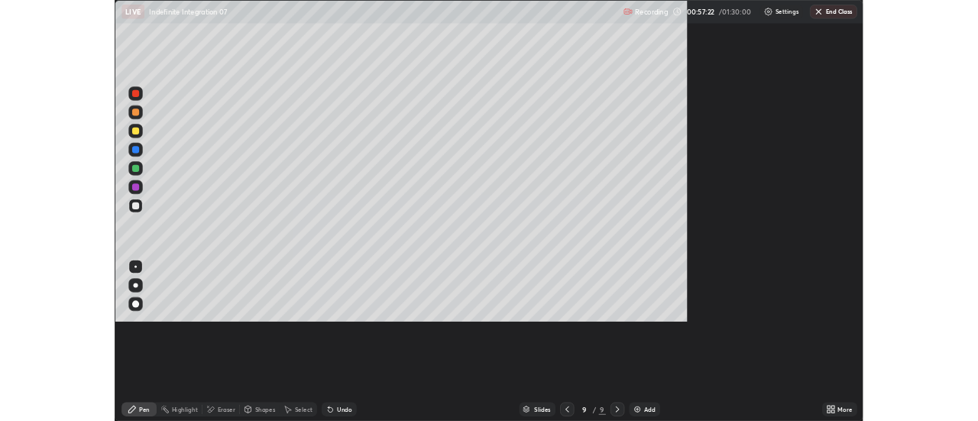
scroll to position [550, 978]
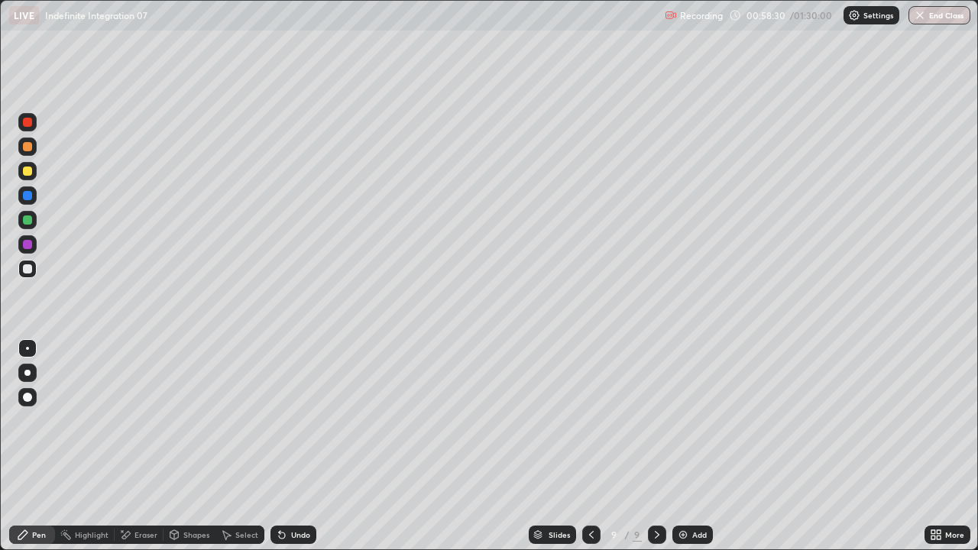
click at [309, 420] on div "Undo" at bounding box center [294, 535] width 46 height 18
click at [149, 420] on div "Eraser" at bounding box center [145, 535] width 23 height 8
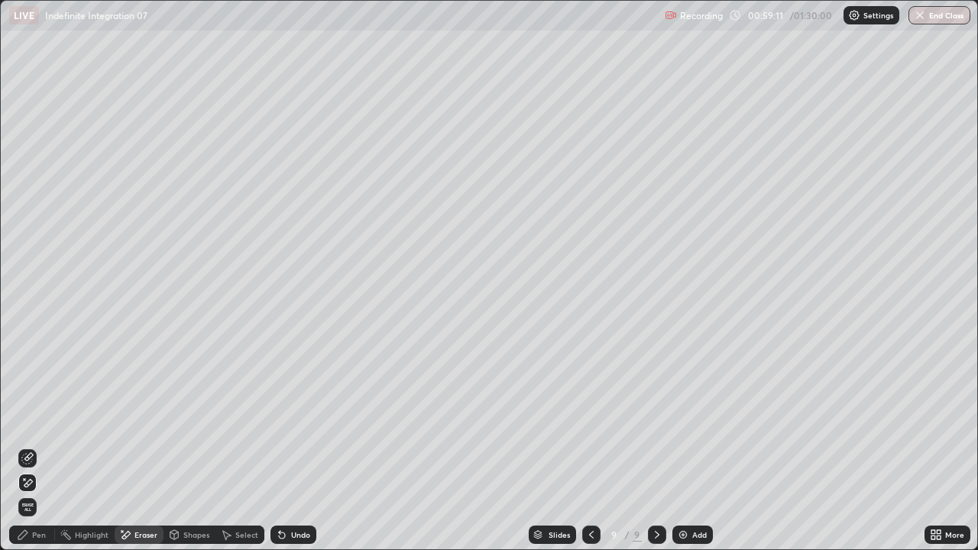
click at [44, 420] on div "Pen" at bounding box center [32, 535] width 46 height 18
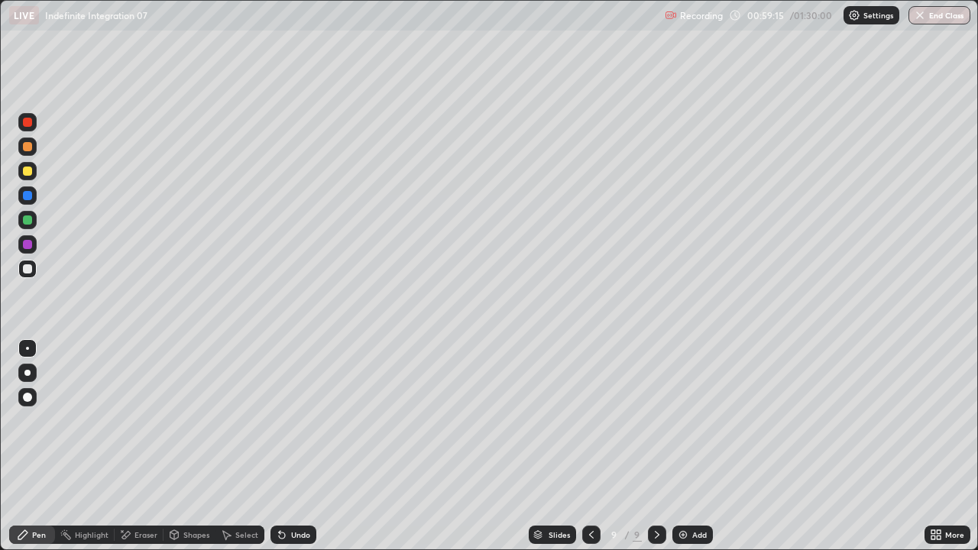
click at [287, 420] on div "Undo" at bounding box center [294, 535] width 46 height 18
click at [286, 420] on icon at bounding box center [282, 535] width 12 height 12
click at [287, 420] on div "Undo" at bounding box center [294, 535] width 46 height 18
click at [286, 420] on icon at bounding box center [282, 535] width 12 height 12
click at [31, 168] on div at bounding box center [27, 171] width 9 height 9
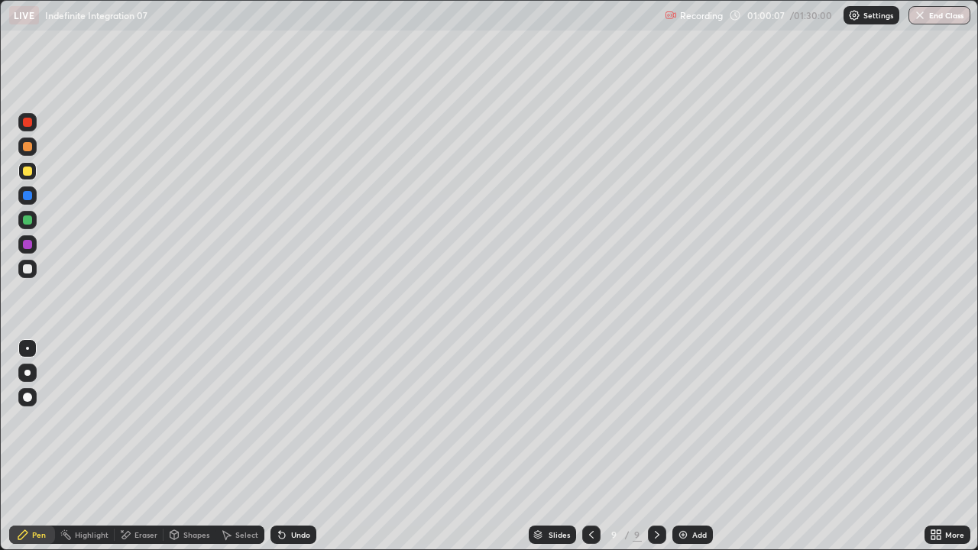
click at [28, 270] on div at bounding box center [27, 268] width 9 height 9
click at [701, 420] on div "Add" at bounding box center [699, 535] width 15 height 8
click at [236, 420] on div "Select" at bounding box center [246, 535] width 23 height 8
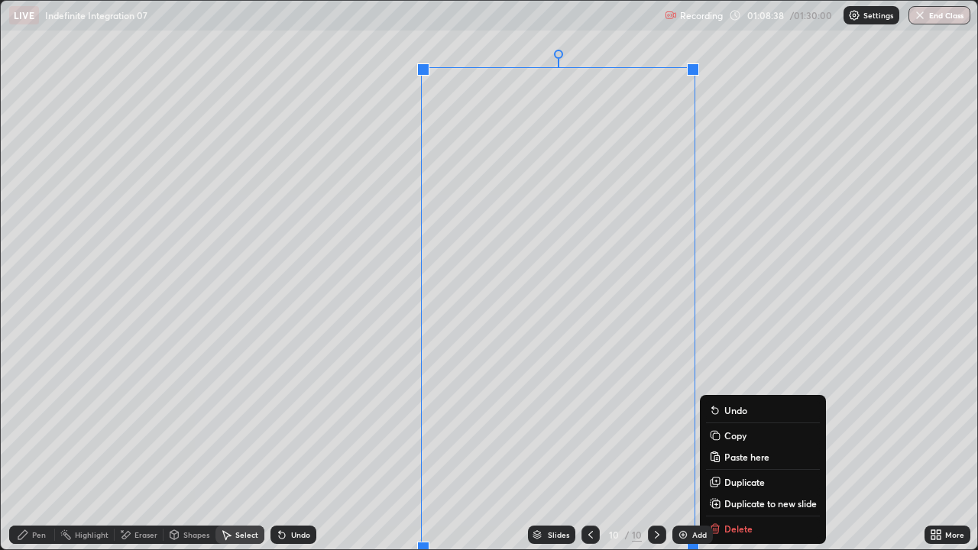
click at [729, 420] on p "Duplicate to new slide" at bounding box center [770, 503] width 92 height 12
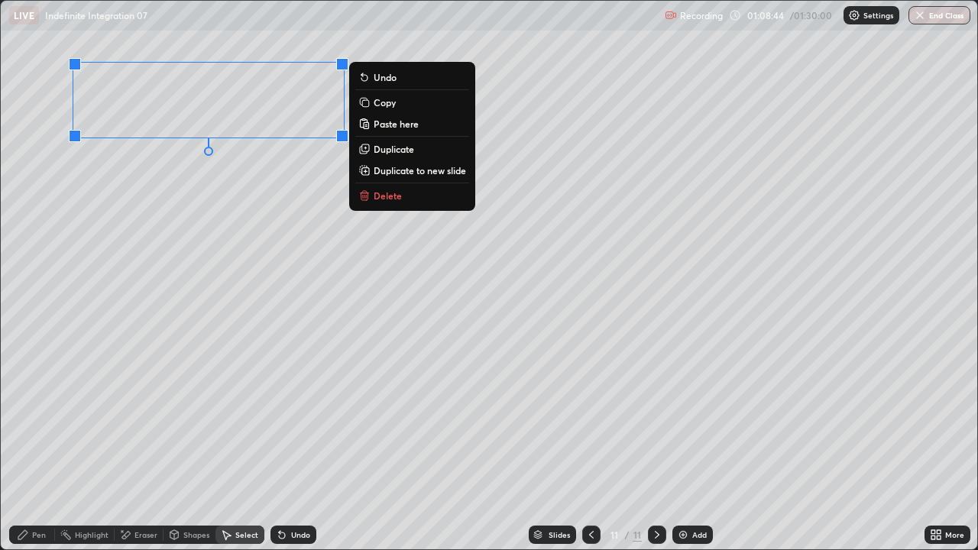
click at [137, 420] on div "Eraser" at bounding box center [145, 535] width 23 height 8
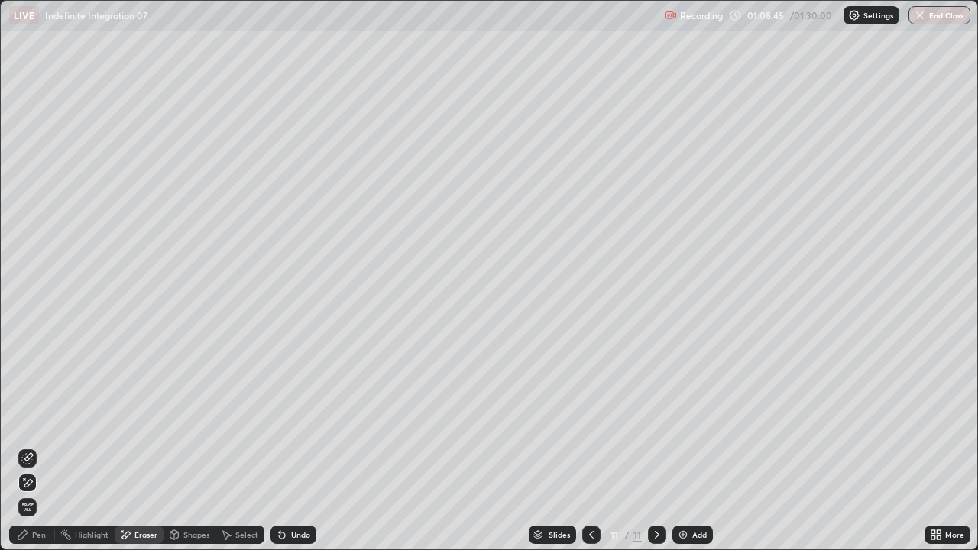
click at [46, 420] on div "Pen" at bounding box center [32, 535] width 46 height 18
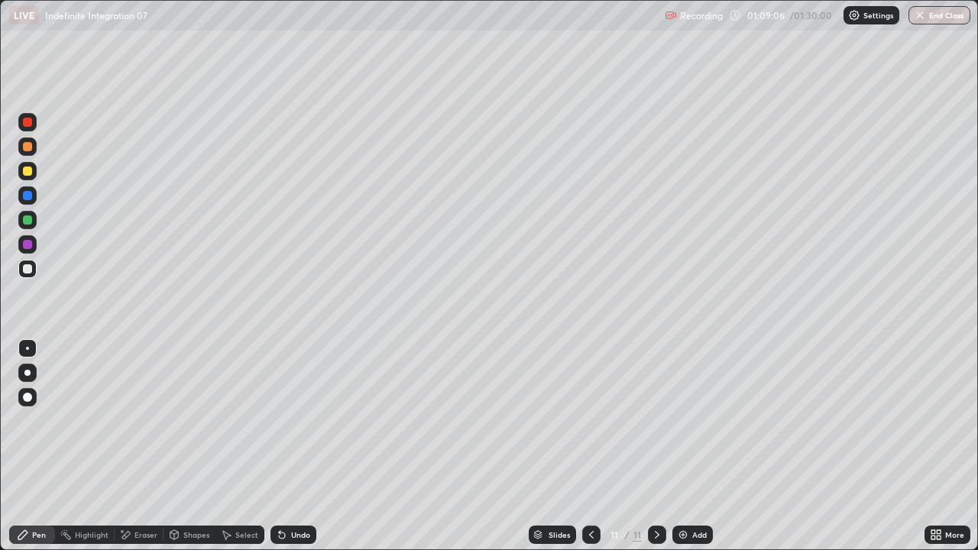
click at [307, 420] on div "Undo" at bounding box center [294, 535] width 46 height 18
click at [305, 420] on div "Undo" at bounding box center [300, 535] width 19 height 8
click at [933, 420] on icon at bounding box center [934, 532] width 4 height 4
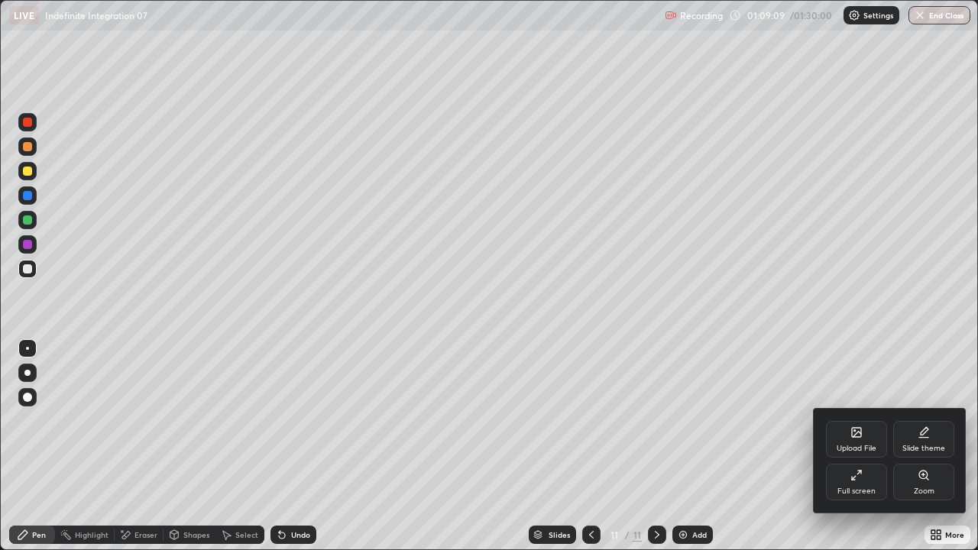
click at [866, 420] on div "Full screen" at bounding box center [856, 482] width 61 height 37
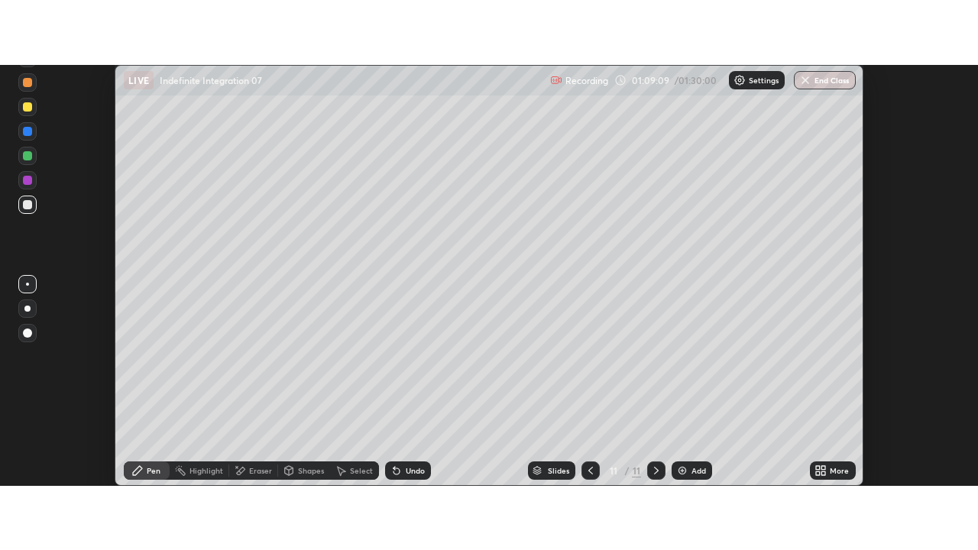
scroll to position [75997, 75440]
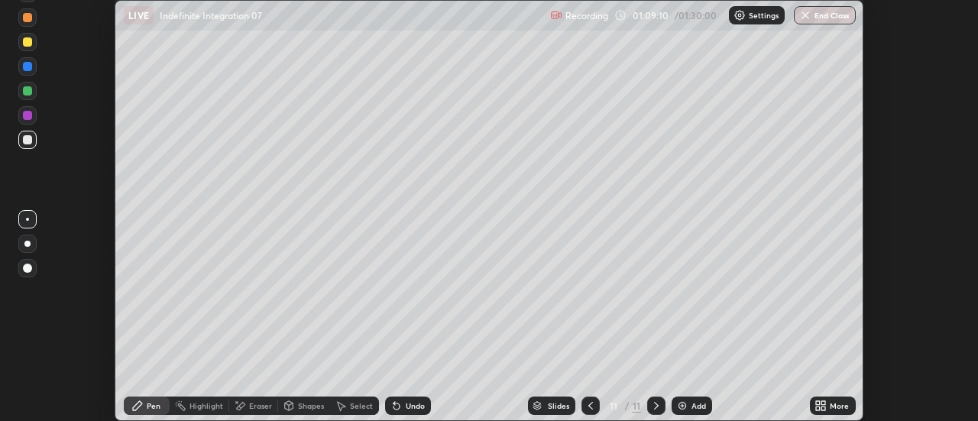
click at [845, 407] on div "More" at bounding box center [839, 406] width 19 height 8
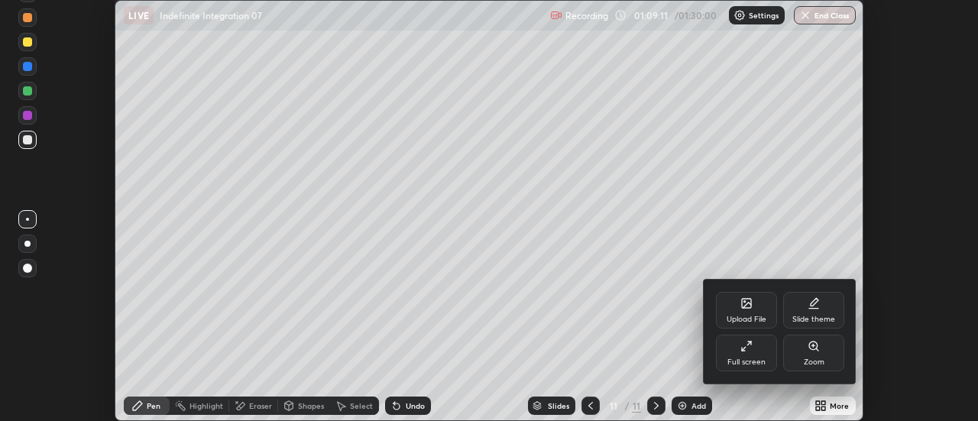
click at [736, 352] on div "Full screen" at bounding box center [746, 353] width 61 height 37
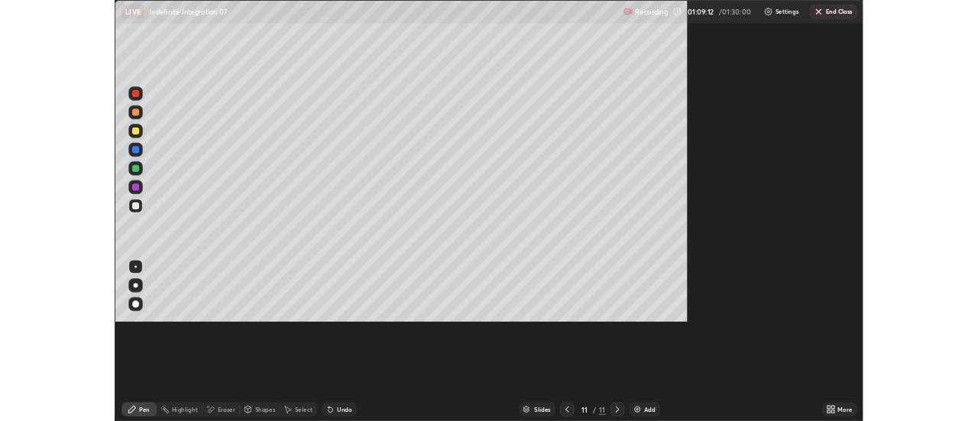
scroll to position [550, 978]
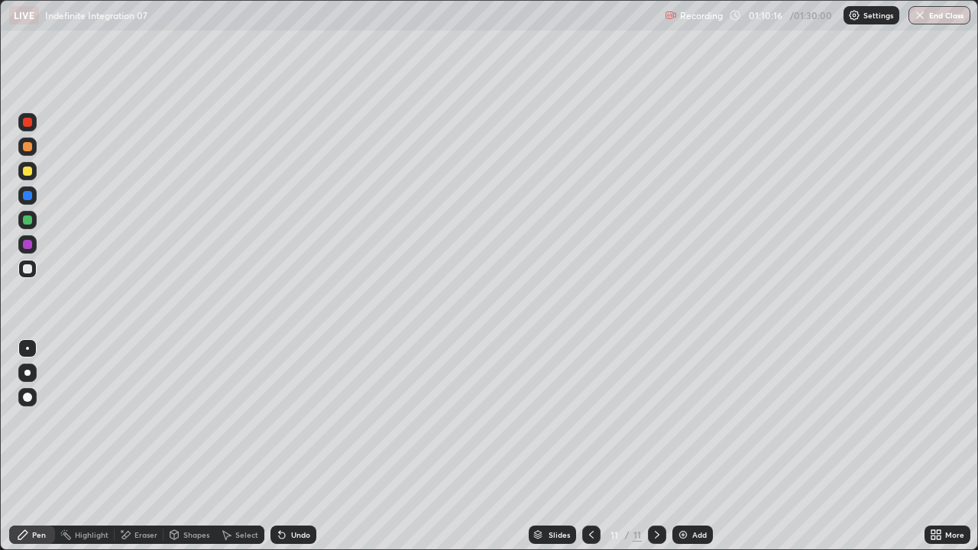
click at [293, 420] on div "Undo" at bounding box center [294, 535] width 46 height 18
click at [26, 170] on div at bounding box center [27, 171] width 9 height 9
click at [237, 420] on div "Select" at bounding box center [239, 535] width 49 height 18
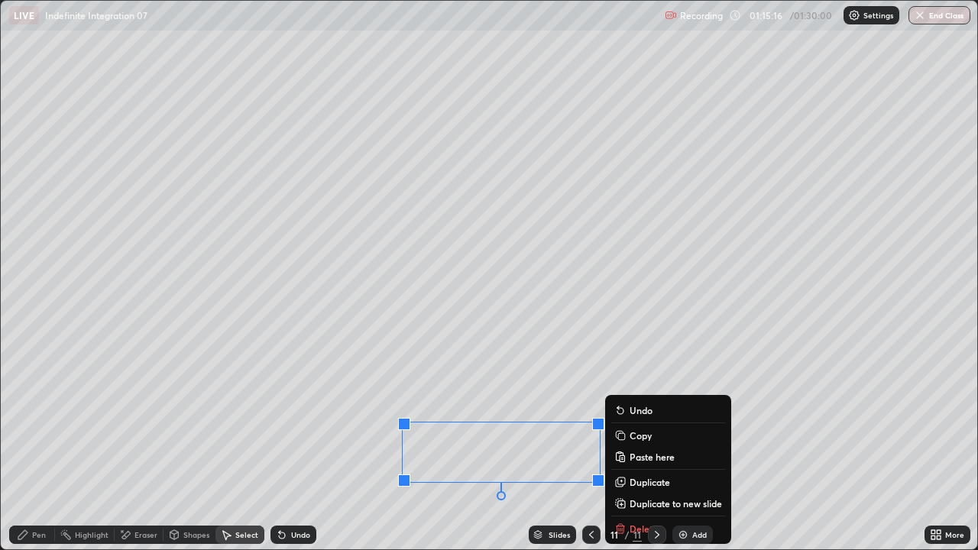
click at [643, 420] on p "Duplicate to new slide" at bounding box center [676, 503] width 92 height 12
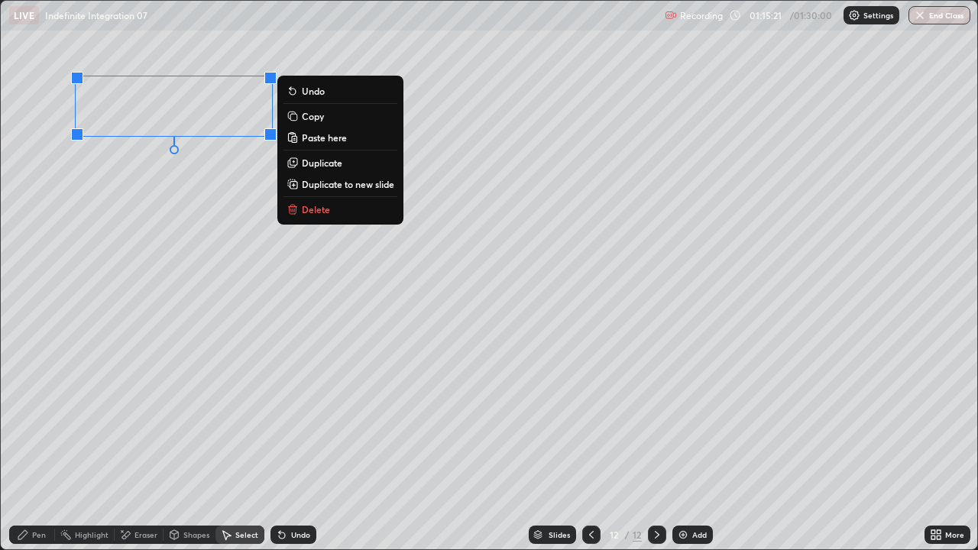
click at [35, 420] on div "Pen" at bounding box center [39, 535] width 14 height 8
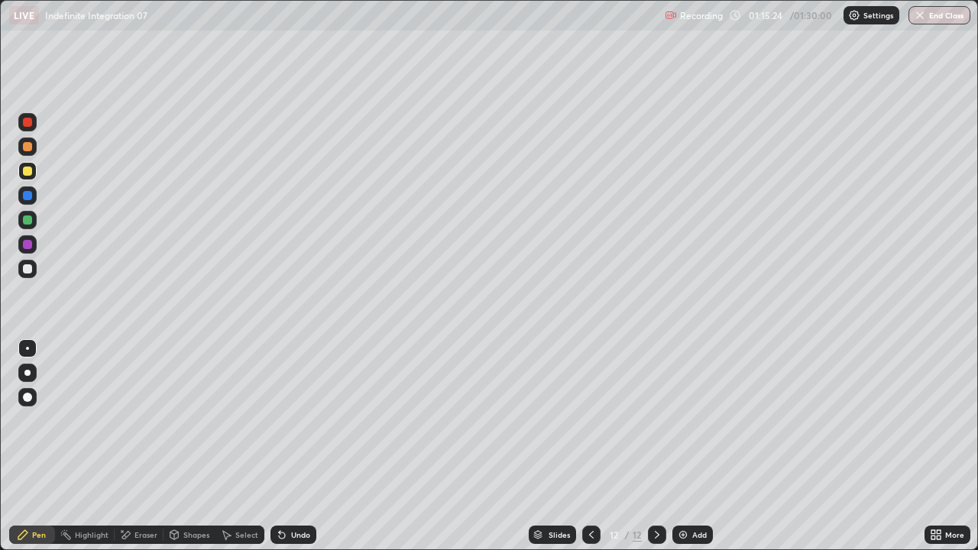
click at [28, 276] on div at bounding box center [27, 269] width 18 height 18
click at [936, 420] on icon at bounding box center [936, 535] width 12 height 12
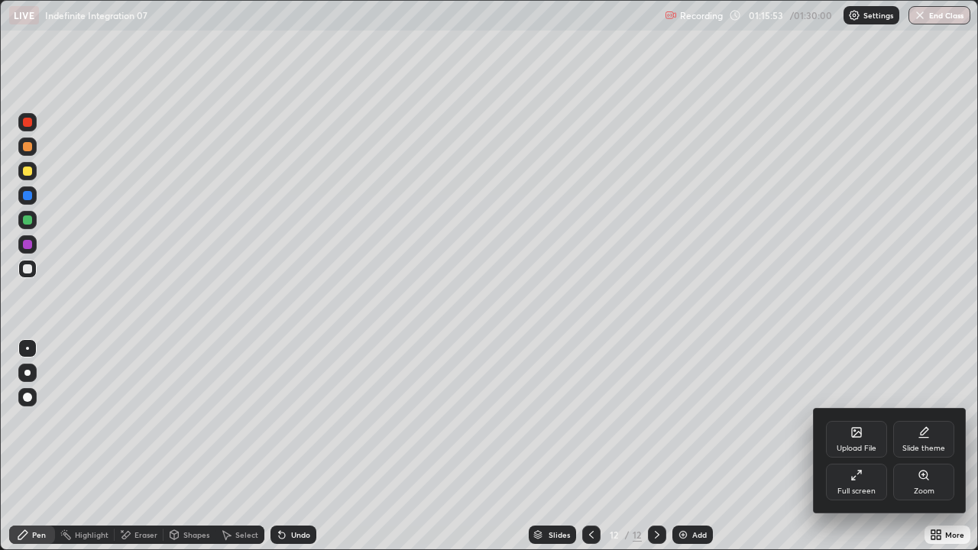
click at [870, 420] on div "Full screen" at bounding box center [857, 492] width 38 height 8
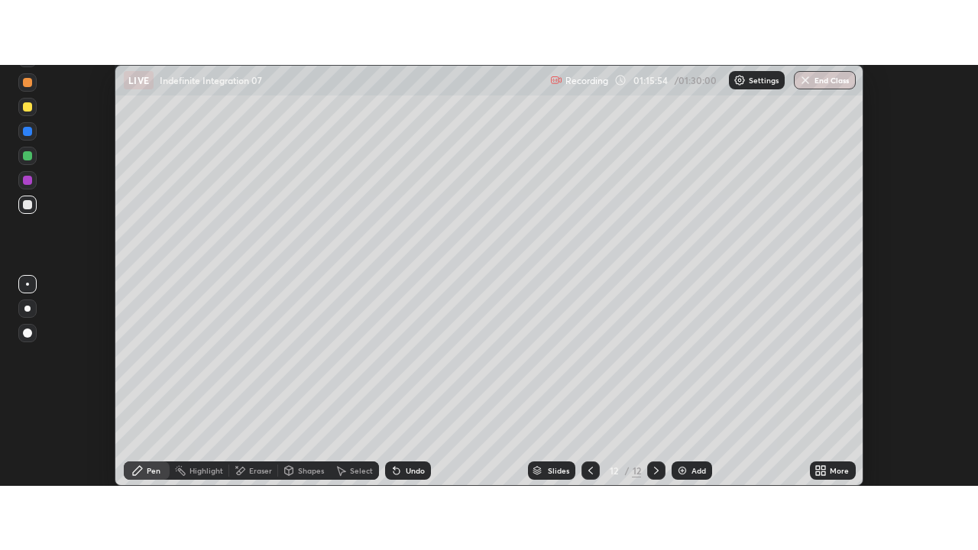
scroll to position [75997, 75440]
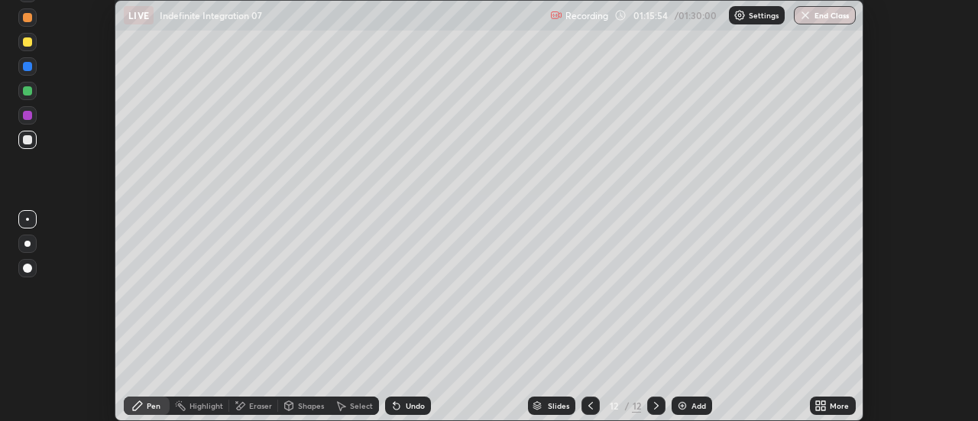
click at [831, 405] on div "More" at bounding box center [839, 406] width 19 height 8
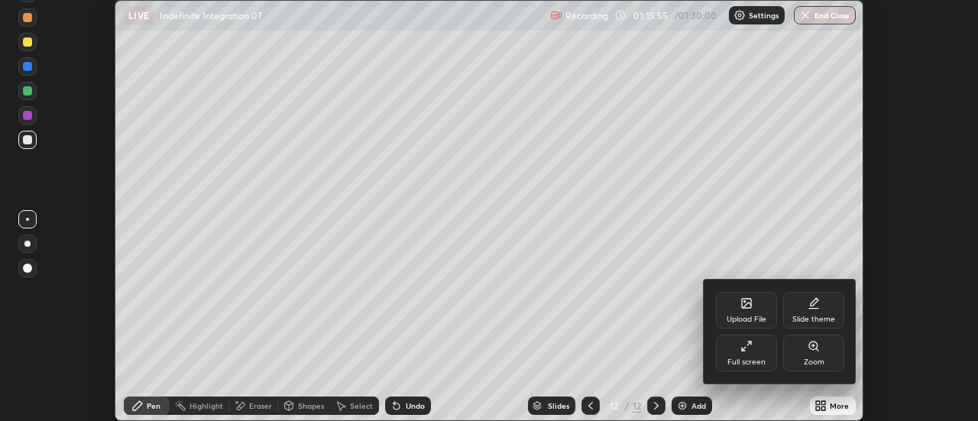
click at [740, 361] on div "Full screen" at bounding box center [746, 362] width 38 height 8
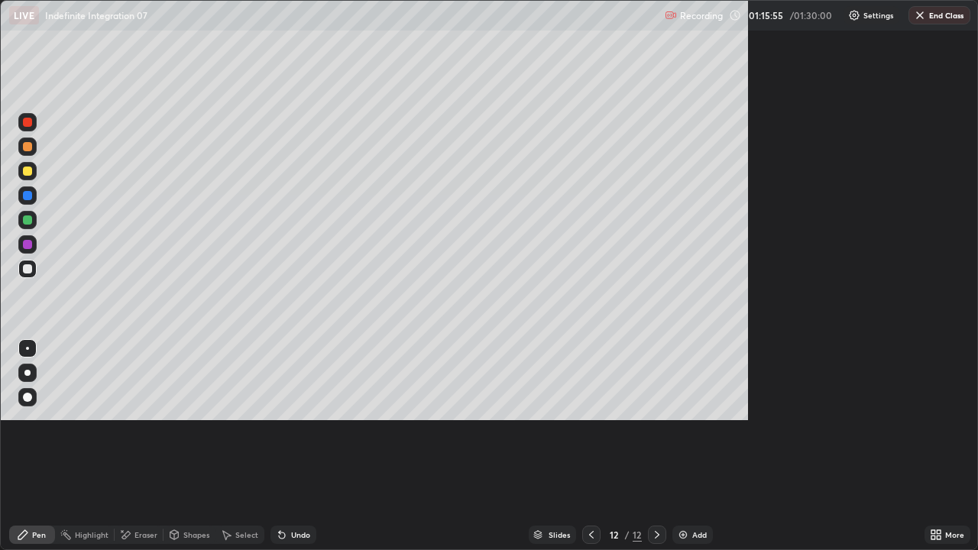
scroll to position [550, 978]
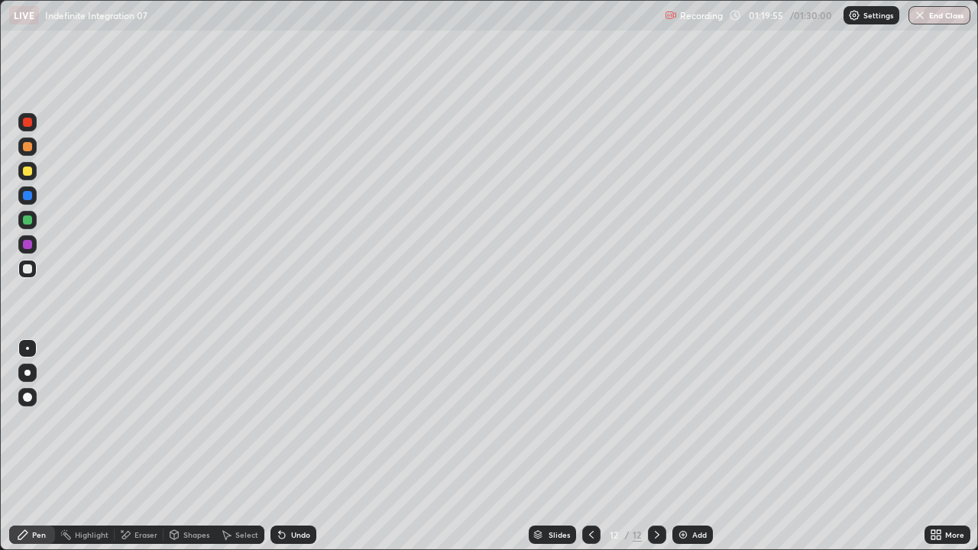
click at [145, 420] on div "Eraser" at bounding box center [145, 535] width 23 height 8
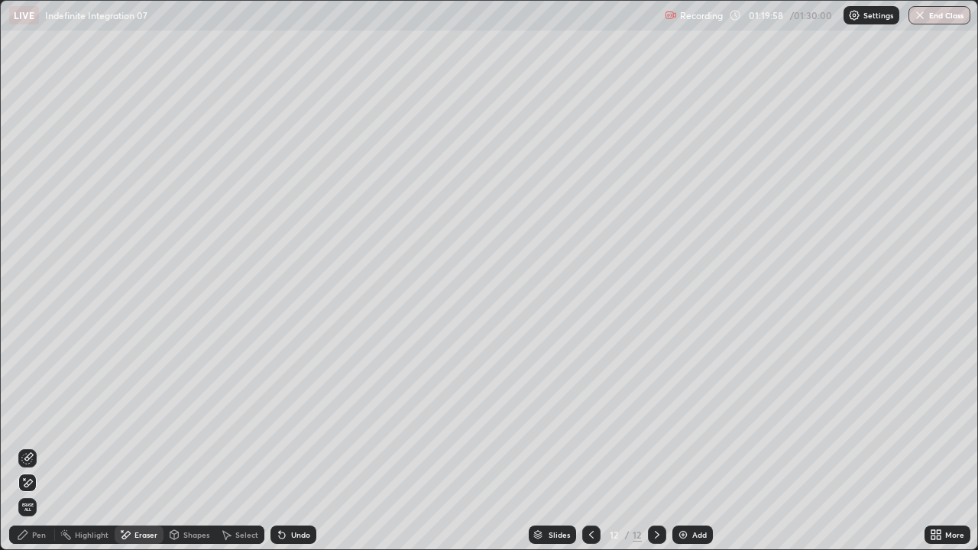
click at [37, 420] on div "Pen" at bounding box center [39, 535] width 14 height 8
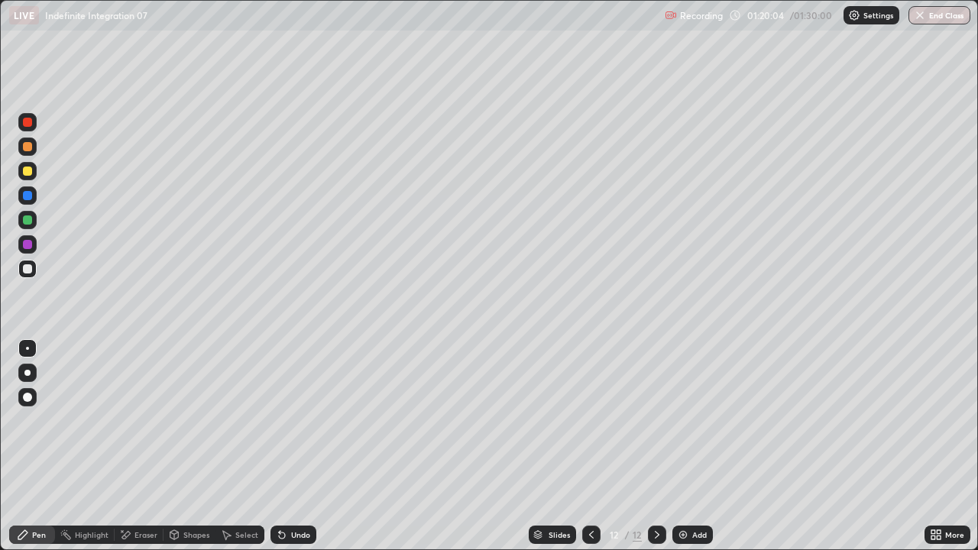
click at [288, 420] on div "Undo" at bounding box center [294, 535] width 46 height 18
click at [142, 420] on div "Eraser" at bounding box center [145, 535] width 23 height 8
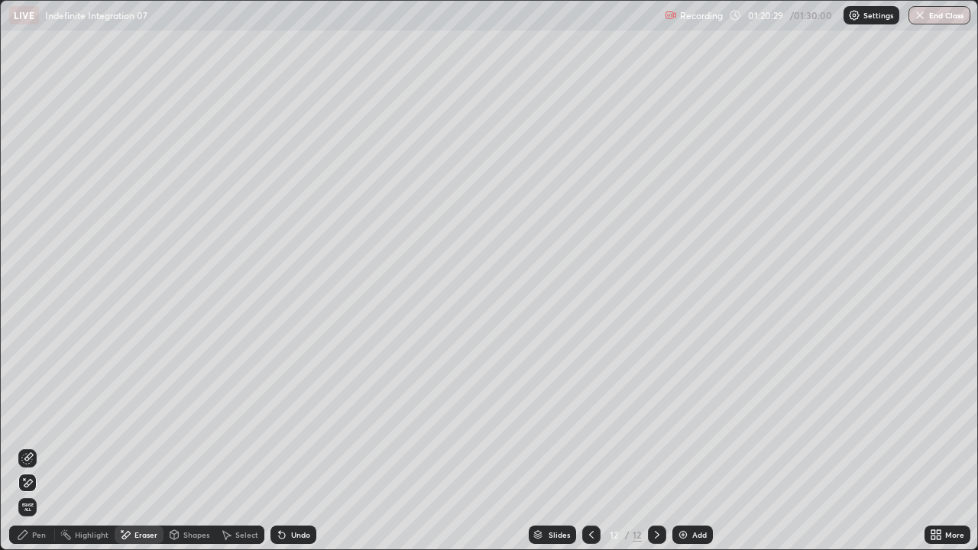
click at [47, 420] on div "Pen" at bounding box center [32, 535] width 46 height 18
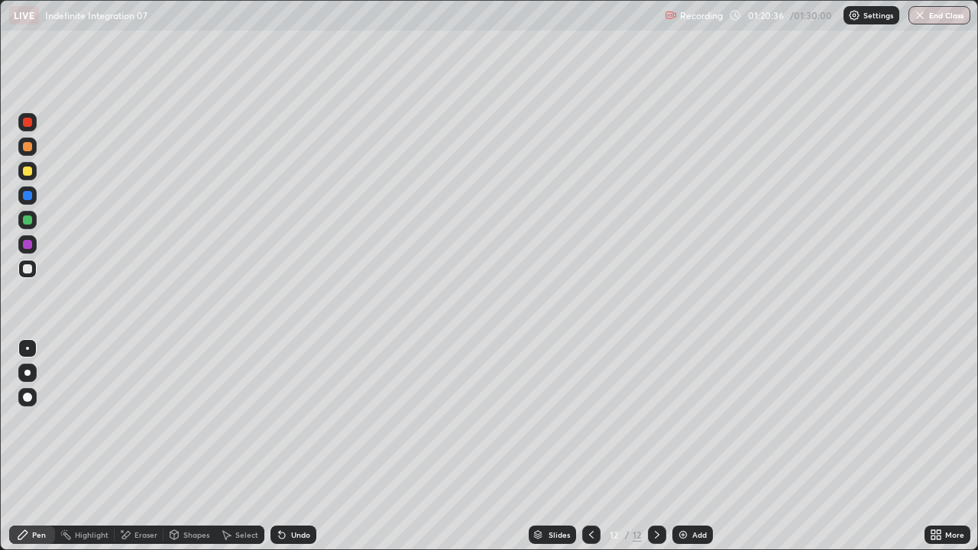
click at [125, 420] on icon at bounding box center [126, 535] width 8 height 8
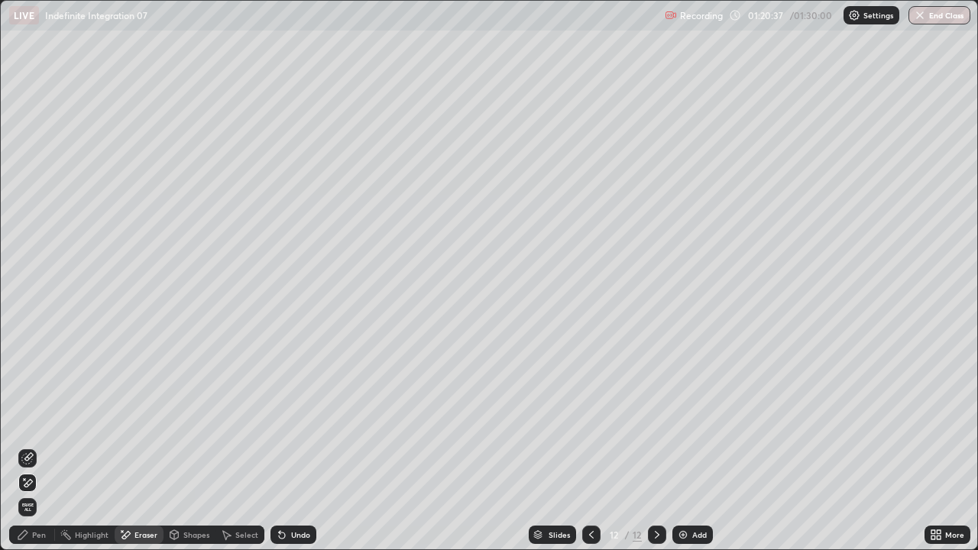
click at [46, 420] on div "Pen" at bounding box center [32, 535] width 46 height 18
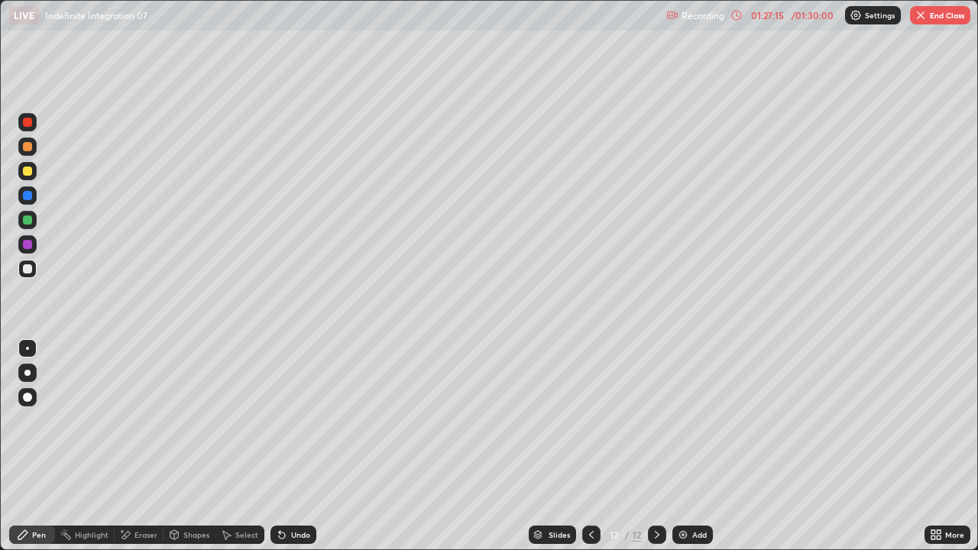
click at [926, 21] on button "End Class" at bounding box center [940, 15] width 60 height 18
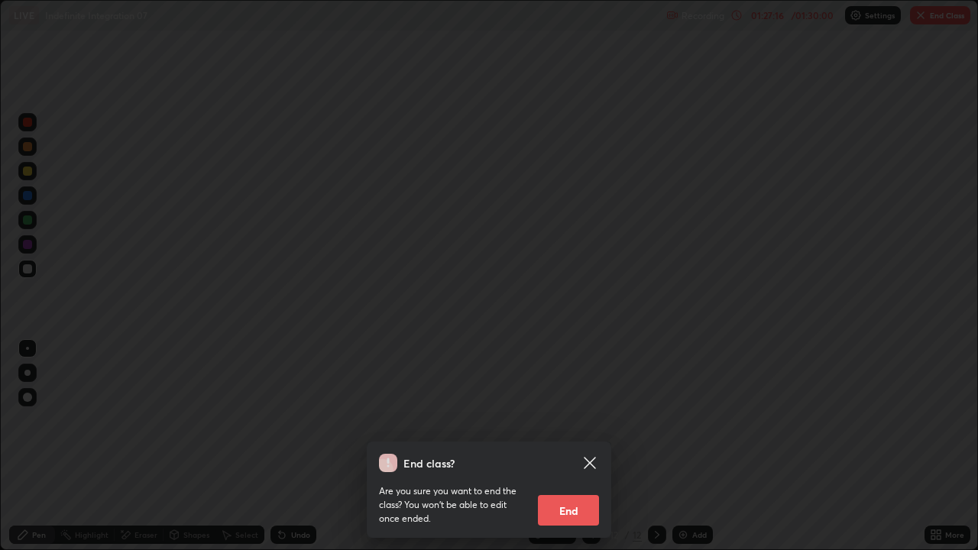
click at [569, 420] on button "End" at bounding box center [568, 510] width 61 height 31
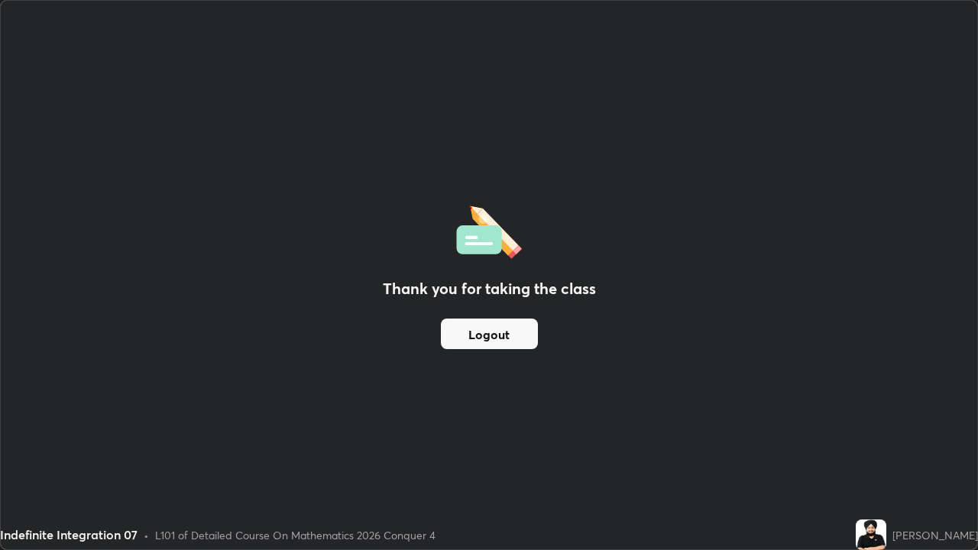
click at [507, 333] on button "Logout" at bounding box center [489, 334] width 97 height 31
click at [515, 332] on button "Logout" at bounding box center [489, 334] width 97 height 31
